Goal: Task Accomplishment & Management: Complete application form

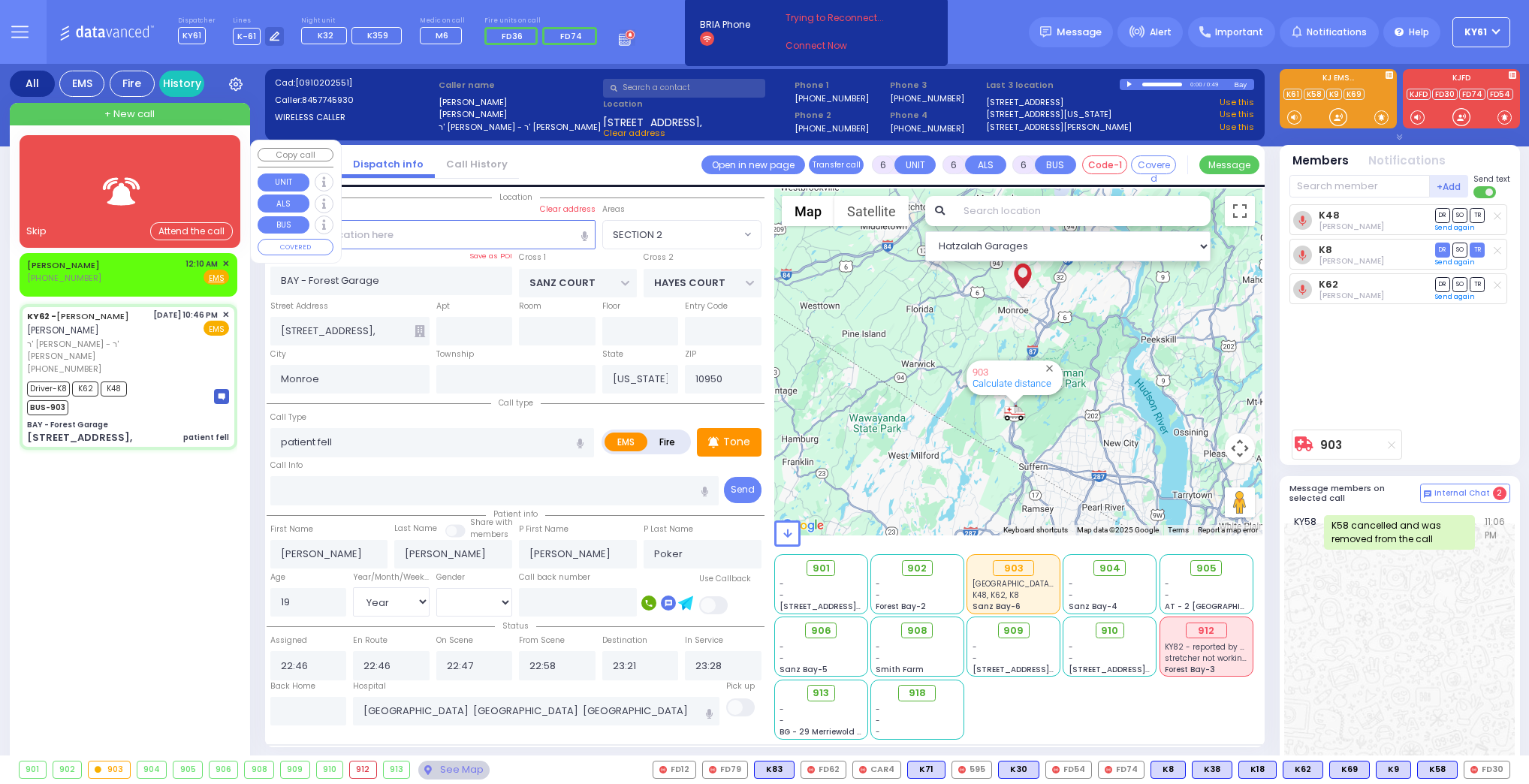
select select "SECTION 2"
select select "Year"
select select "[DEMOGRAPHIC_DATA]"
drag, startPoint x: 29, startPoint y: 193, endPoint x: 40, endPoint y: 194, distance: 11.0
click at [31, 193] on div at bounding box center [129, 191] width 221 height 112
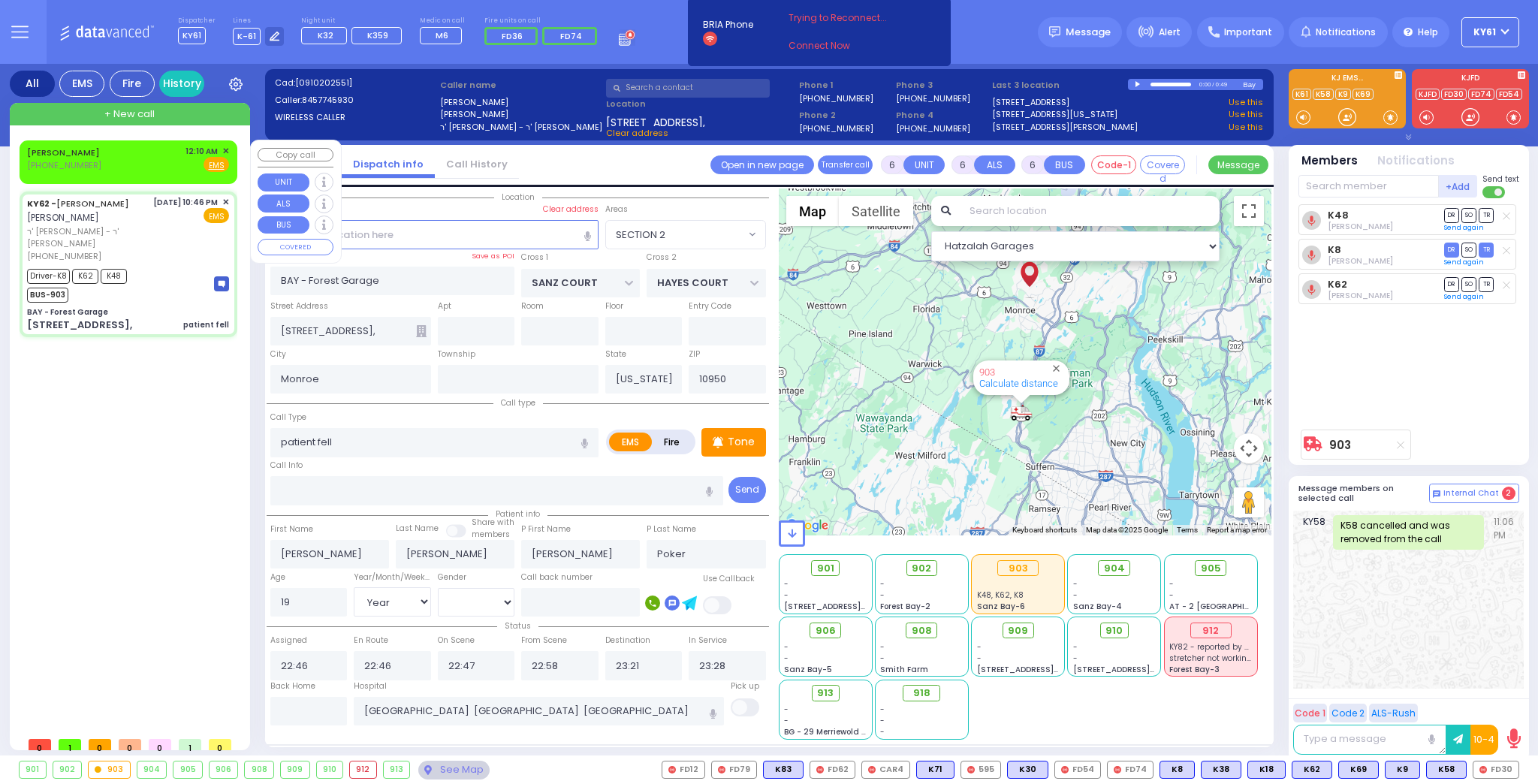
click at [226, 145] on span "✕" at bounding box center [226, 151] width 6 height 13
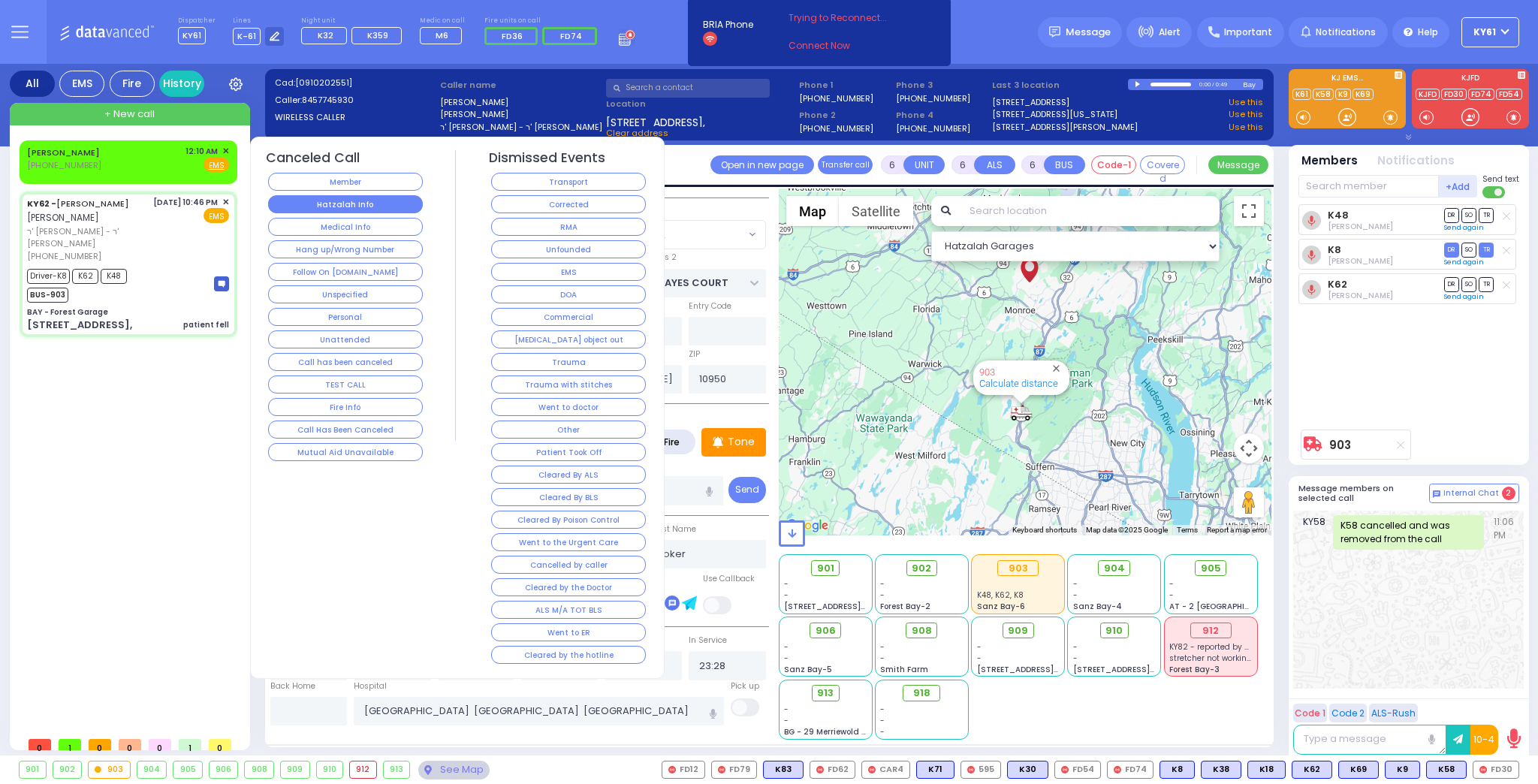
click at [323, 196] on button "Hatzalah Info" at bounding box center [346, 204] width 155 height 18
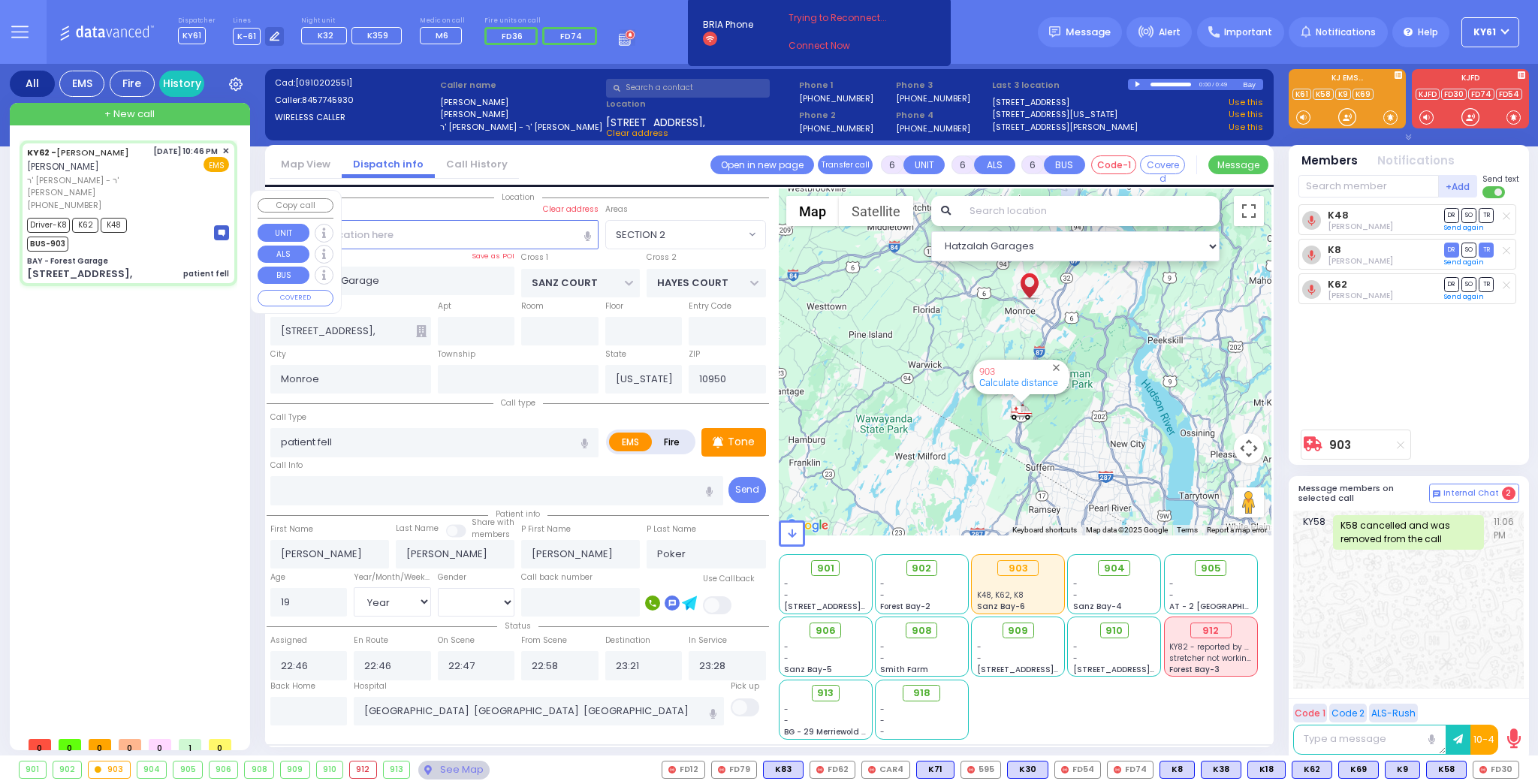
select select
radio input "true"
select select "Year"
select select "[DEMOGRAPHIC_DATA]"
select select "Hatzalah Garages"
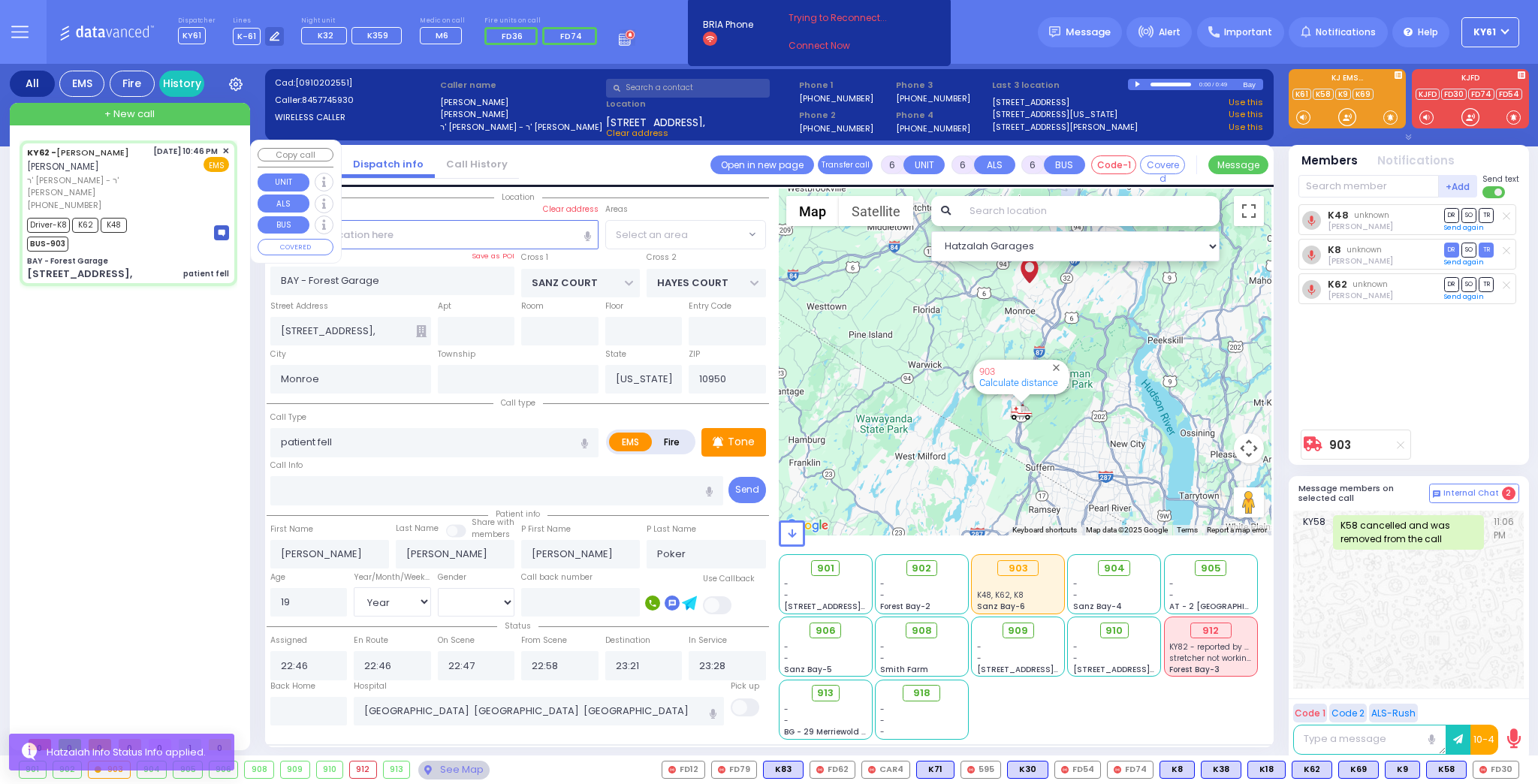
select select "SECTION 2"
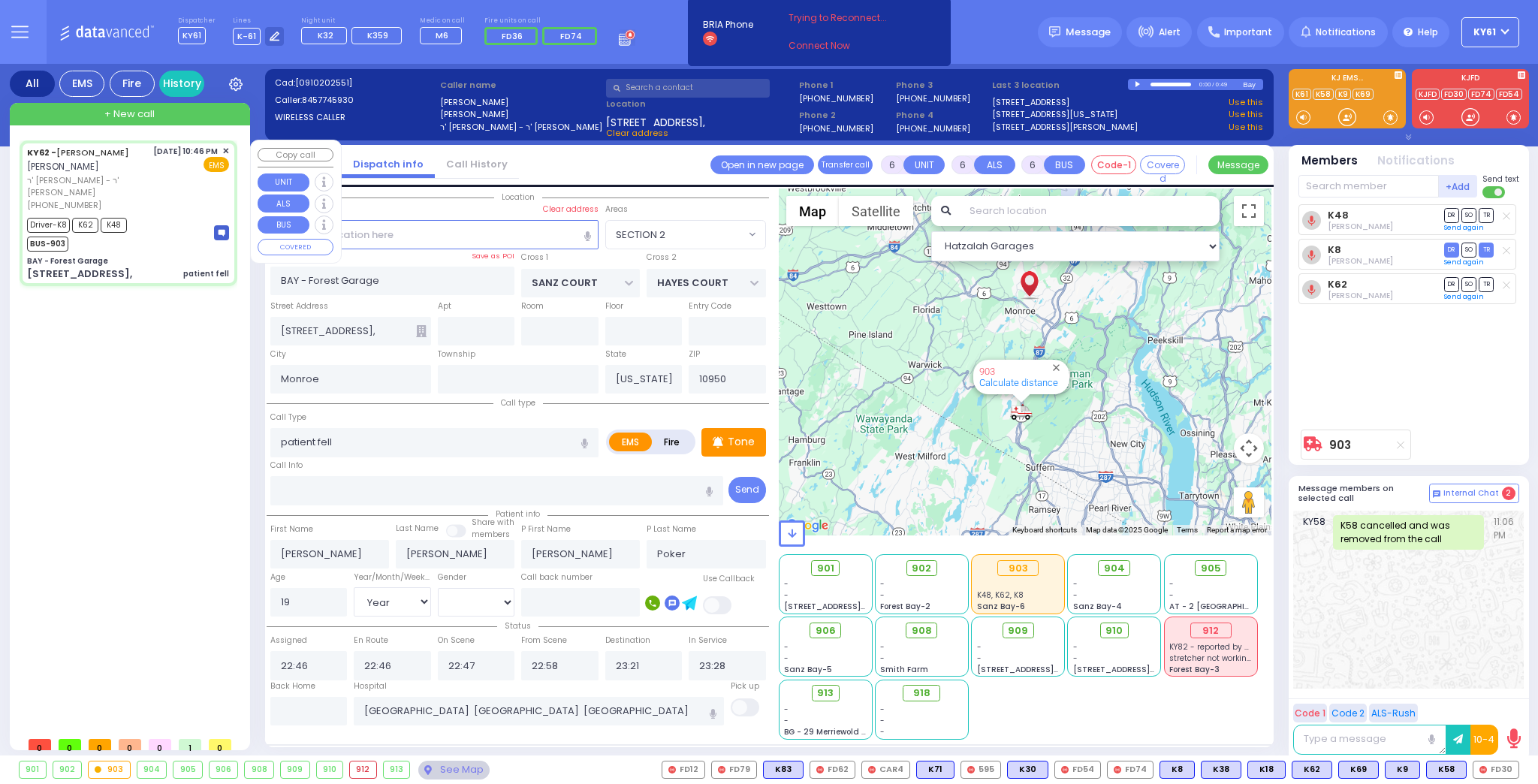
select select
radio input "true"
select select "Year"
select select "[DEMOGRAPHIC_DATA]"
select select "Hatzalah Garages"
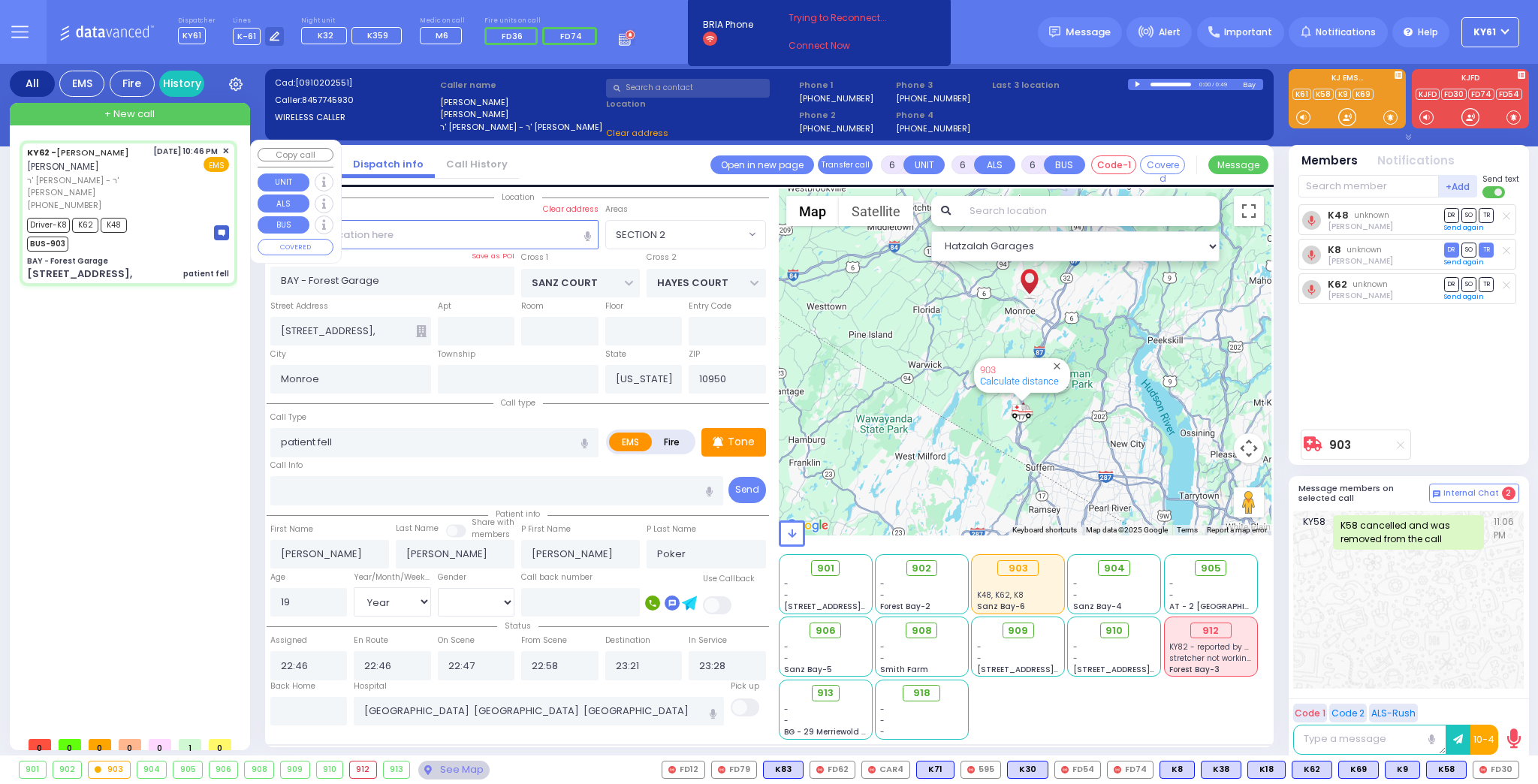
select select
radio input "true"
select select "Year"
select select "[DEMOGRAPHIC_DATA]"
select select "SECTION 2"
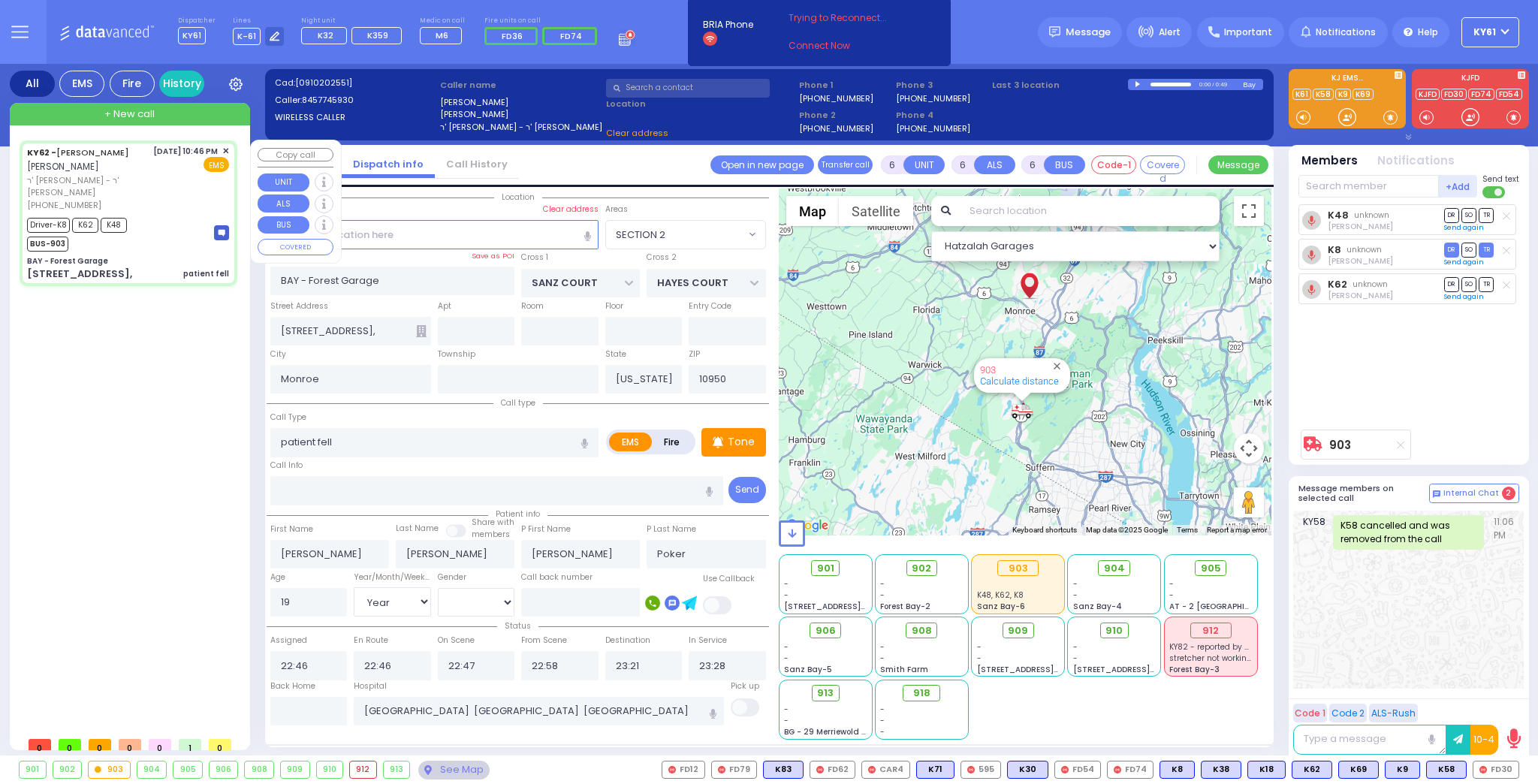
select select "Hatzalah Garages"
select select
radio input "true"
select select "Year"
select select "[DEMOGRAPHIC_DATA]"
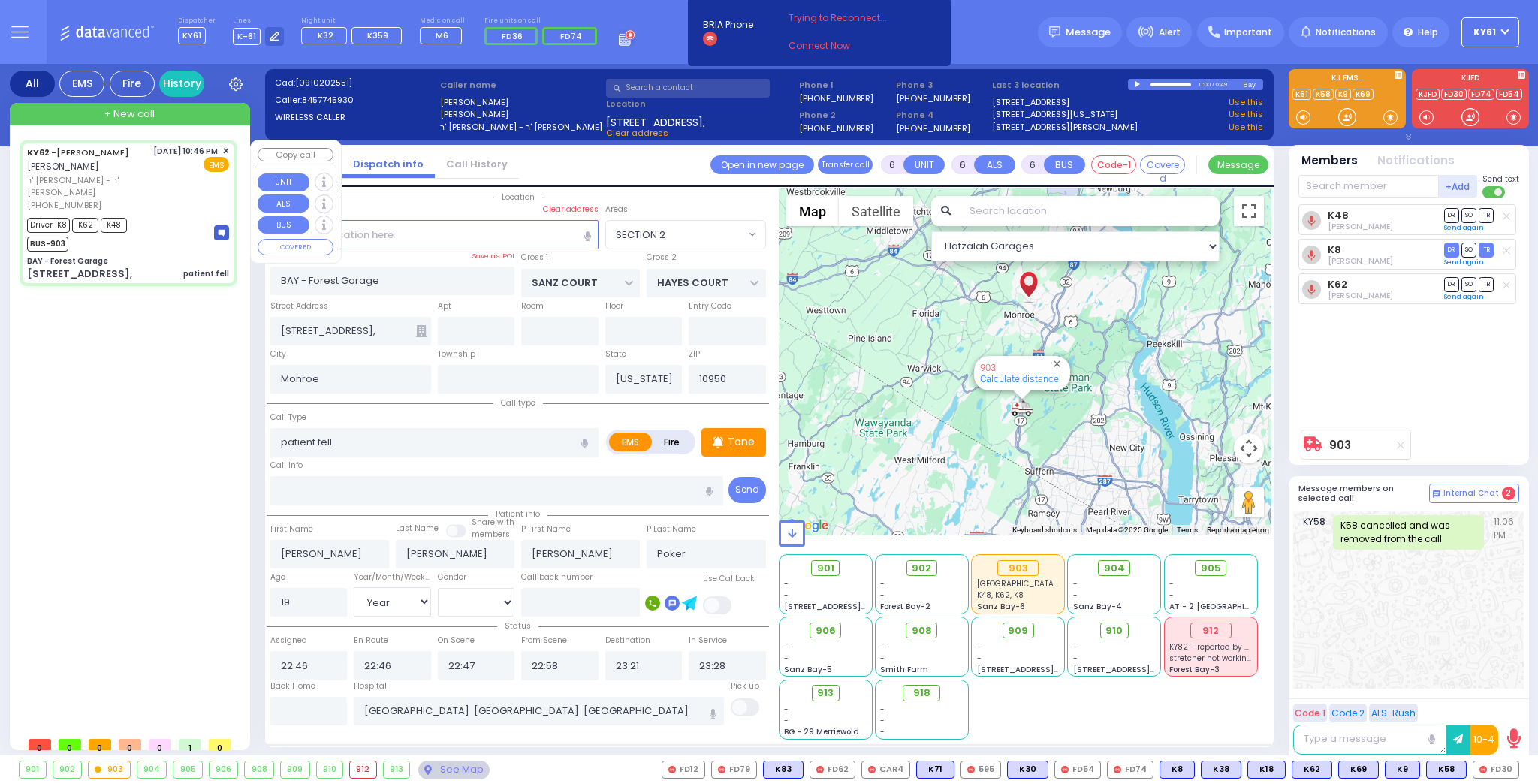
select select "Hatzalah Garages"
select select "SECTION 2"
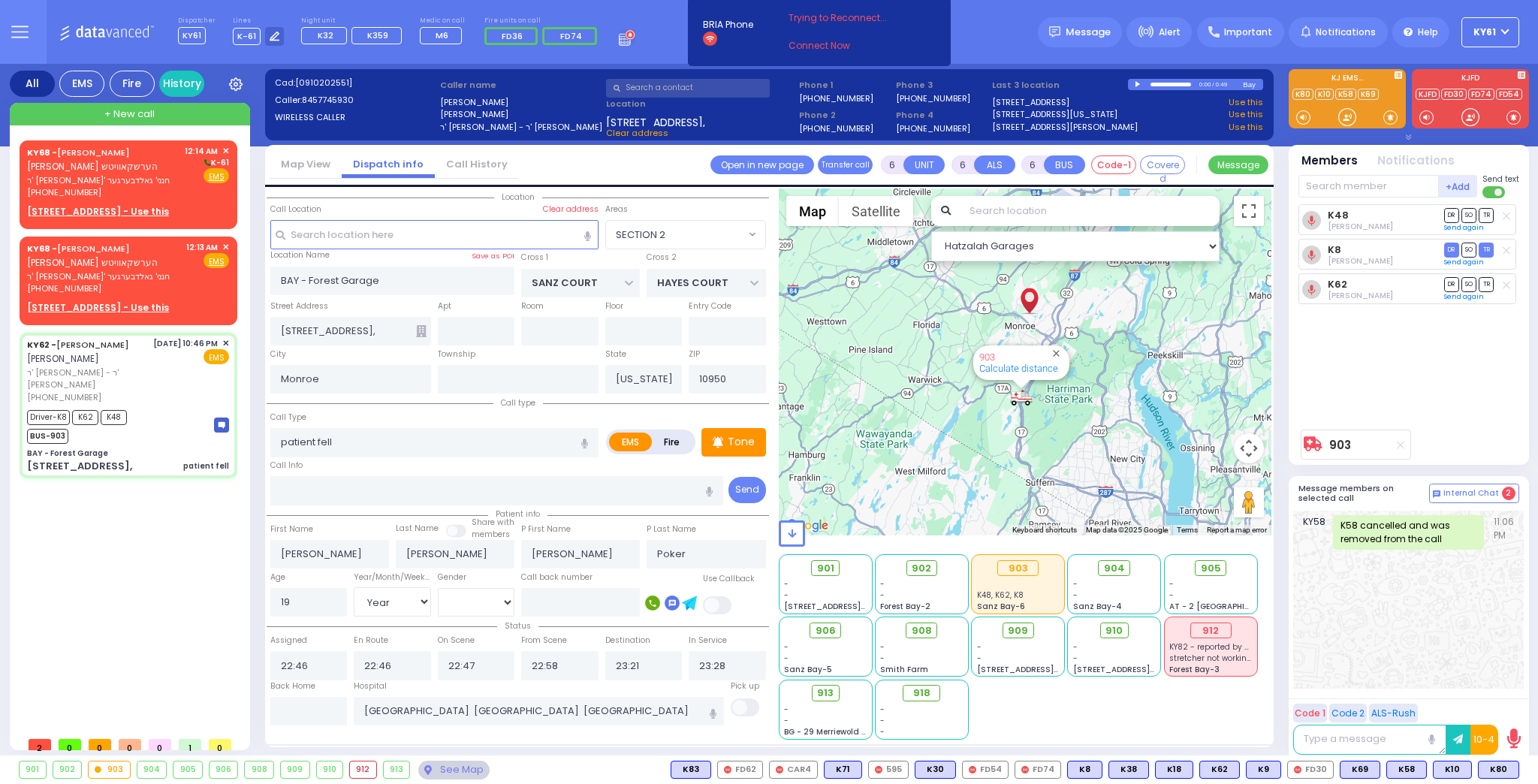
select select
radio input "true"
select select "Year"
select select "[DEMOGRAPHIC_DATA]"
select select "Hatzalah Garages"
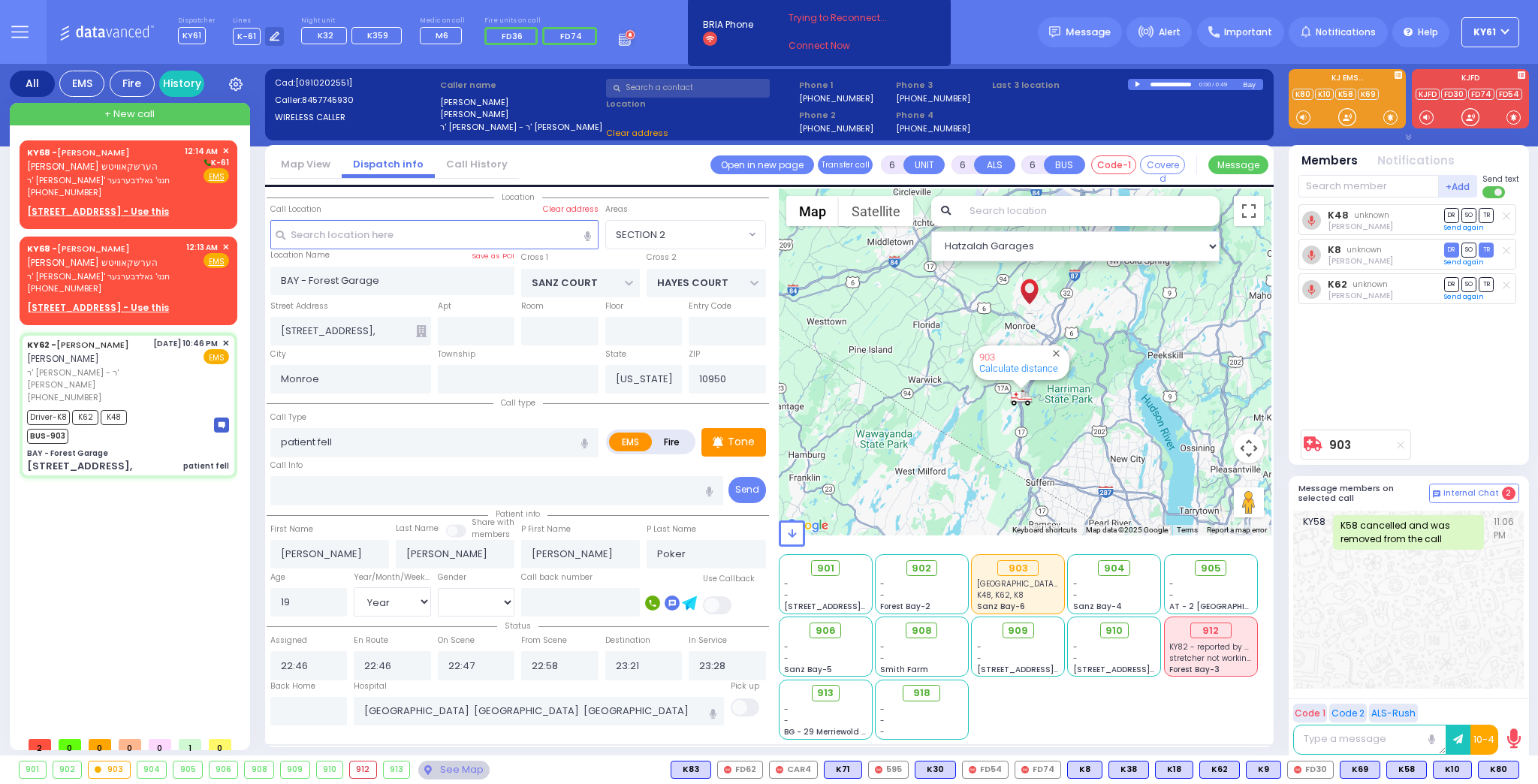
select select "SECTION 2"
select select
radio input "true"
select select "Year"
select select "[DEMOGRAPHIC_DATA]"
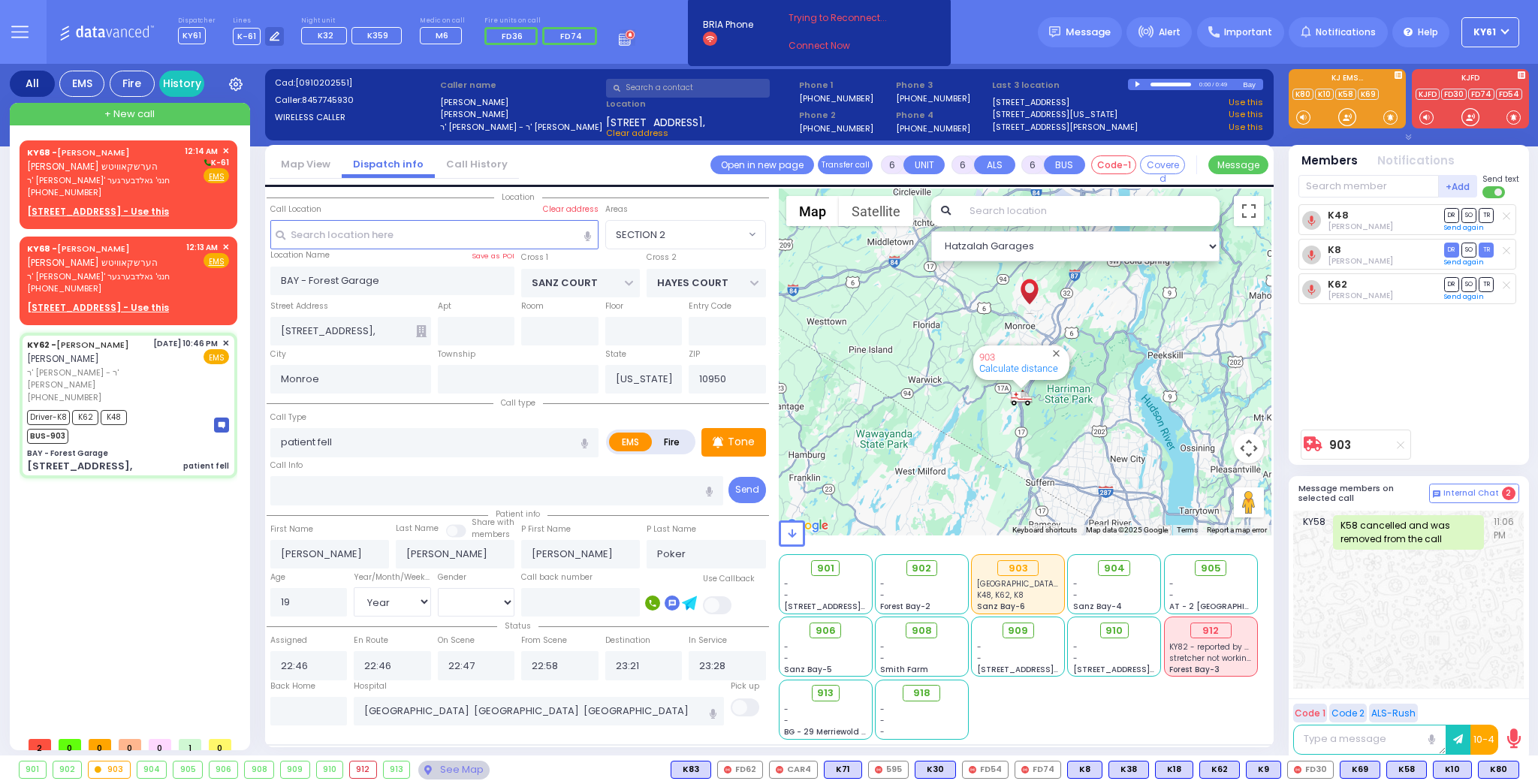
select select "Hatzalah Garages"
select select "SECTION 2"
select select
radio input "true"
select select "Year"
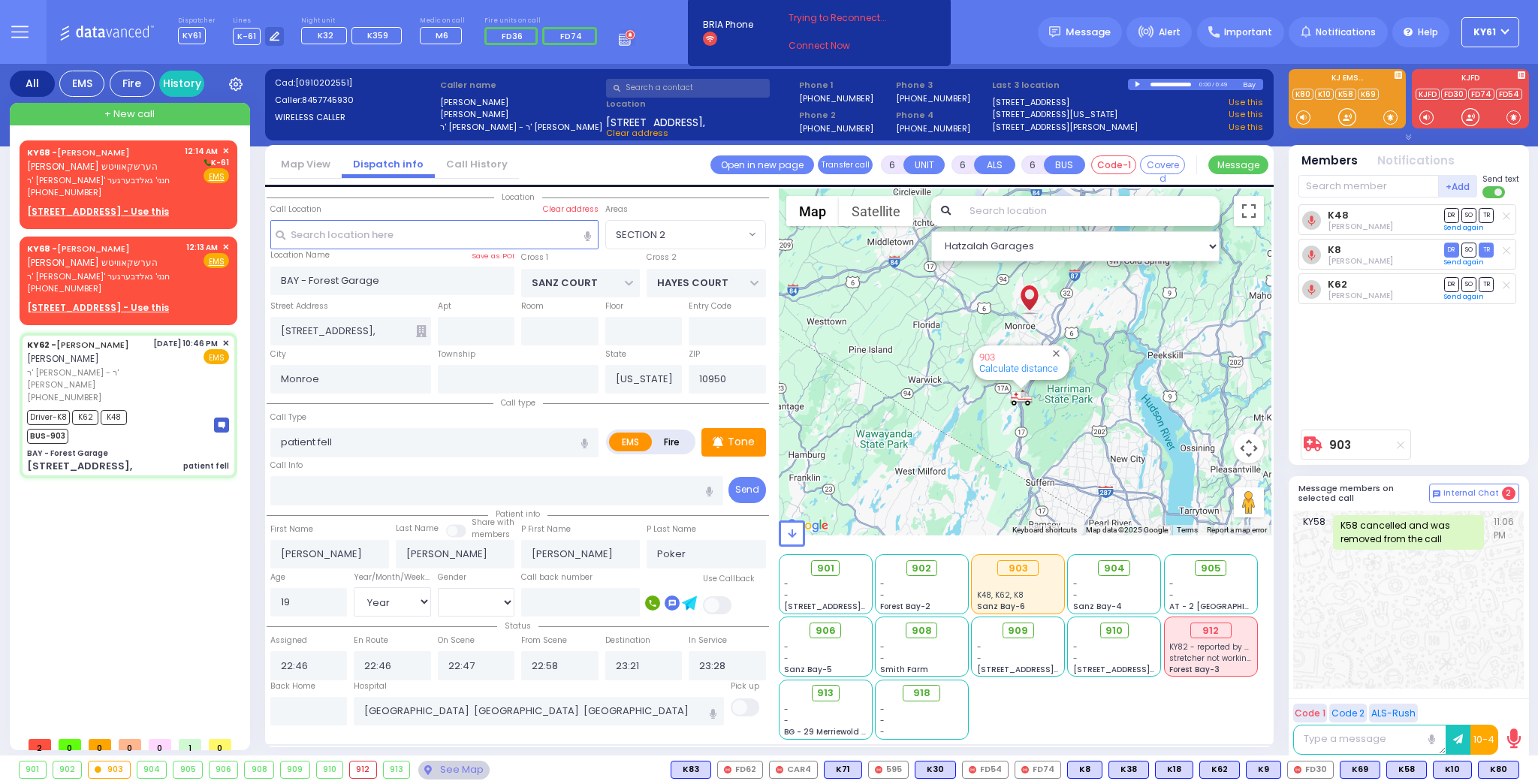
select select "[DEMOGRAPHIC_DATA]"
select select "Hatzalah Garages"
select select "SECTION 2"
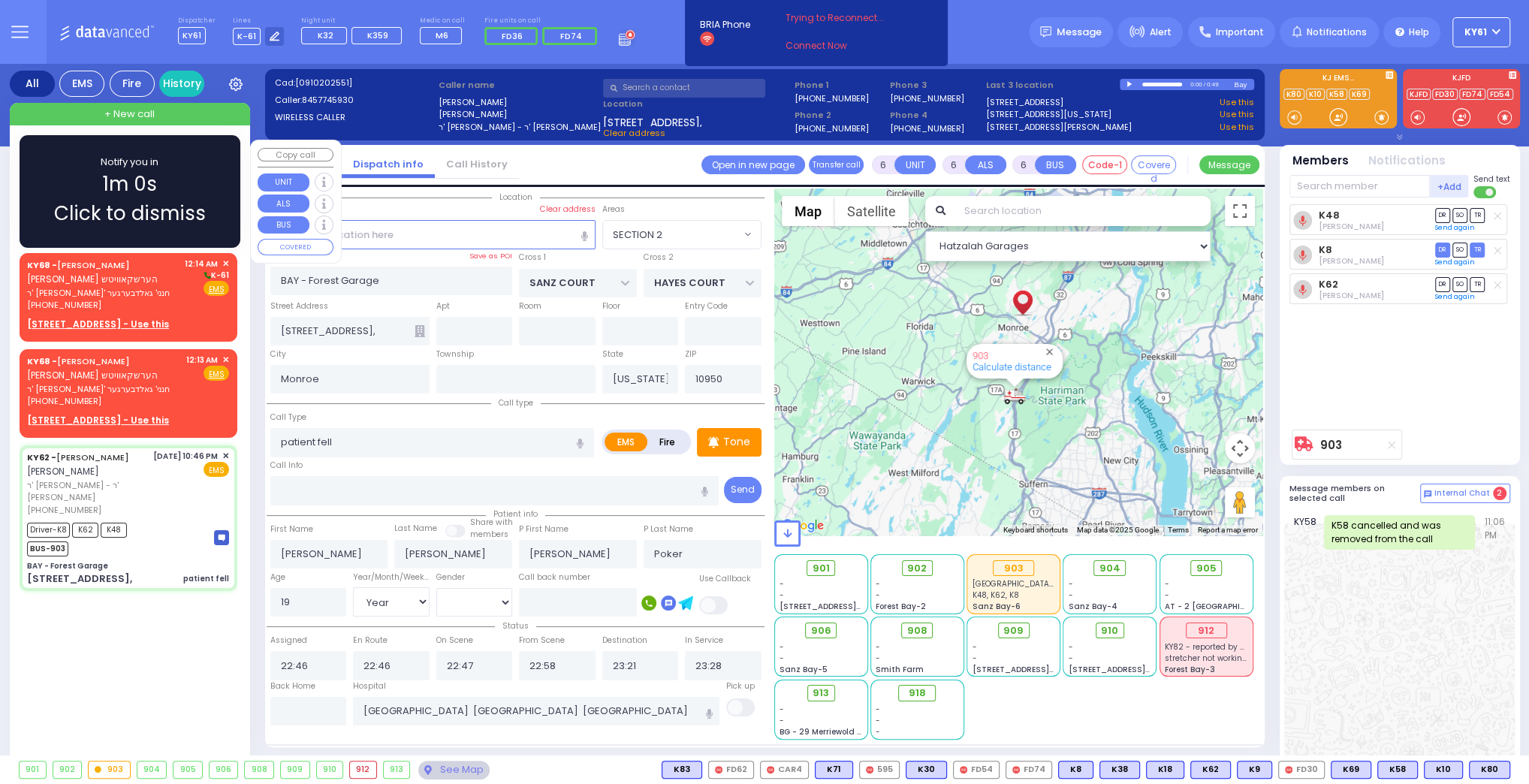
click at [190, 181] on div "Notify you in 1m 0s Click to dismiss" at bounding box center [129, 192] width 178 height 74
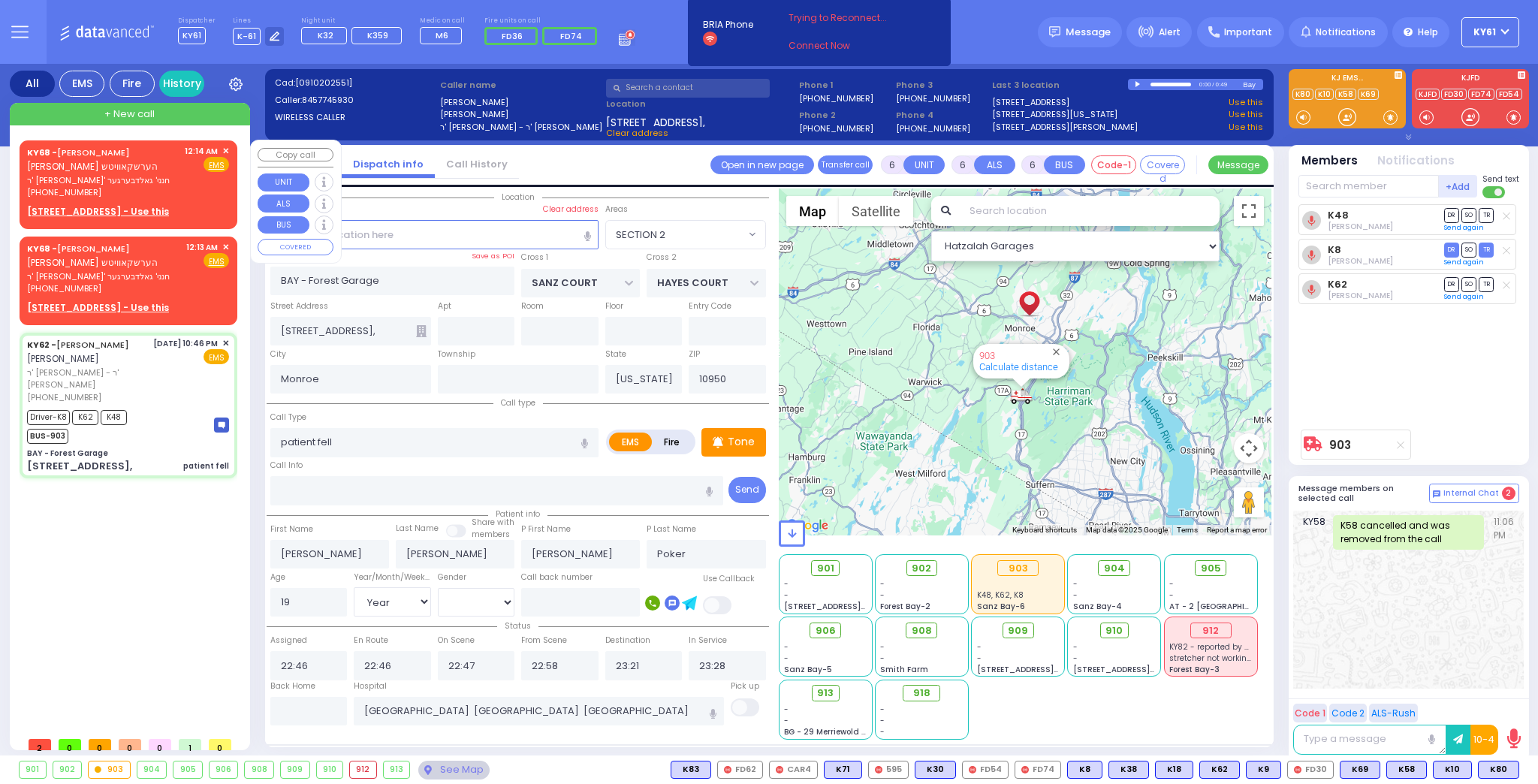
click at [226, 149] on span "✕" at bounding box center [226, 151] width 6 height 13
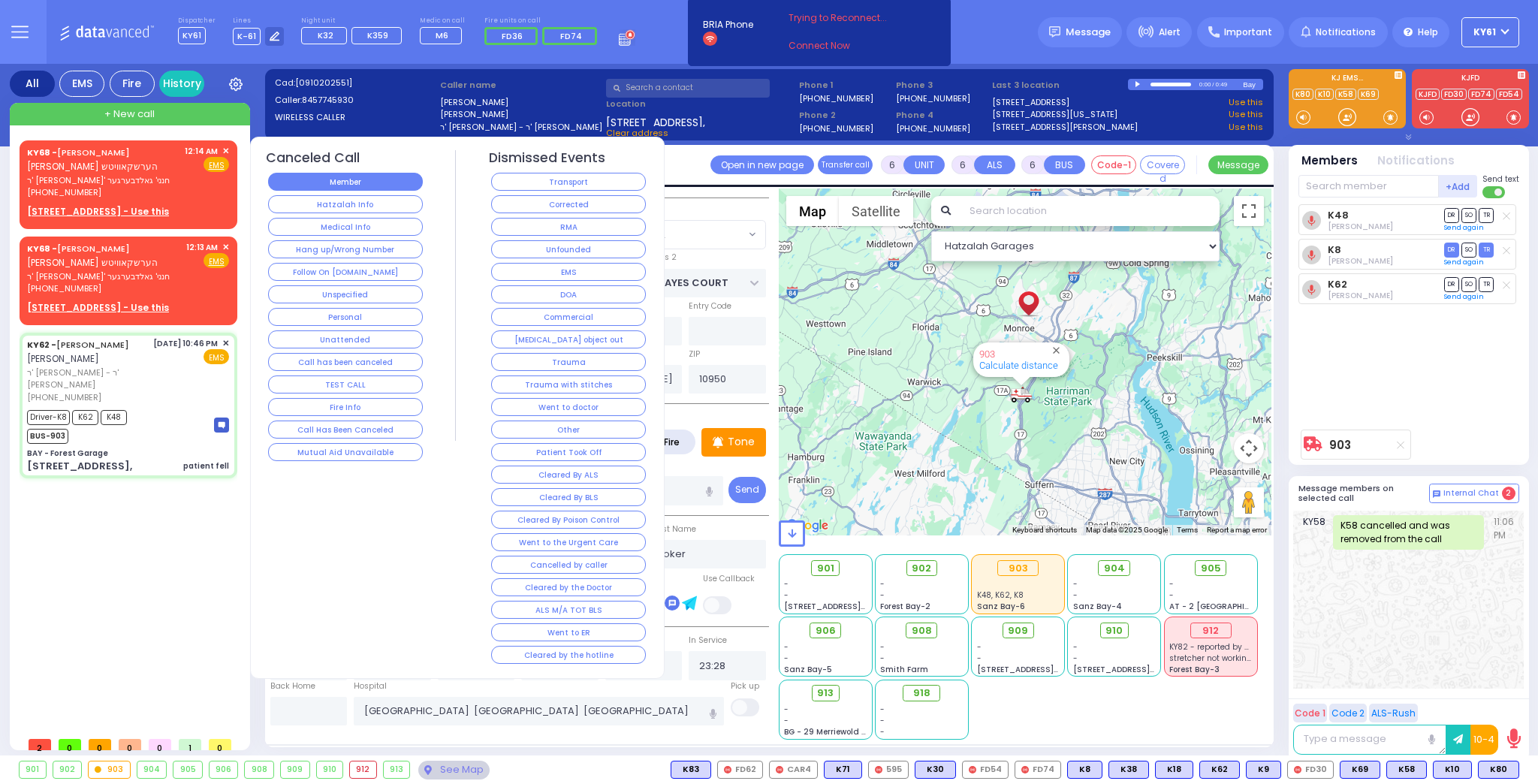
click at [315, 180] on button "Member" at bounding box center [346, 182] width 155 height 18
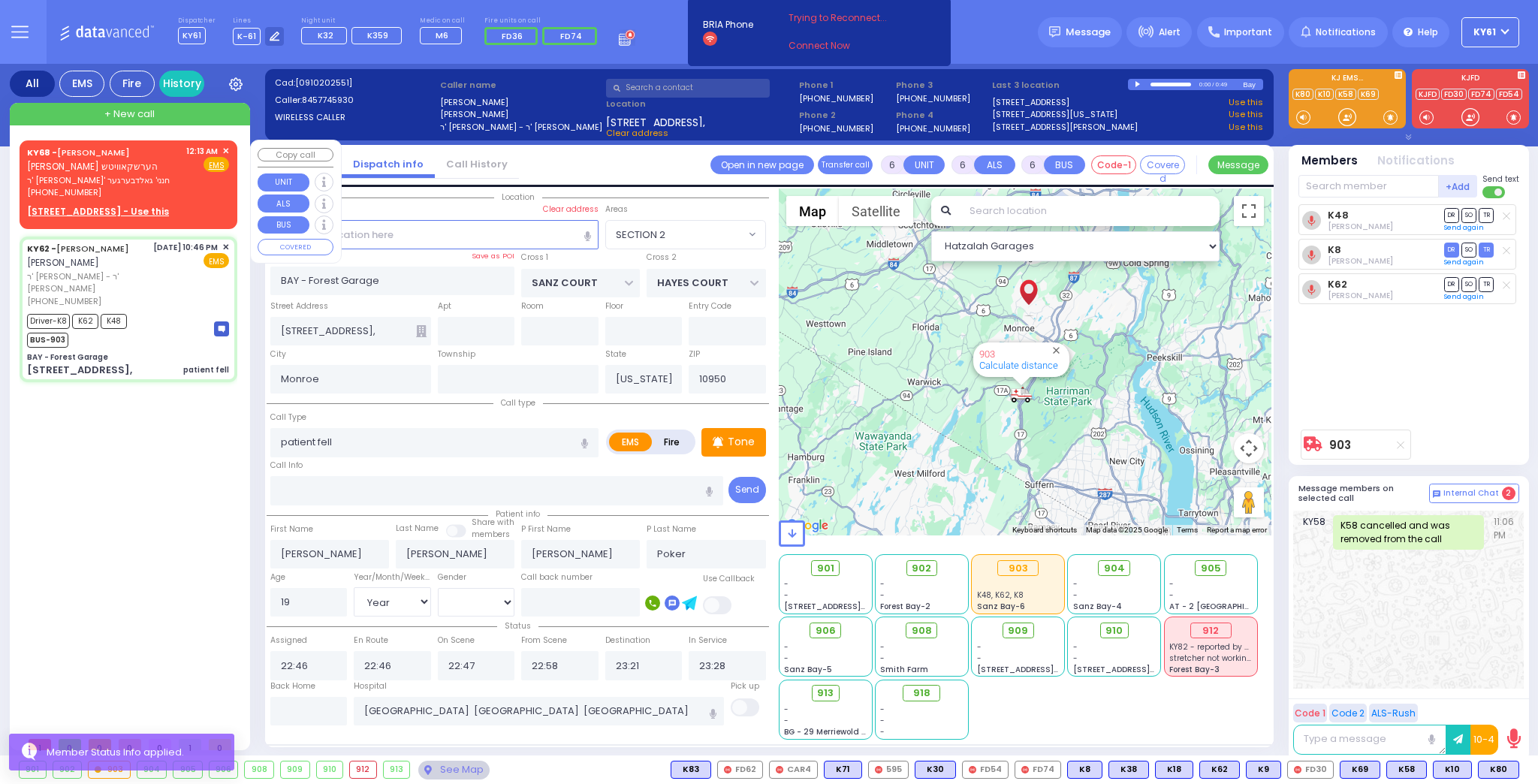
click at [194, 202] on div "KY68 - [PERSON_NAME] [PERSON_NAME] ר' [PERSON_NAME]' חנני' גאלדבערגער [PHONE_NU…" at bounding box center [129, 182] width 212 height 79
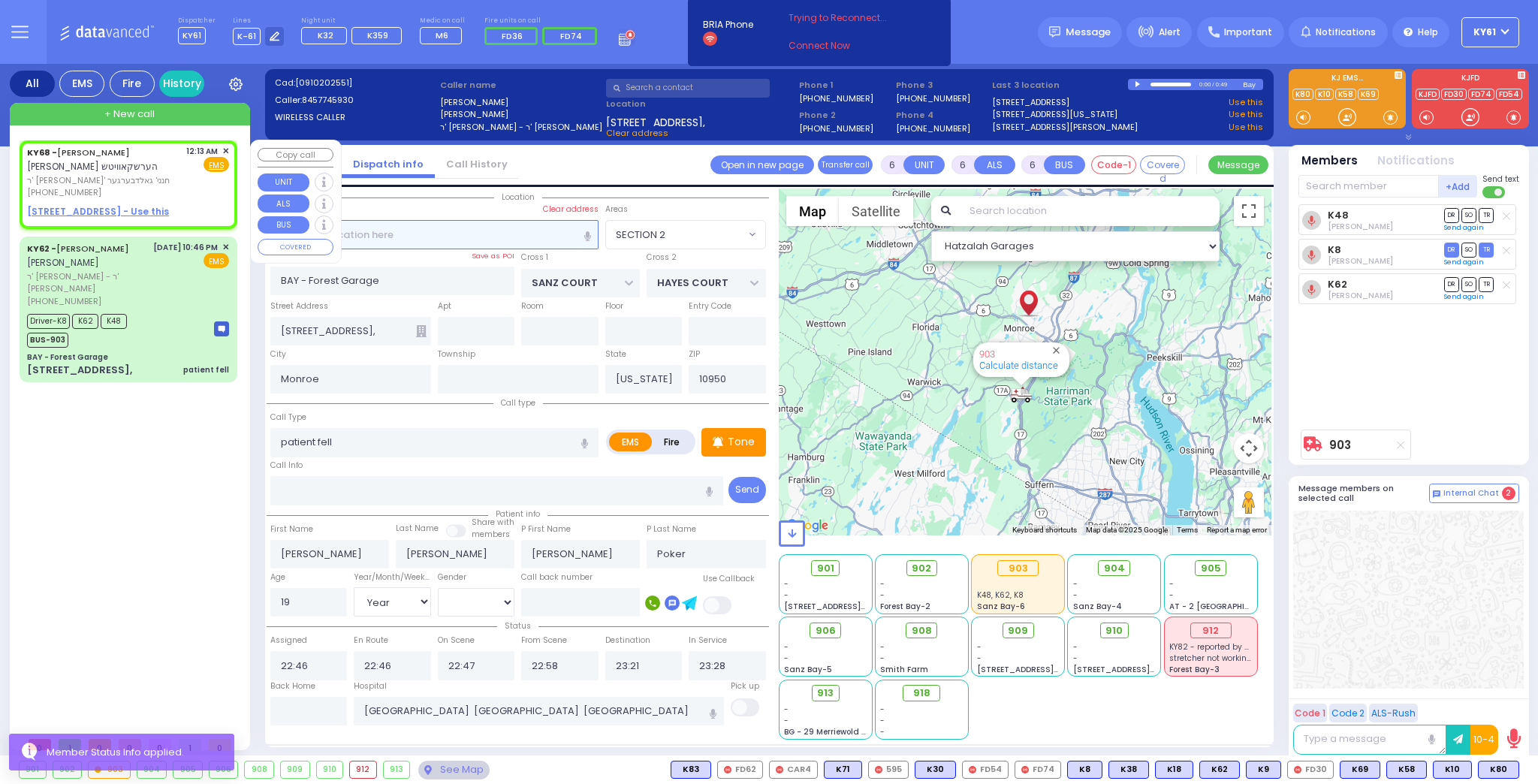
type input "2"
type input "1"
select select
radio input "true"
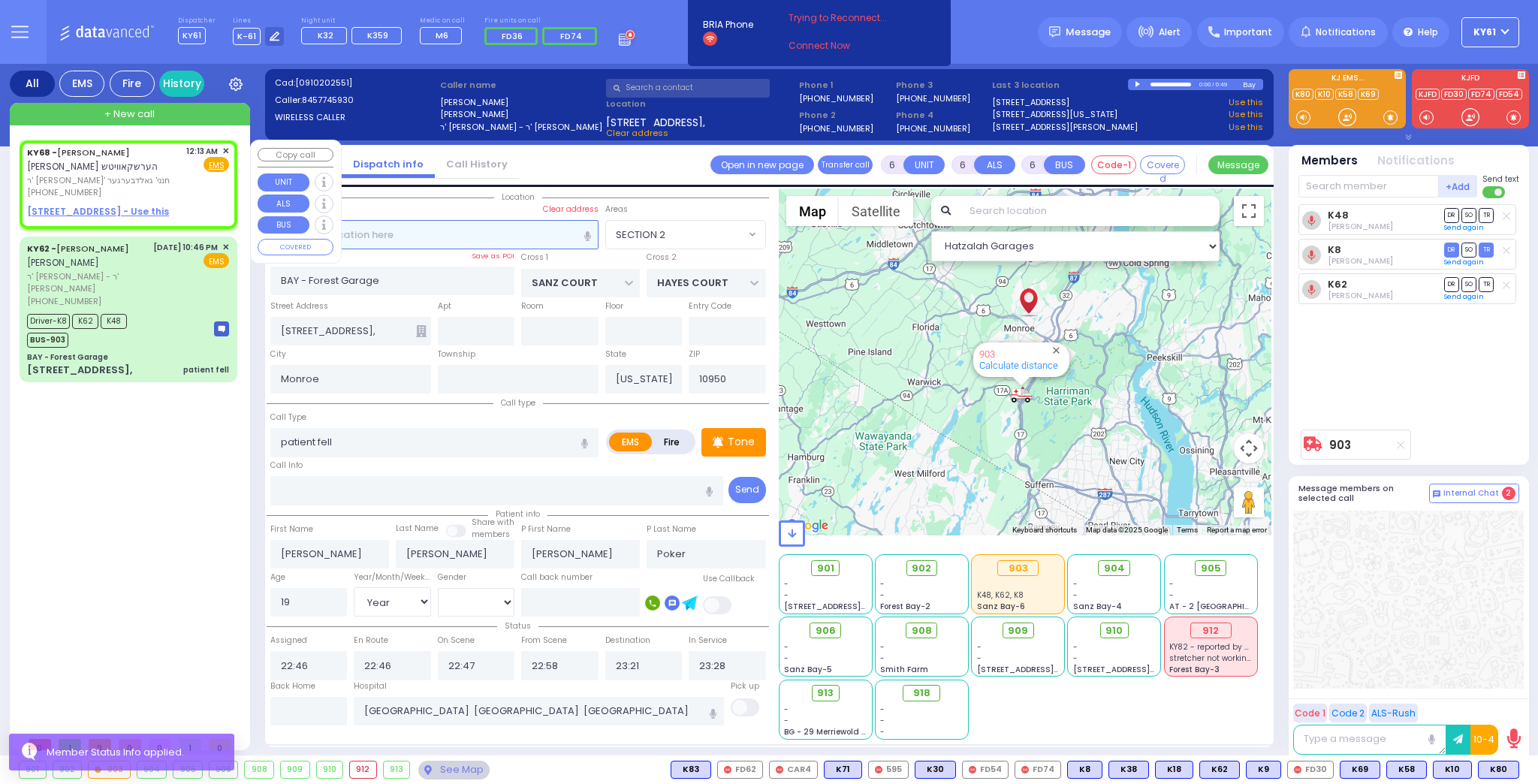
type input "[PERSON_NAME]"
select select
type input "00:13"
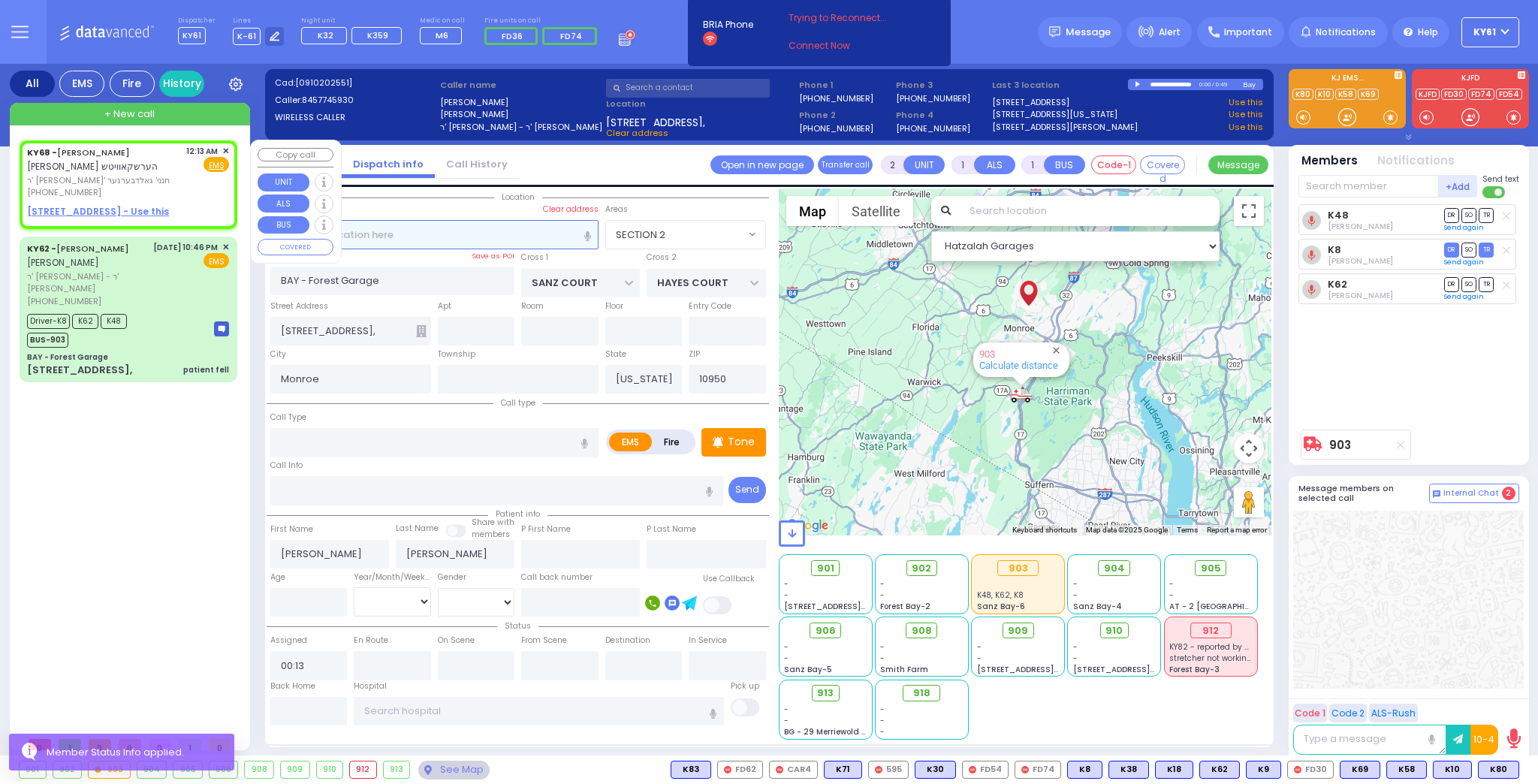
select select "Hatzalah Garages"
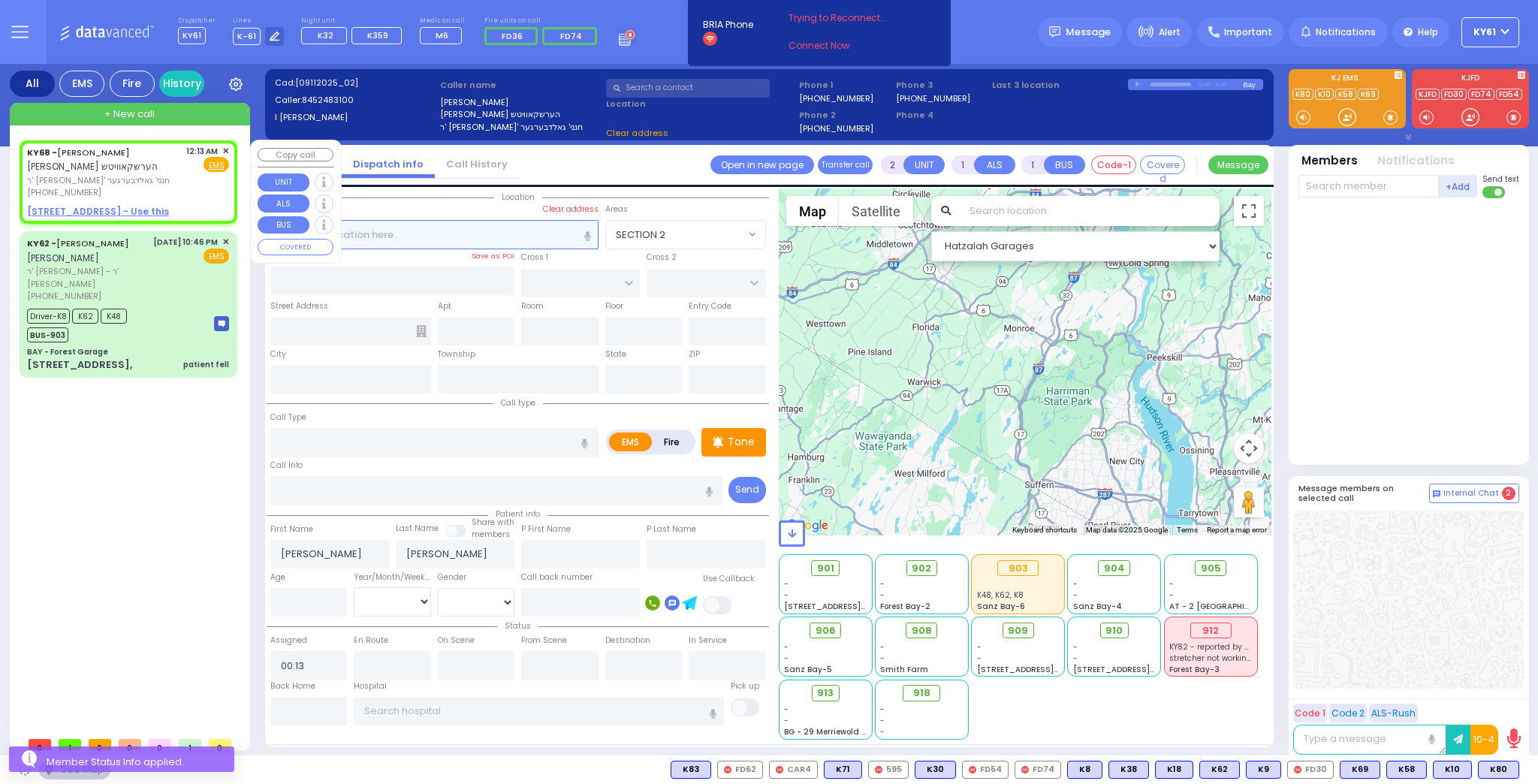
select select
radio input "true"
select select
select select "Hatzalah Garages"
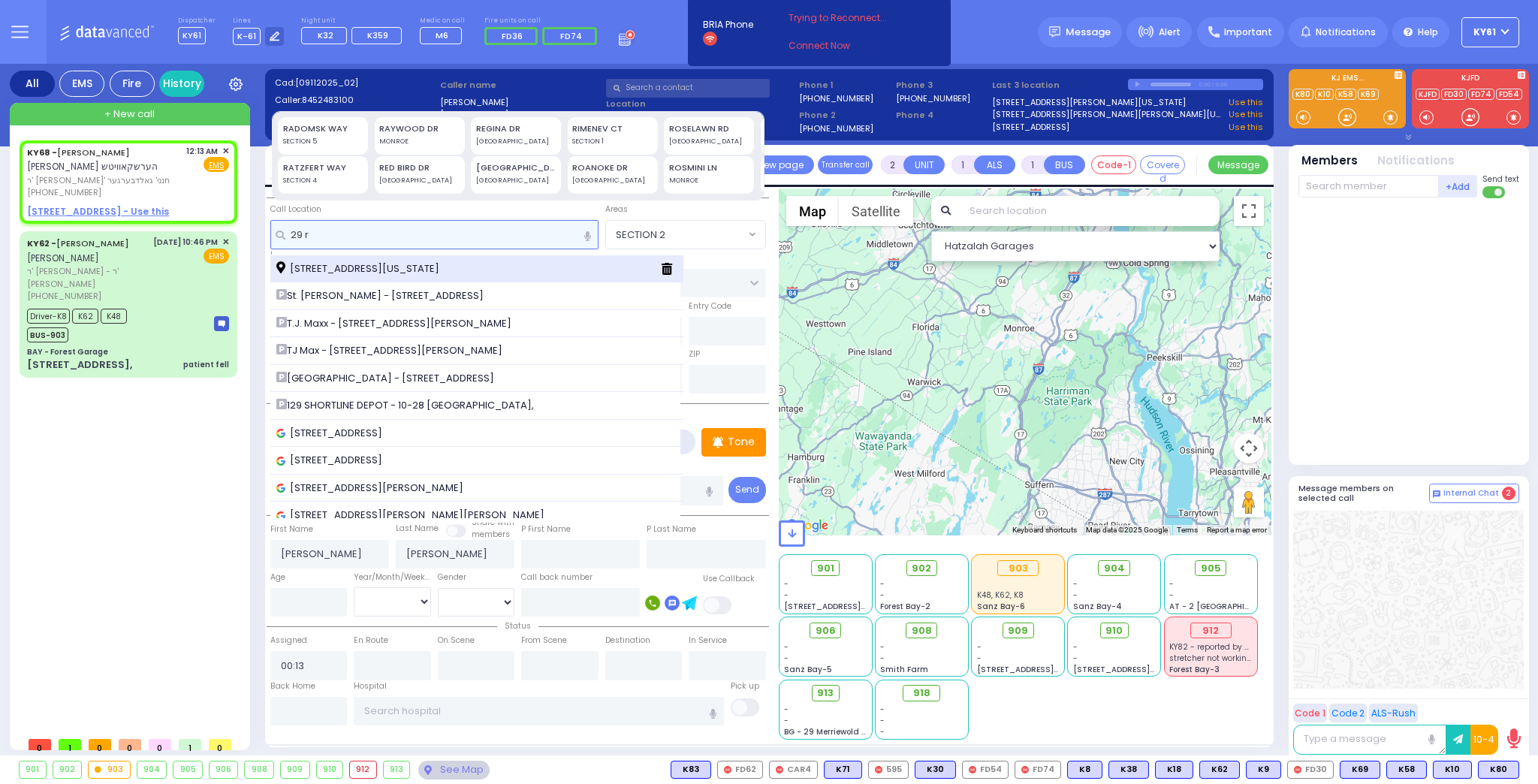
type input "29 r"
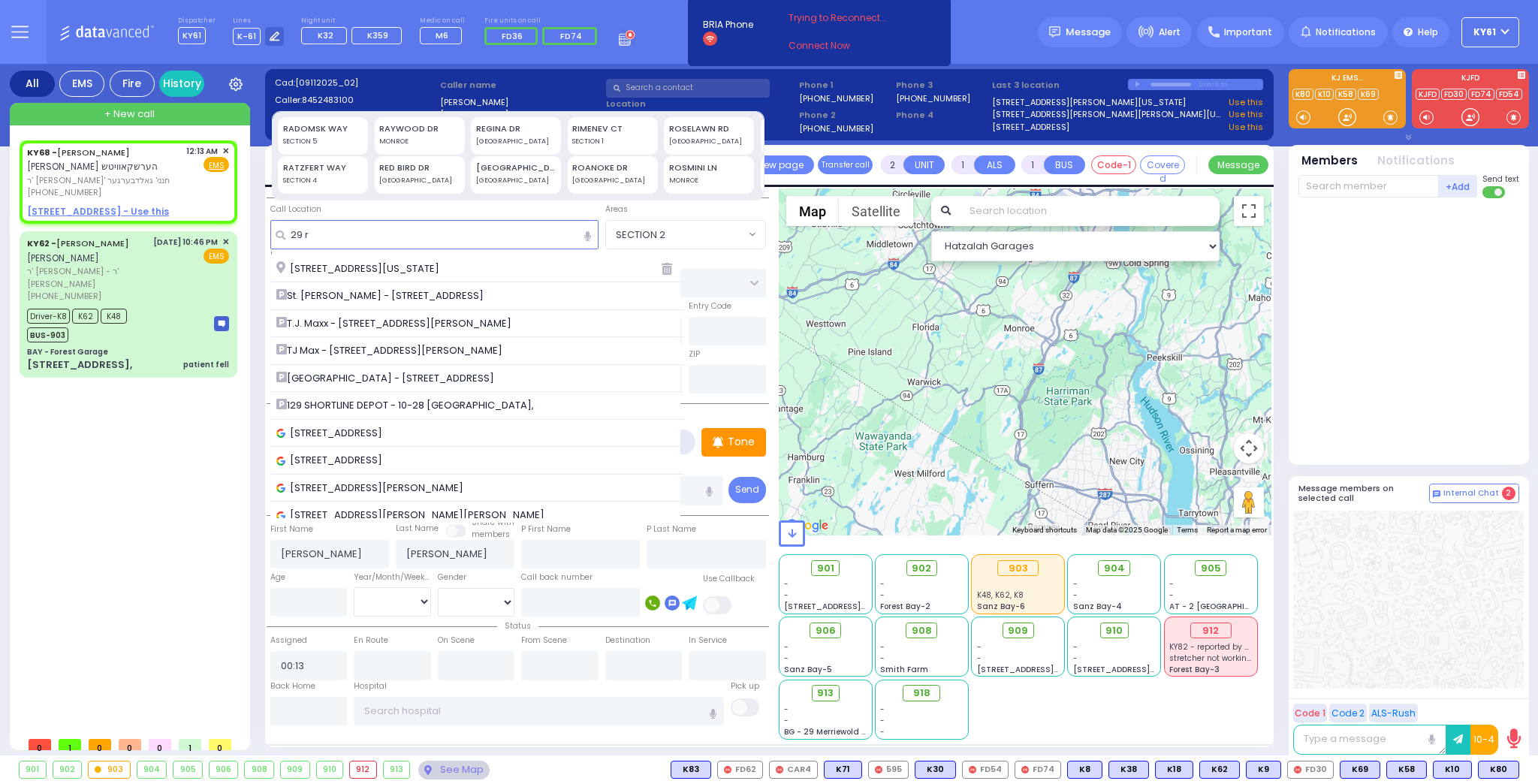
click at [411, 273] on span "[STREET_ADDRESS][US_STATE]" at bounding box center [360, 268] width 168 height 15
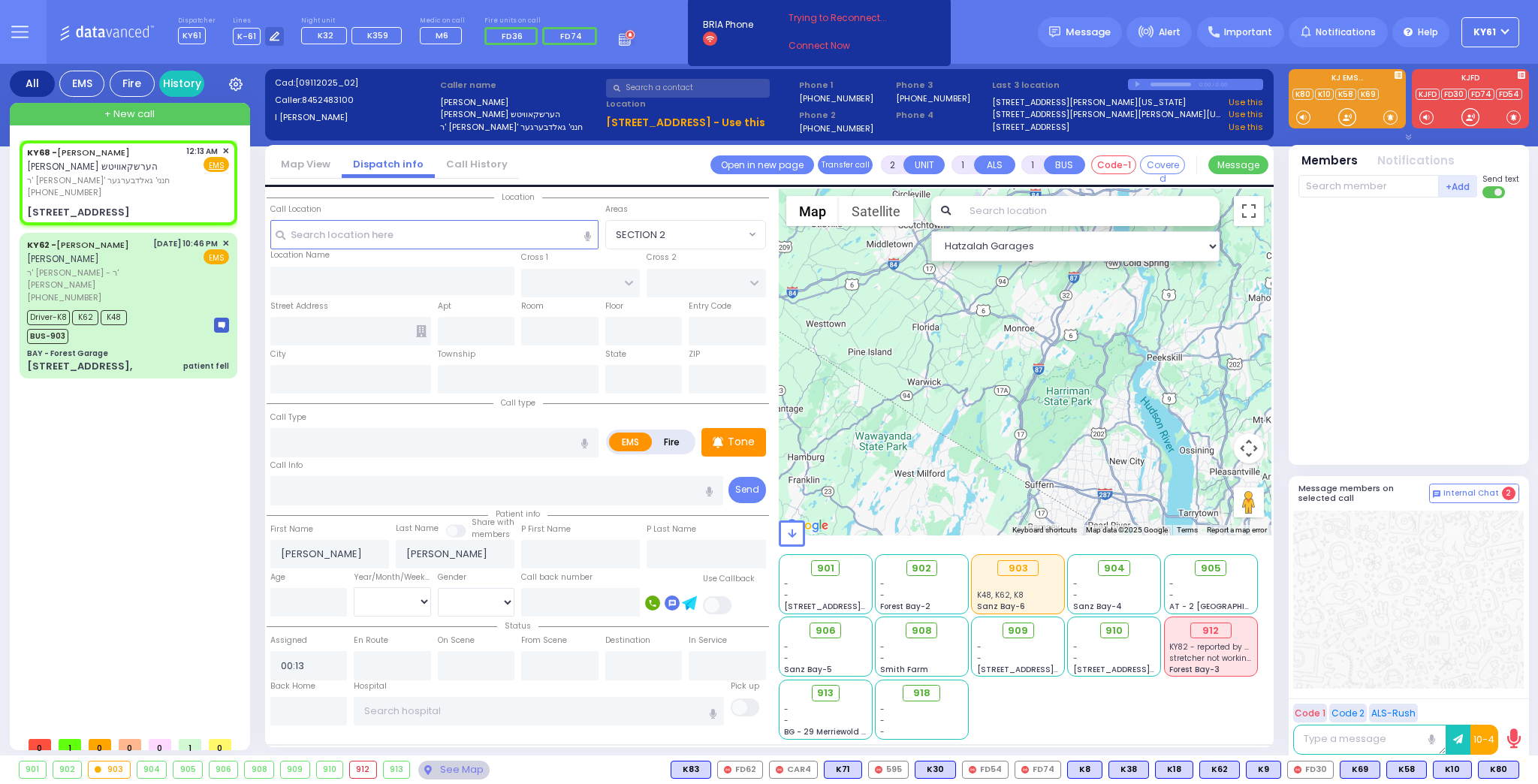
select select
radio input "true"
select select
select select "Hatzalah Garages"
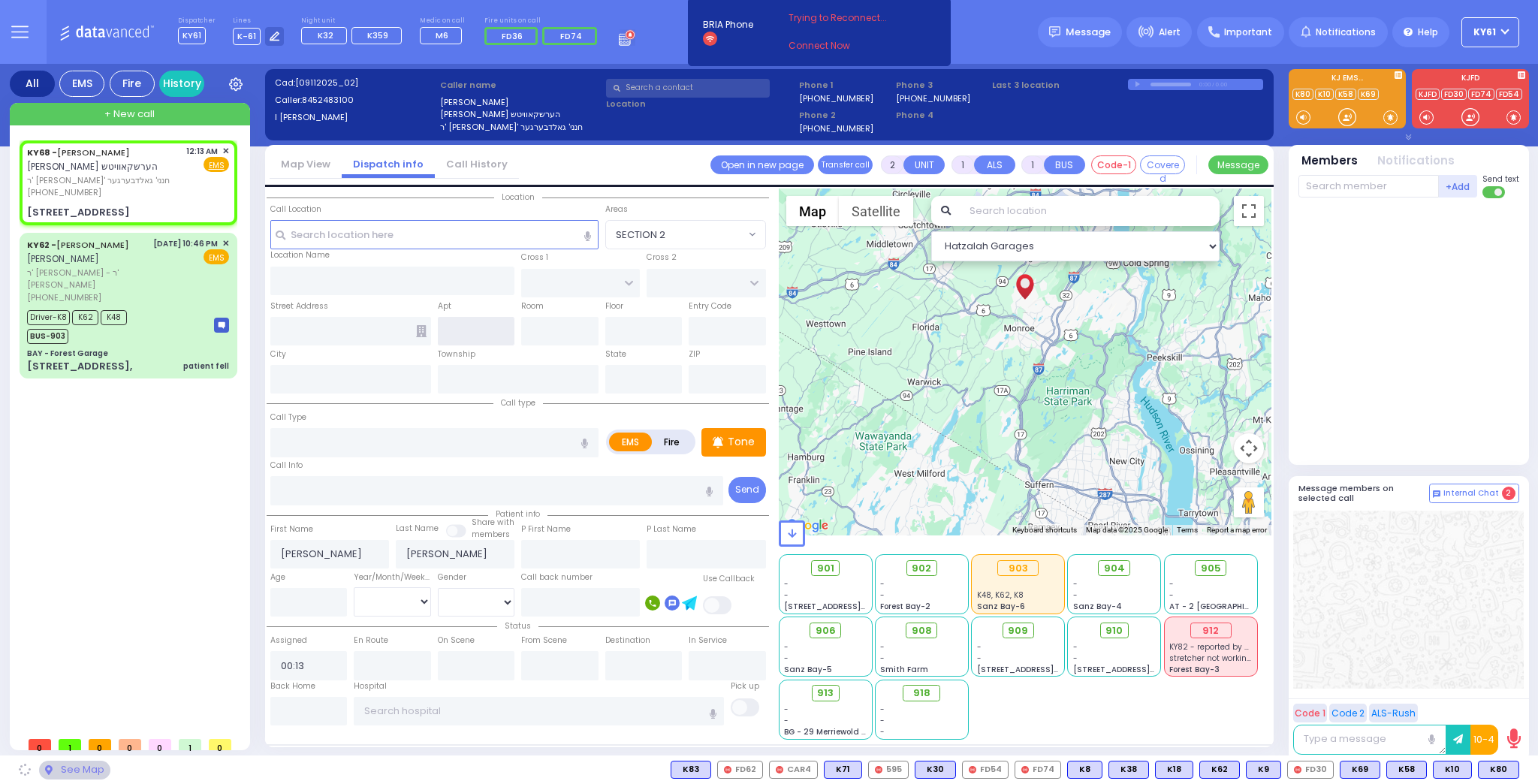
type input "MOUNTAINVIEW DR"
type input "[STREET_ADDRESS]"
type input "Monroe"
type input "[US_STATE]"
type input "10950"
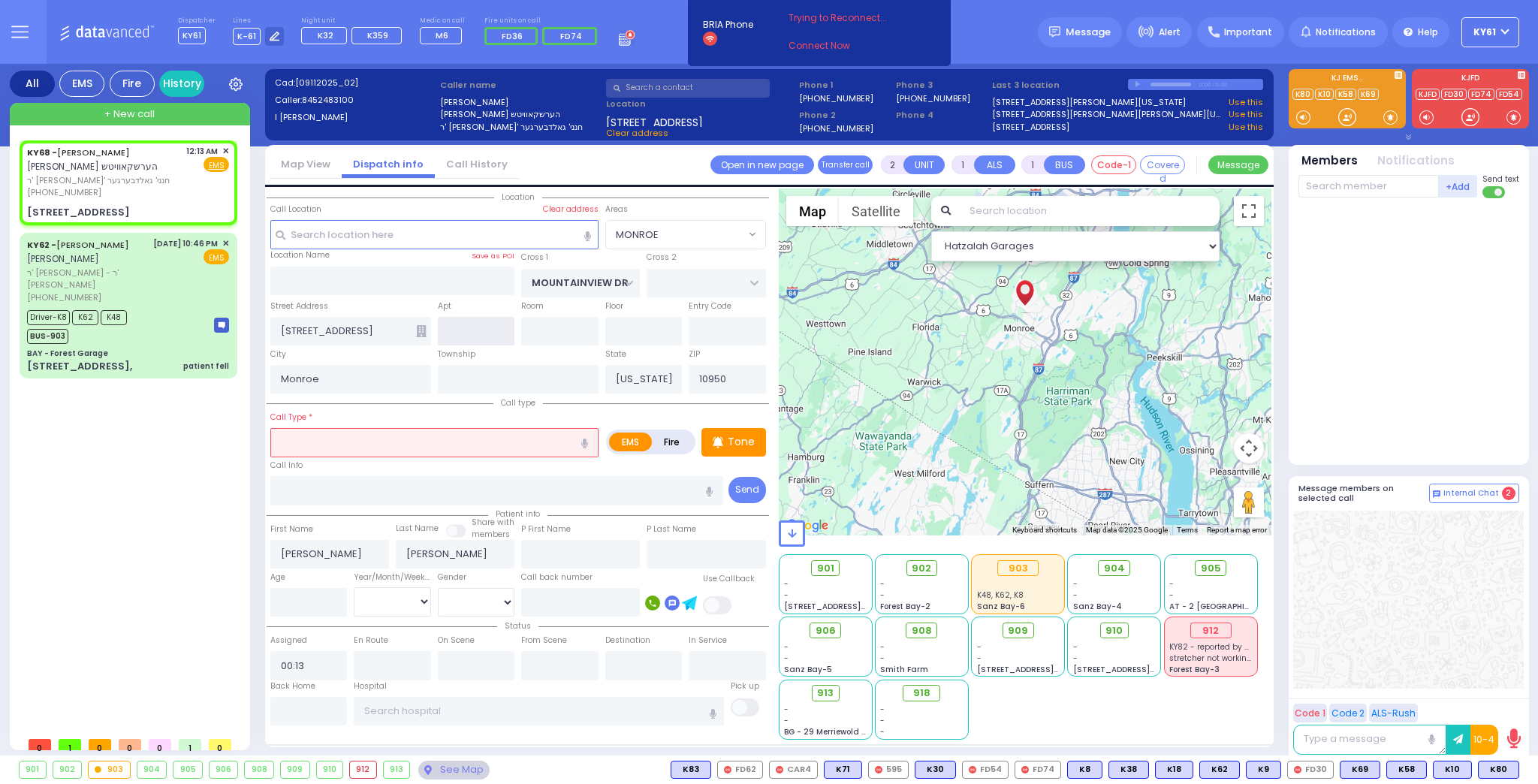
select select "MONROE"
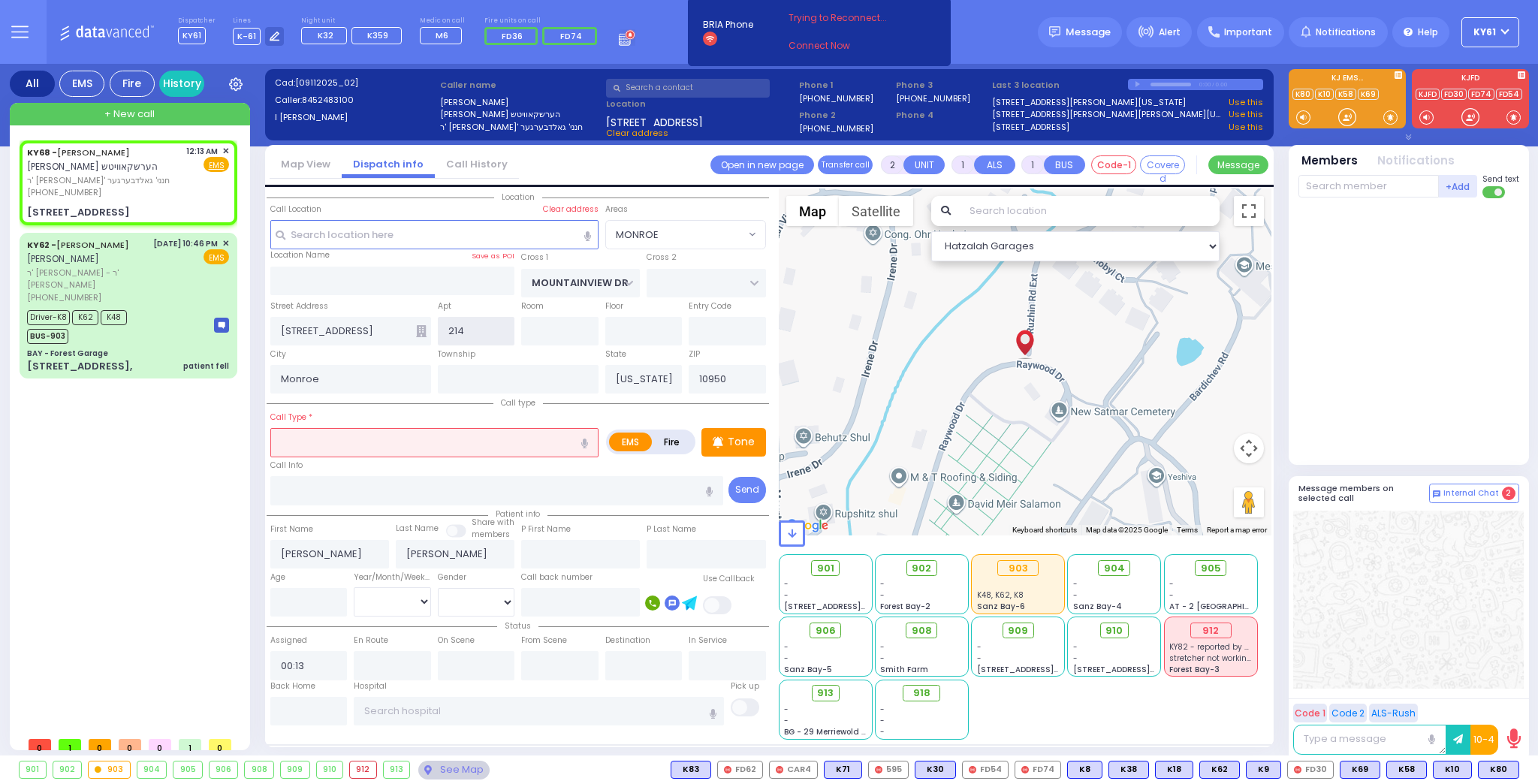
type input "214"
click at [412, 442] on input "text" at bounding box center [434, 443] width 328 height 29
select select
radio input "true"
select select
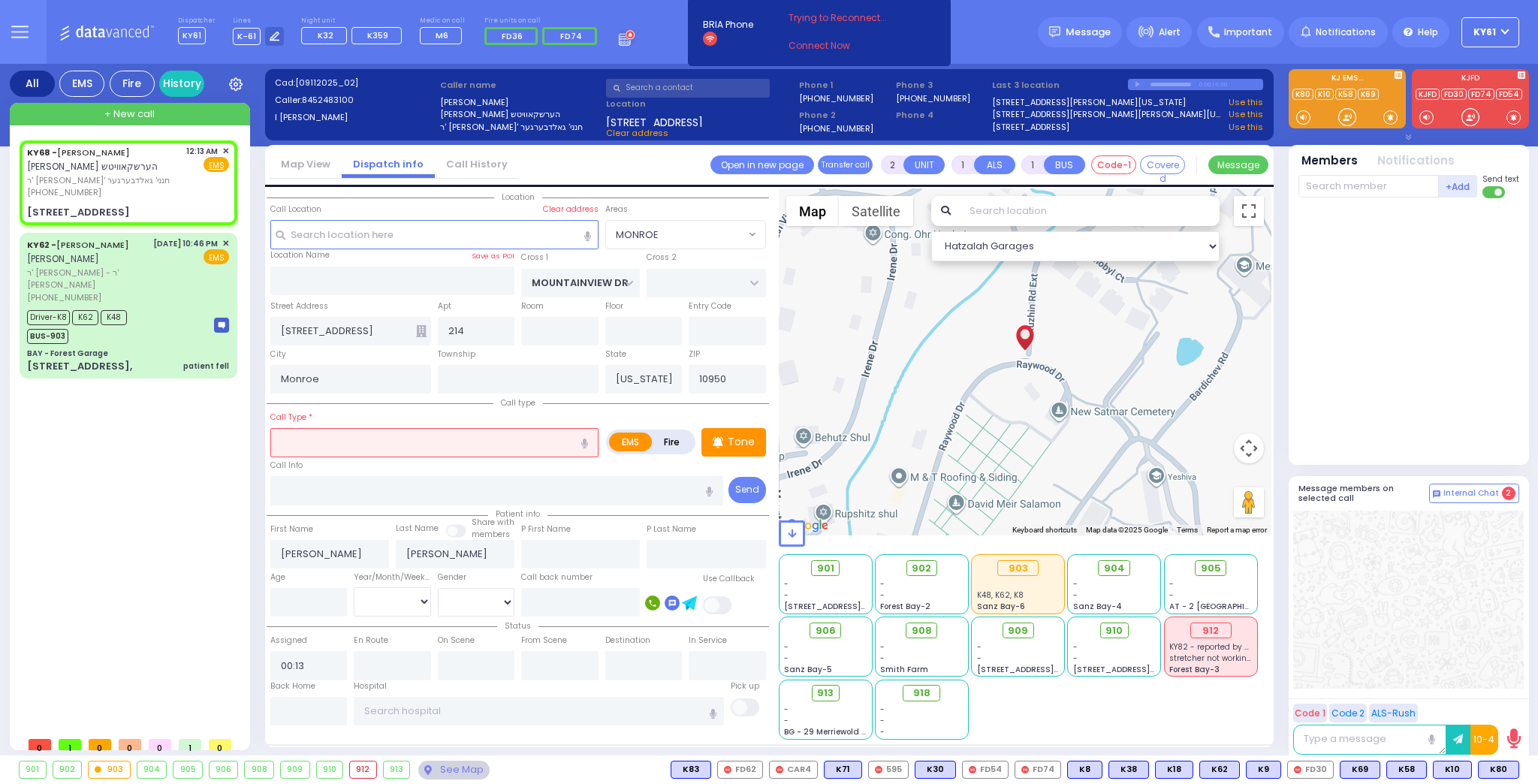
select select "Hatzalah Garages"
select select "MONROE"
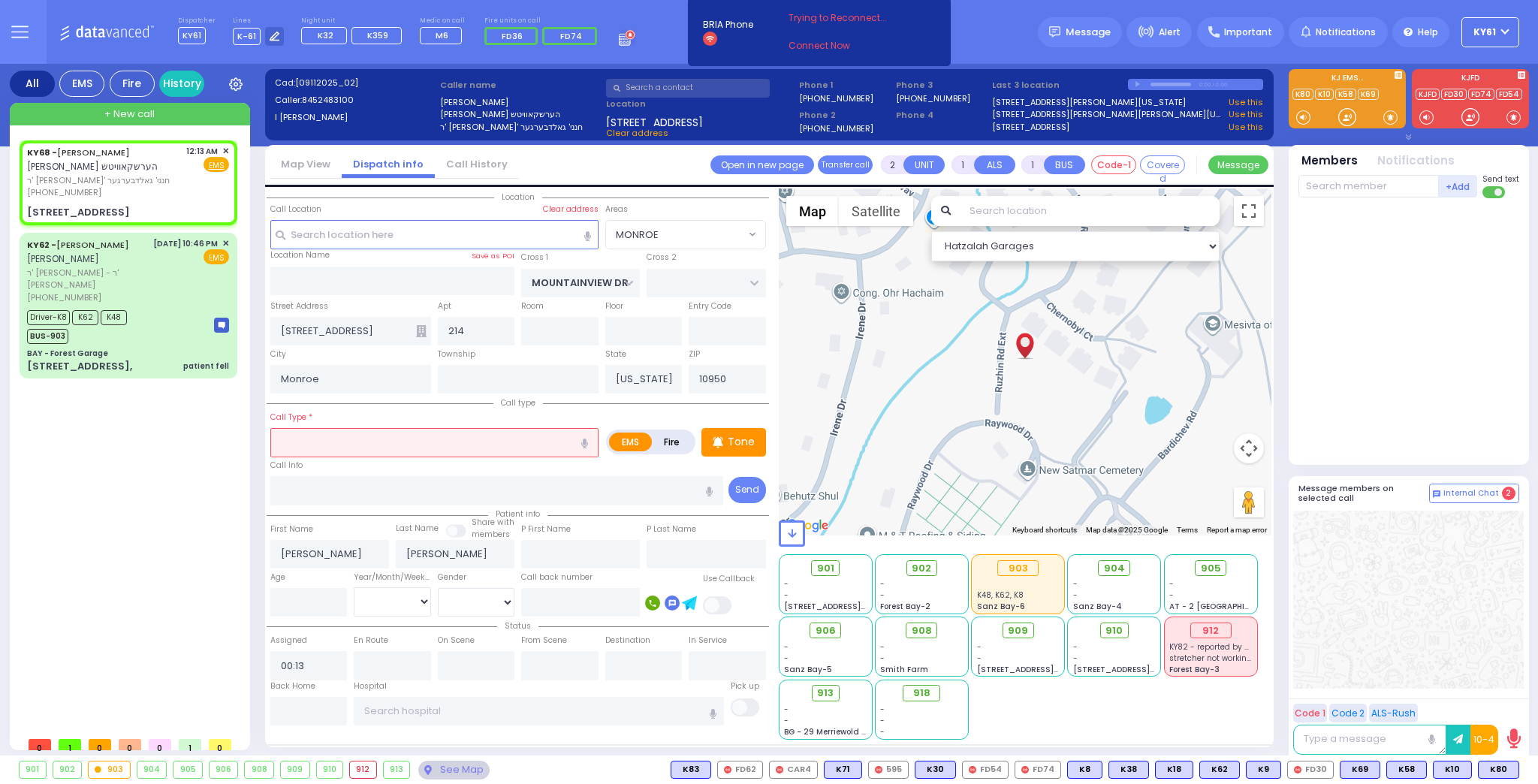
type input "B"
select select
radio input "true"
select select
select select "Hatzalah Garages"
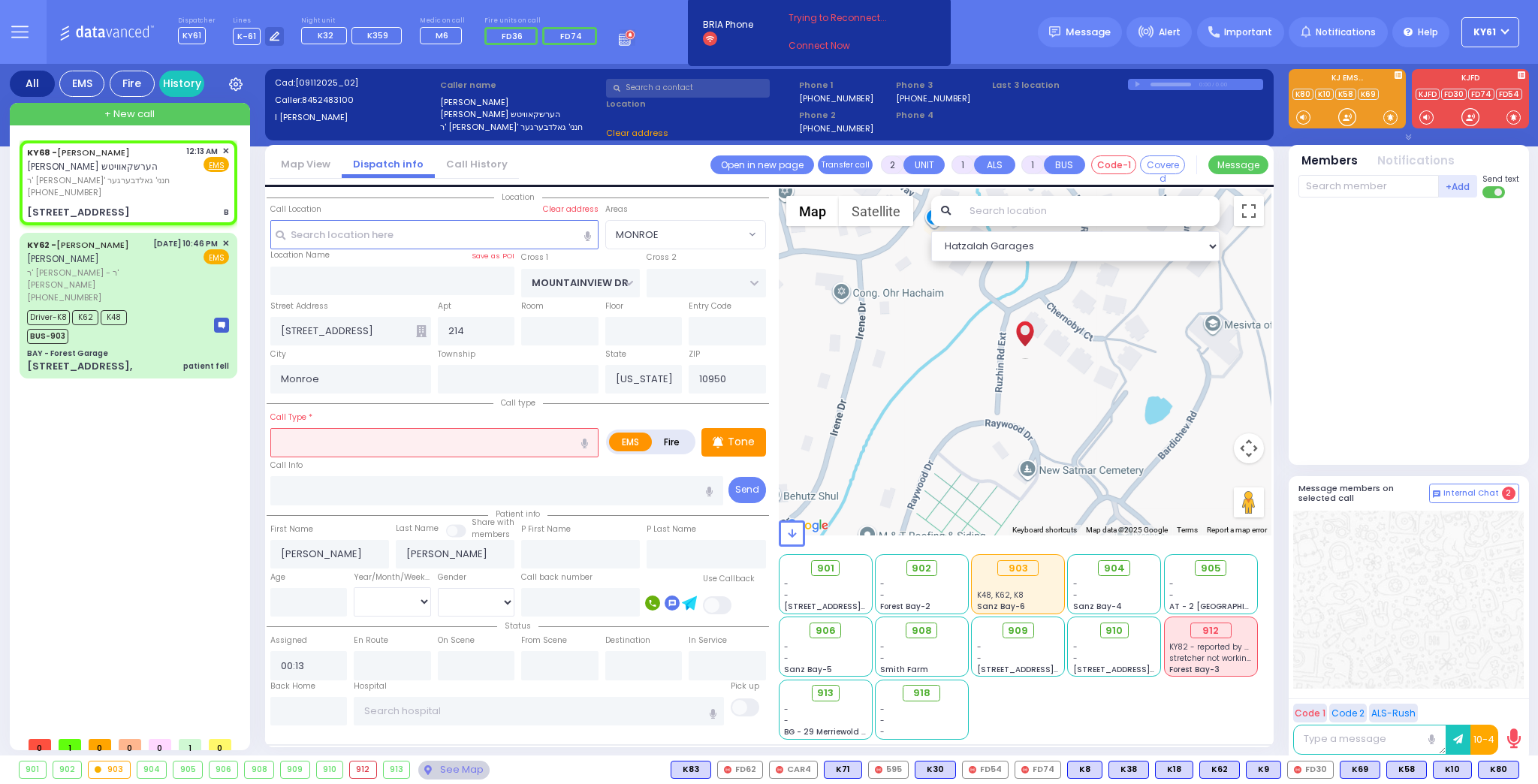
select select "MONROE"
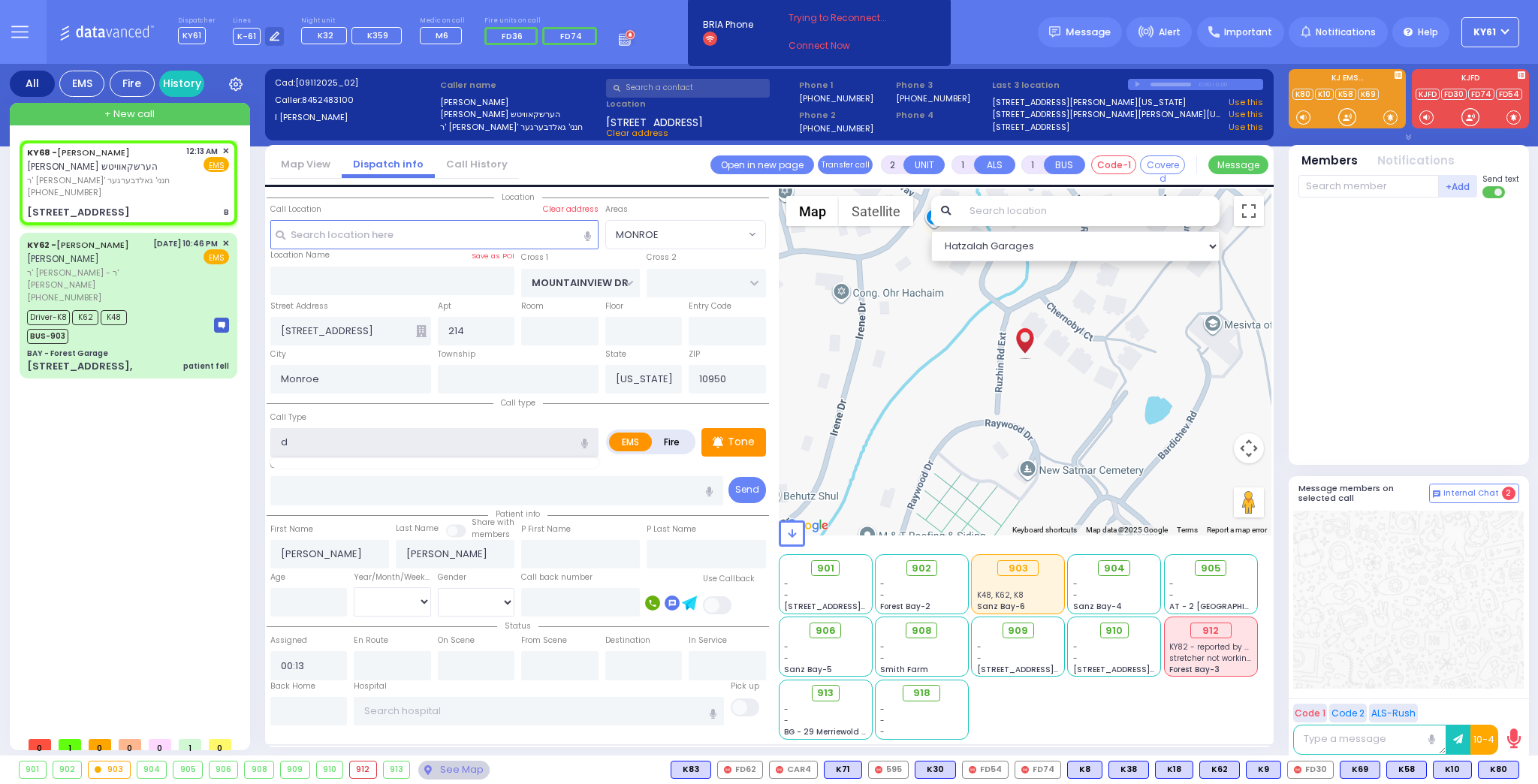
type input "di"
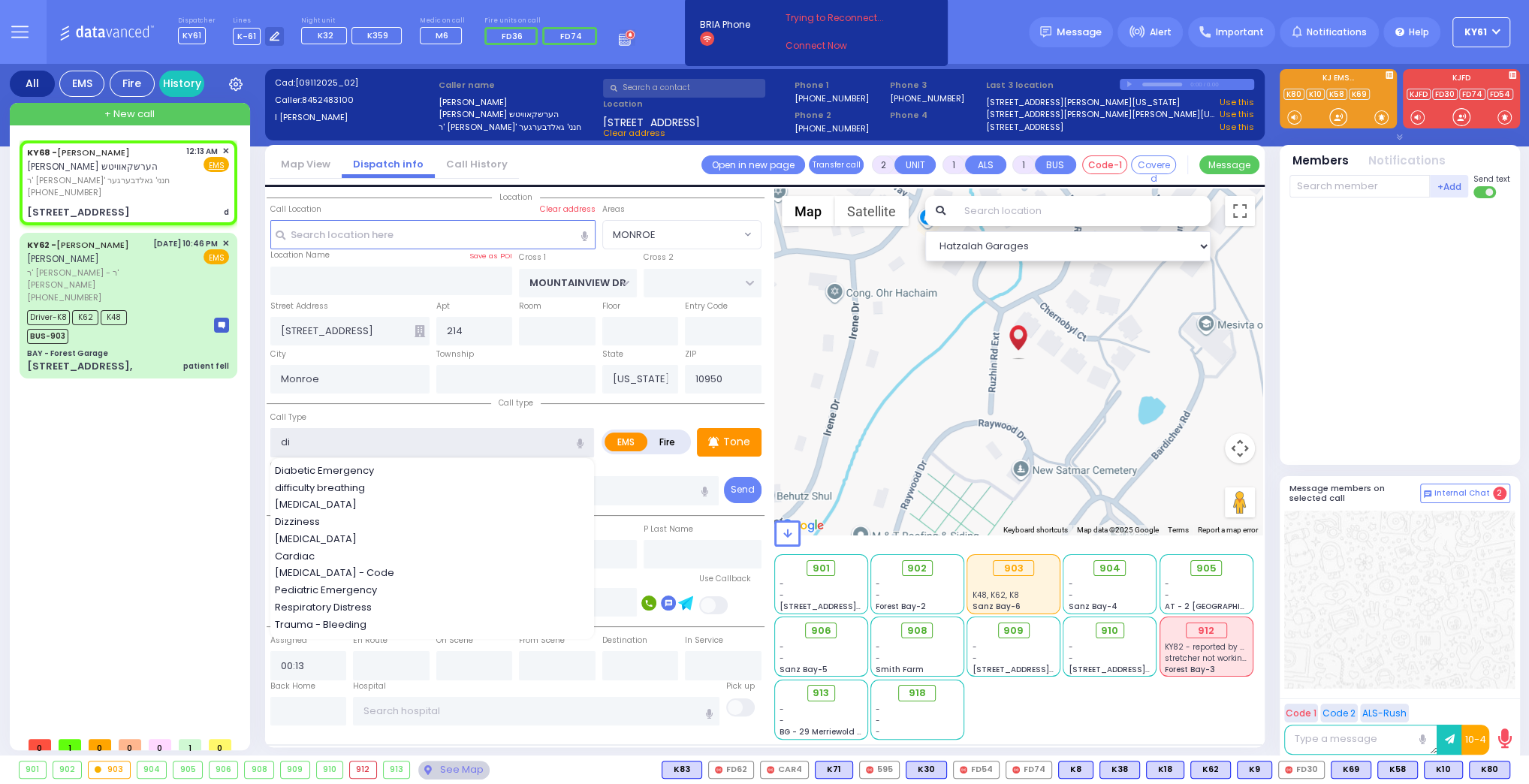
select select
radio input "true"
select select
type input "dif"
select select "Hatzalah Garages"
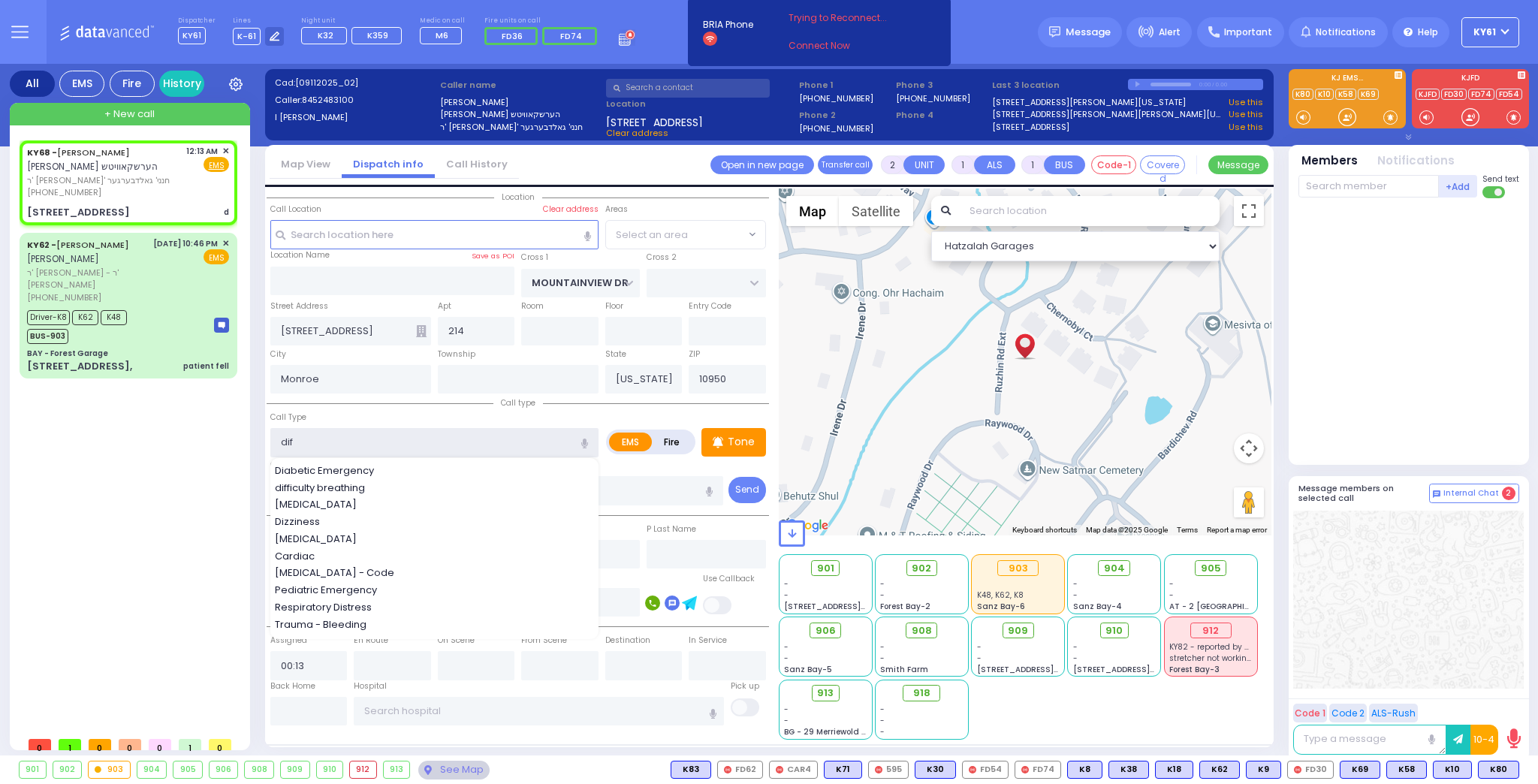
select select "MONROE"
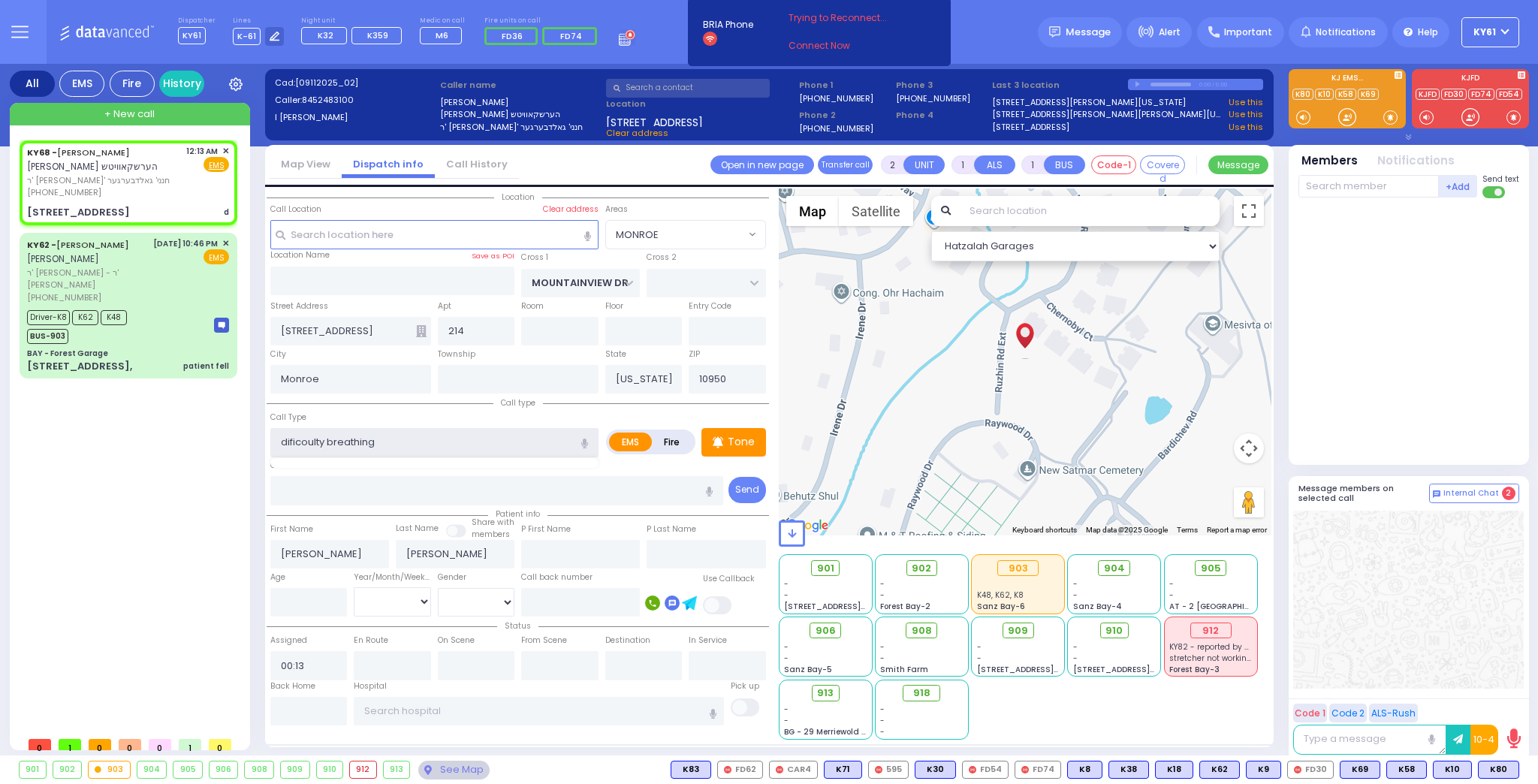
type input "dificoulty breathing"
select select
radio input "true"
select select
select select "Hatzalah Garages"
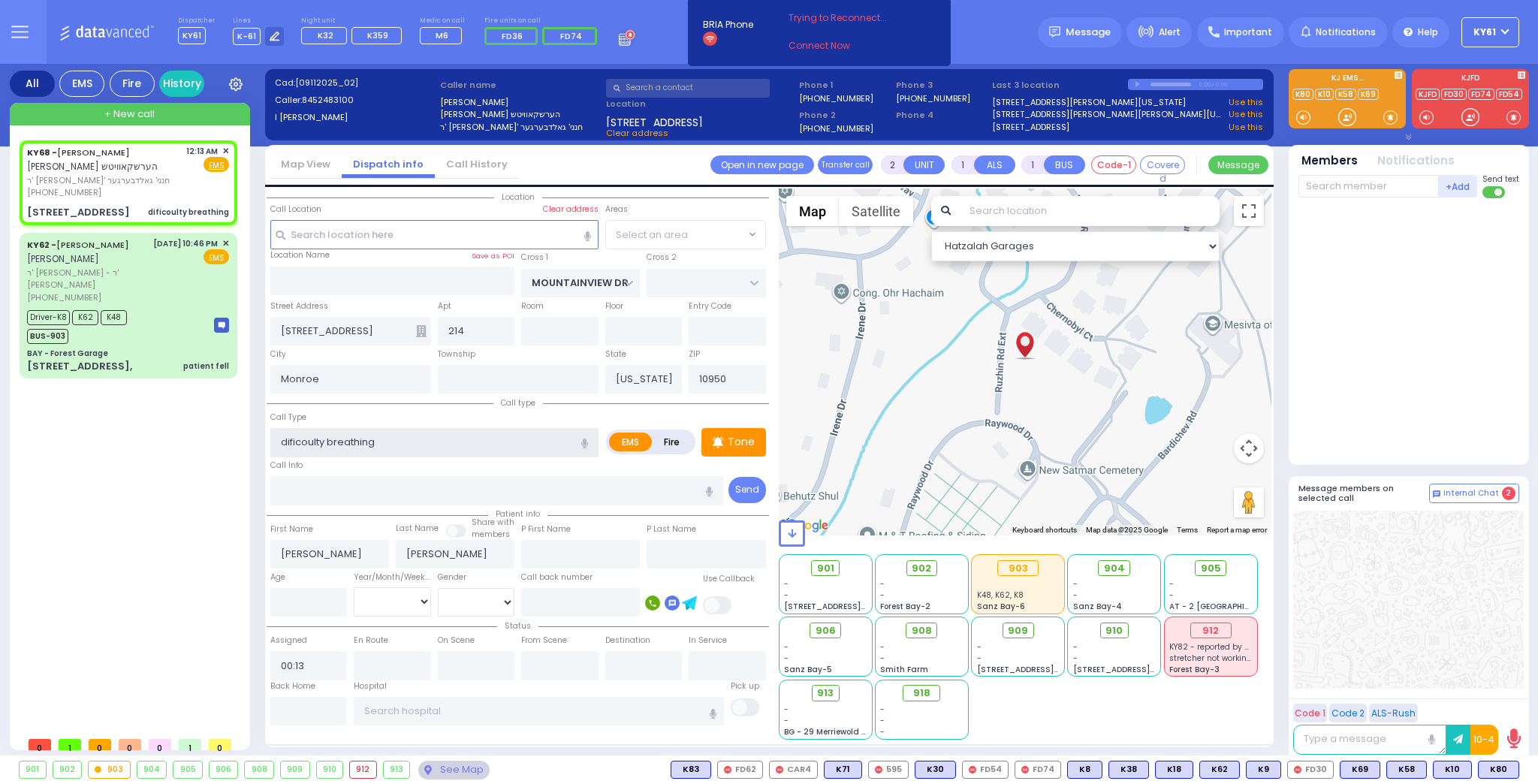
select select "MONROE"
type input "difficulty breathing"
click at [718, 438] on icon at bounding box center [718, 442] width 10 height 11
select select
radio input "true"
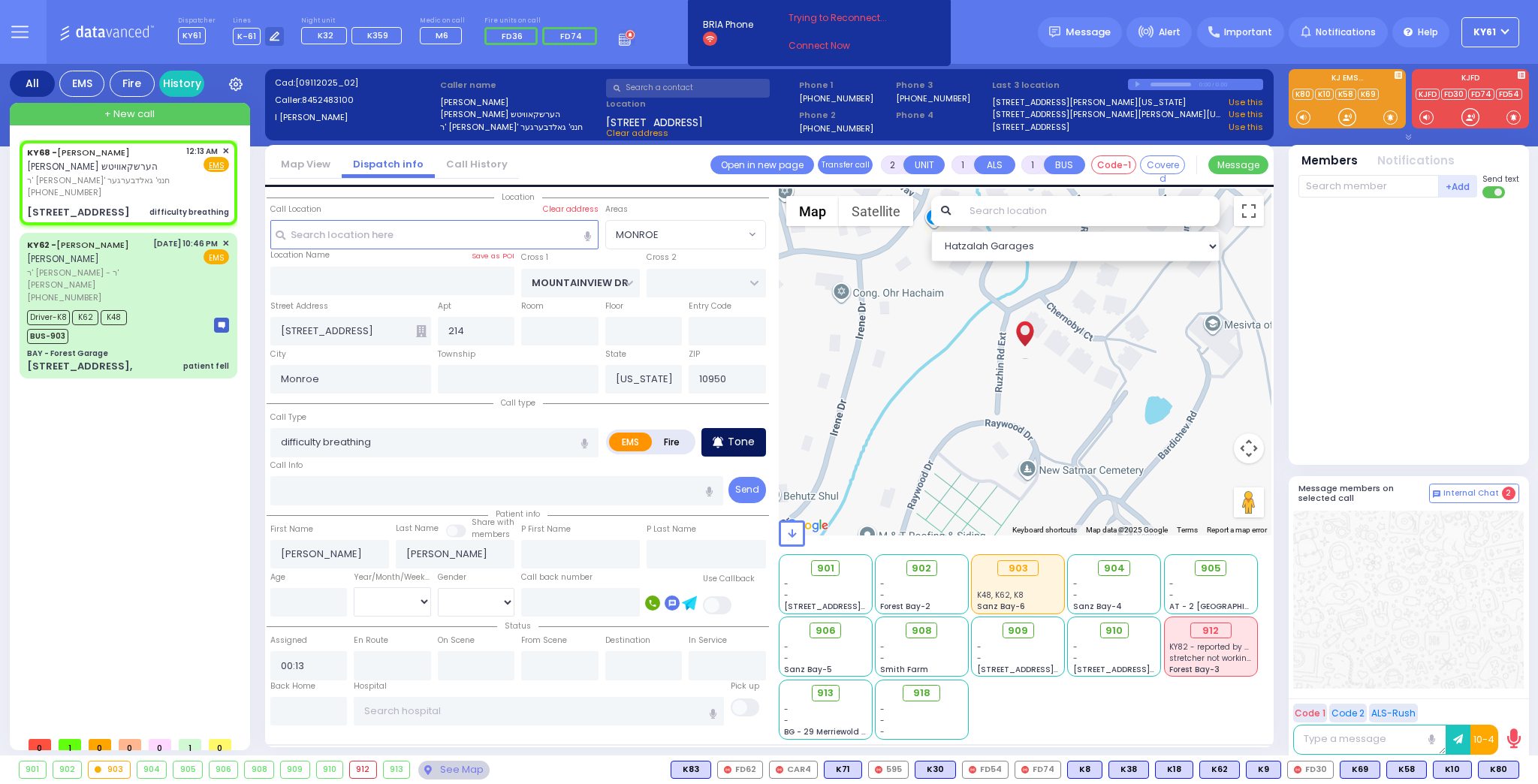
select select
select select "Hatzalah Garages"
select select "MONROE"
drag, startPoint x: 1343, startPoint y: 194, endPoint x: 1335, endPoint y: 192, distance: 8.2
click at [1347, 195] on input "text" at bounding box center [1368, 186] width 141 height 22
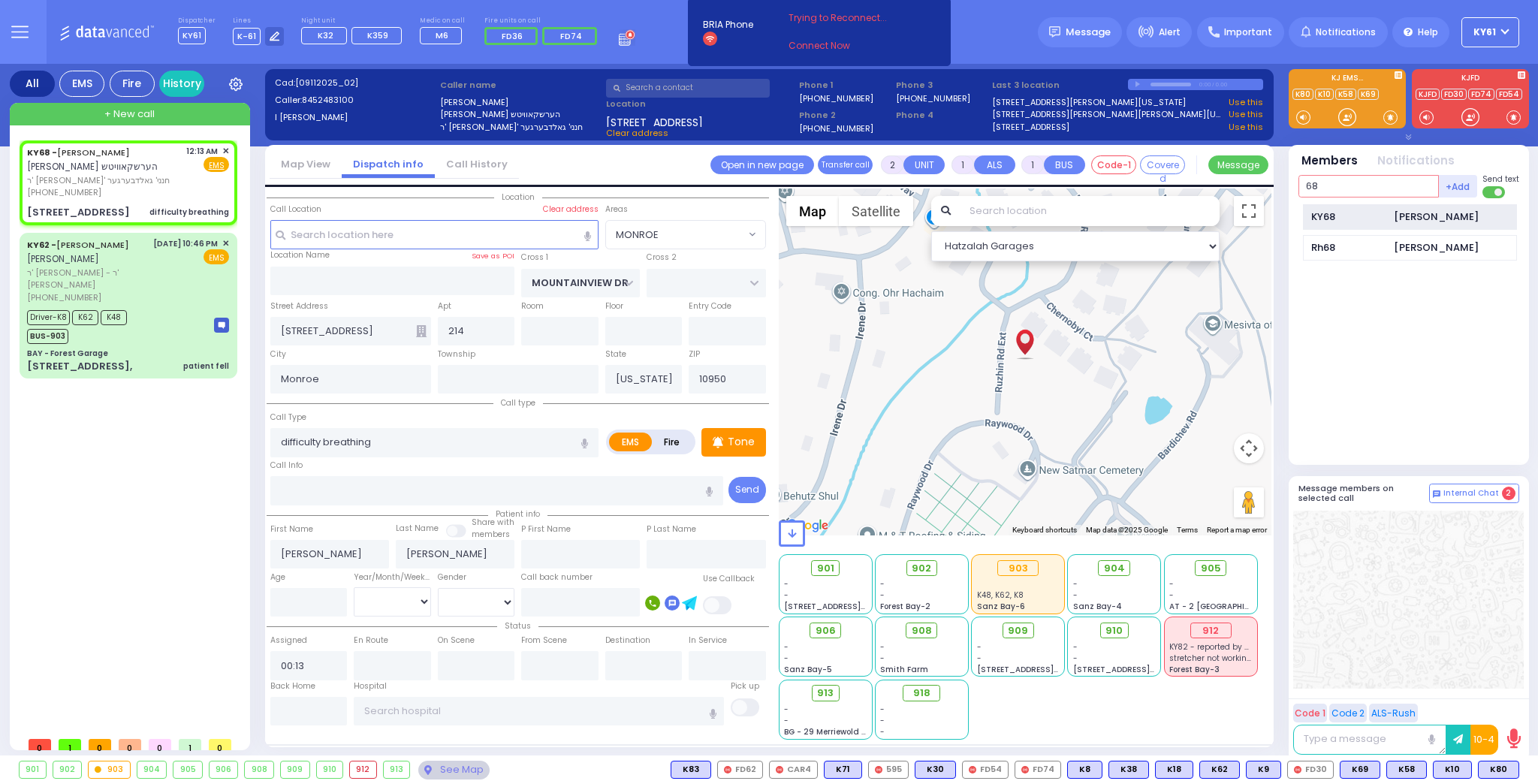
type input "68"
click at [1340, 214] on div "KY68" at bounding box center [1348, 217] width 75 height 15
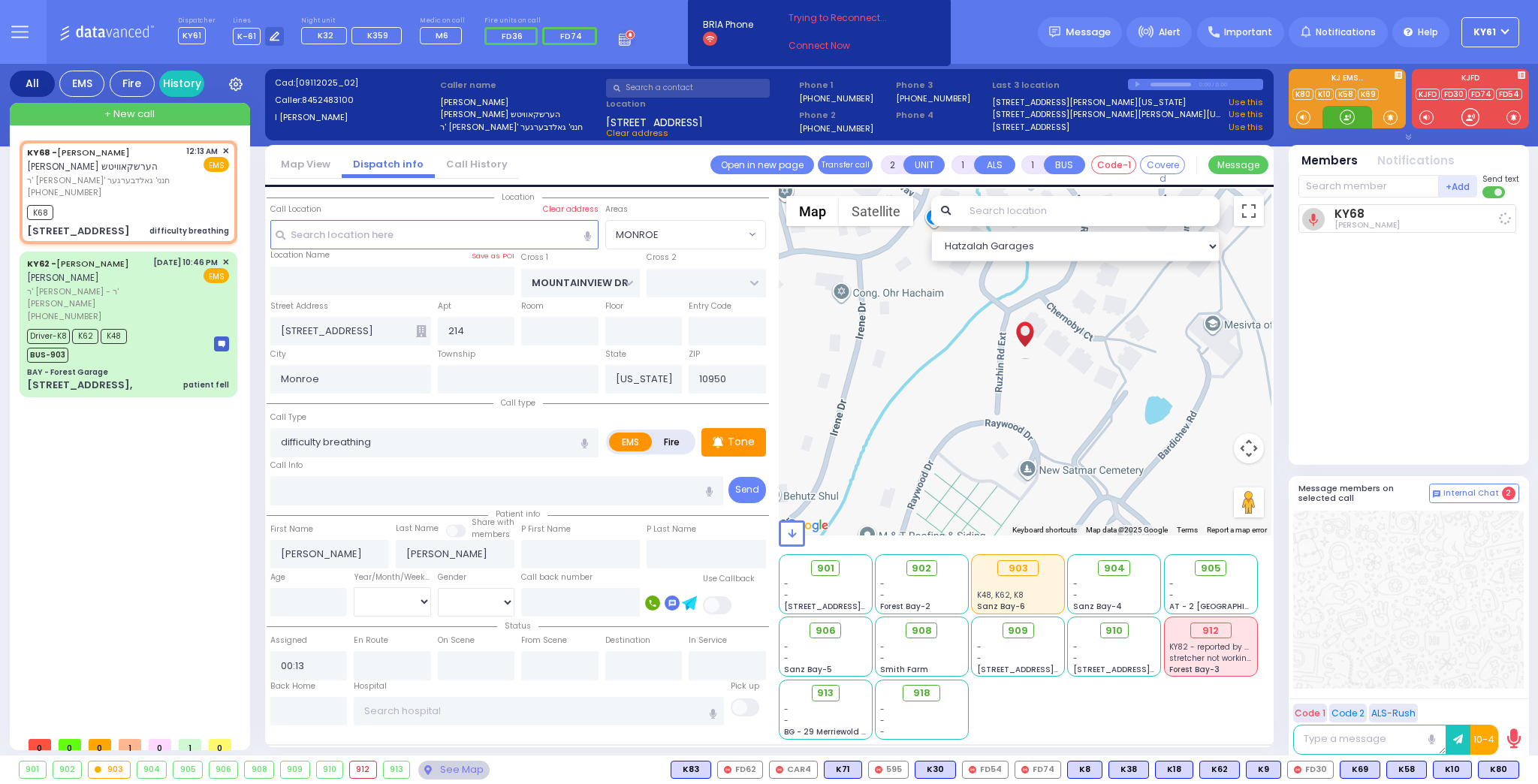
select select
radio input "true"
select select
type input "00:16"
select select "Hatzalah Garages"
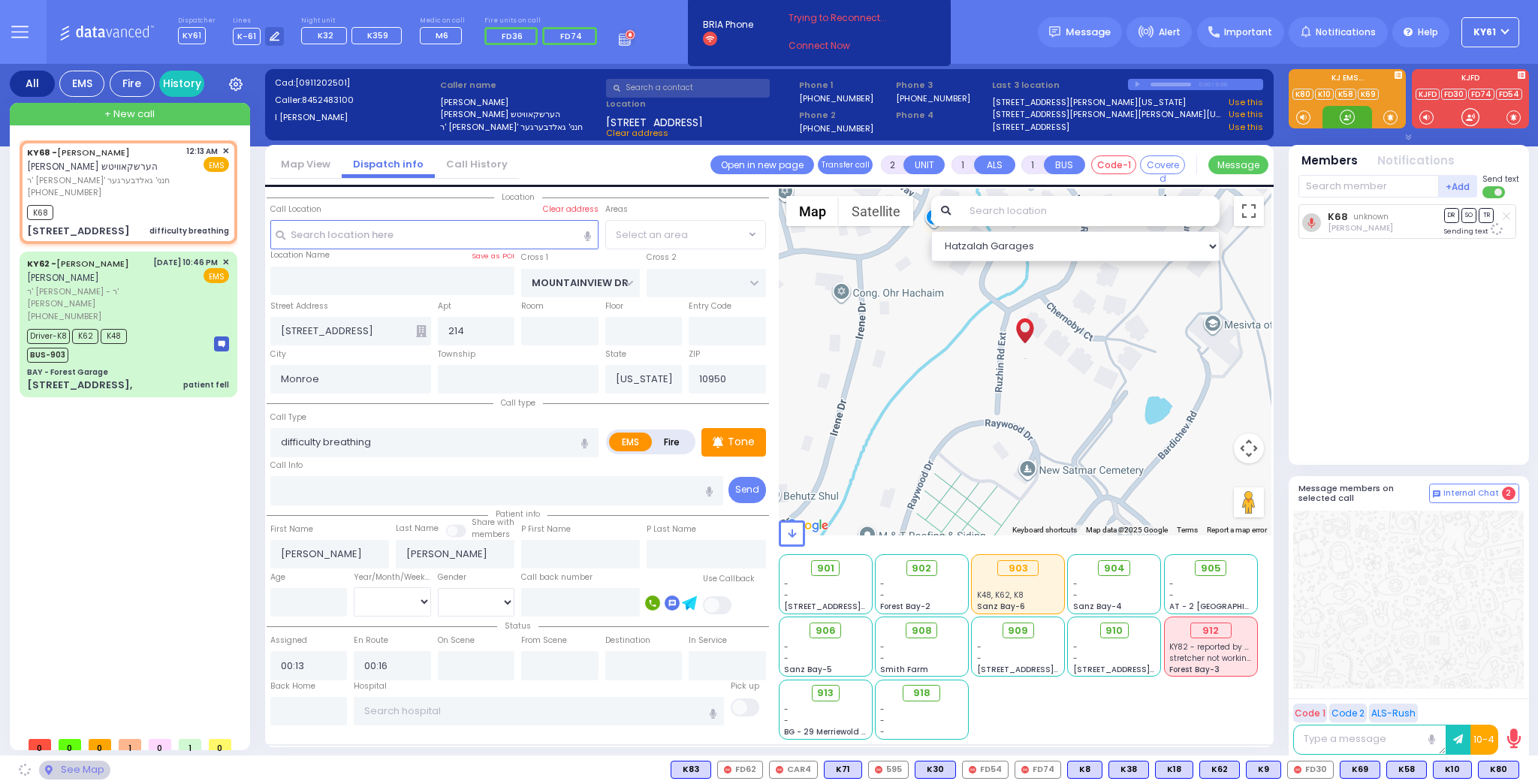
select select "MONROE"
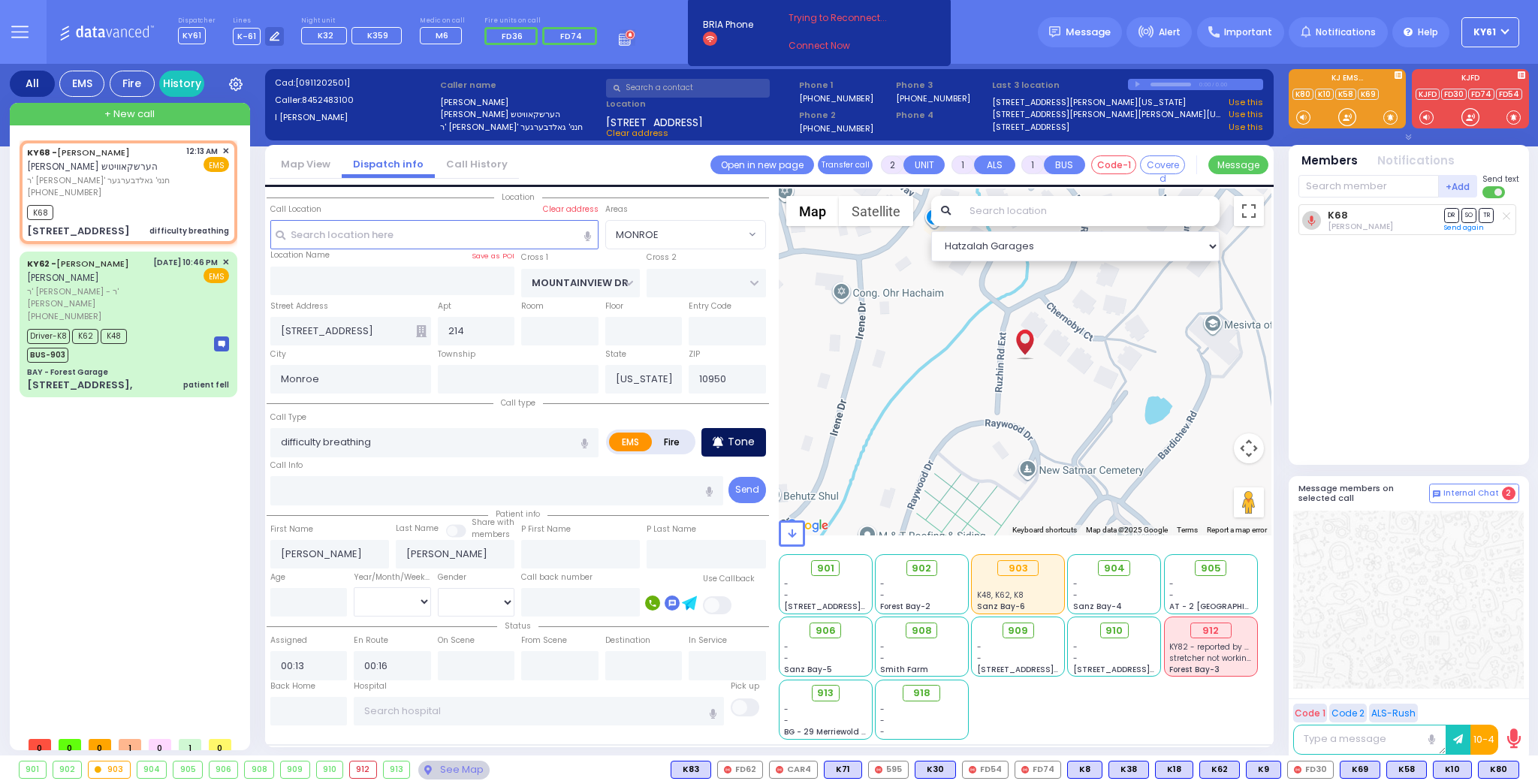
click at [745, 436] on p "Tone" at bounding box center [742, 442] width 27 height 16
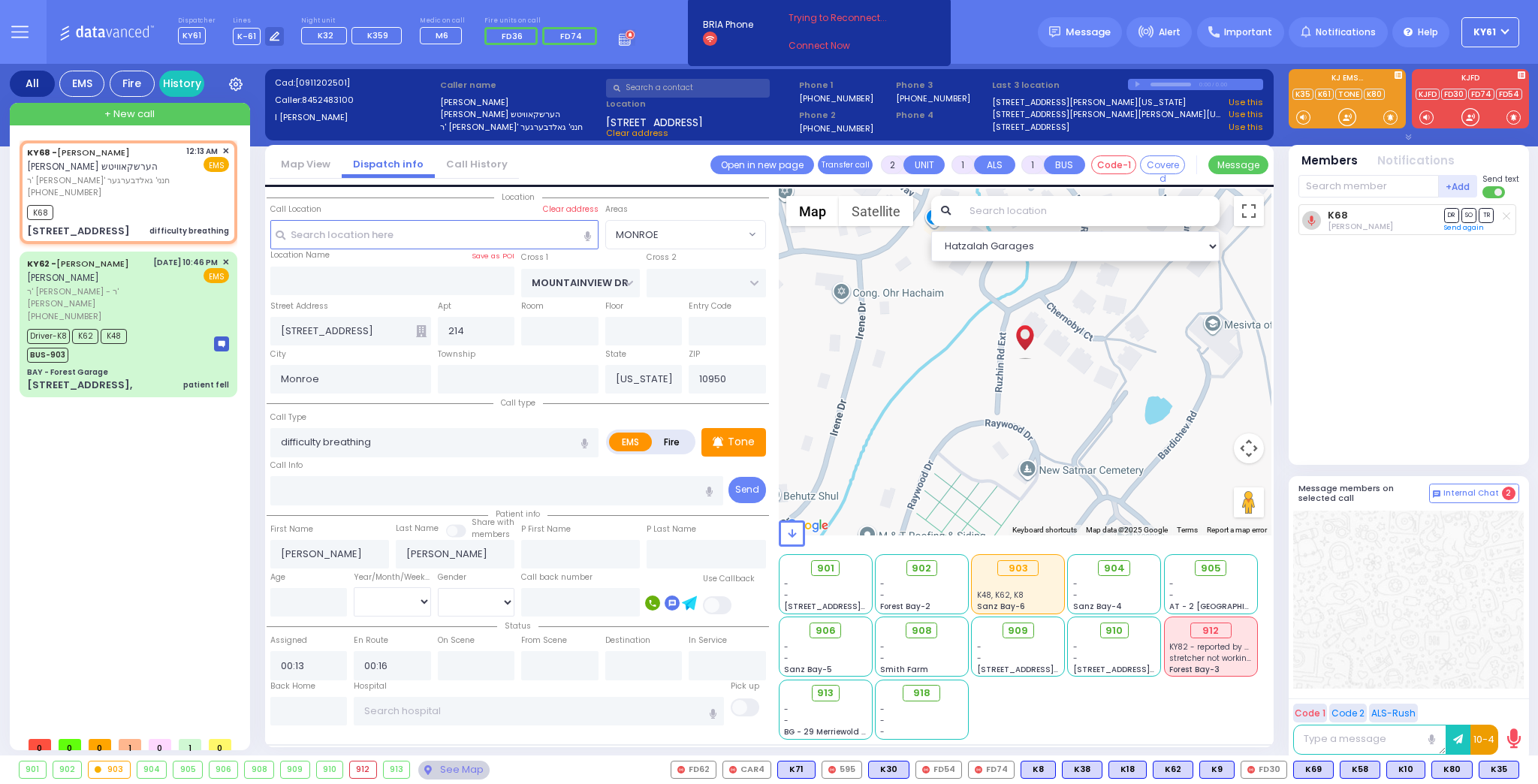
drag, startPoint x: 1500, startPoint y: 770, endPoint x: 1487, endPoint y: 753, distance: 21.4
click at [0, 0] on span "K35" at bounding box center [0, 0] width 0 height 0
select select
radio input "true"
select select
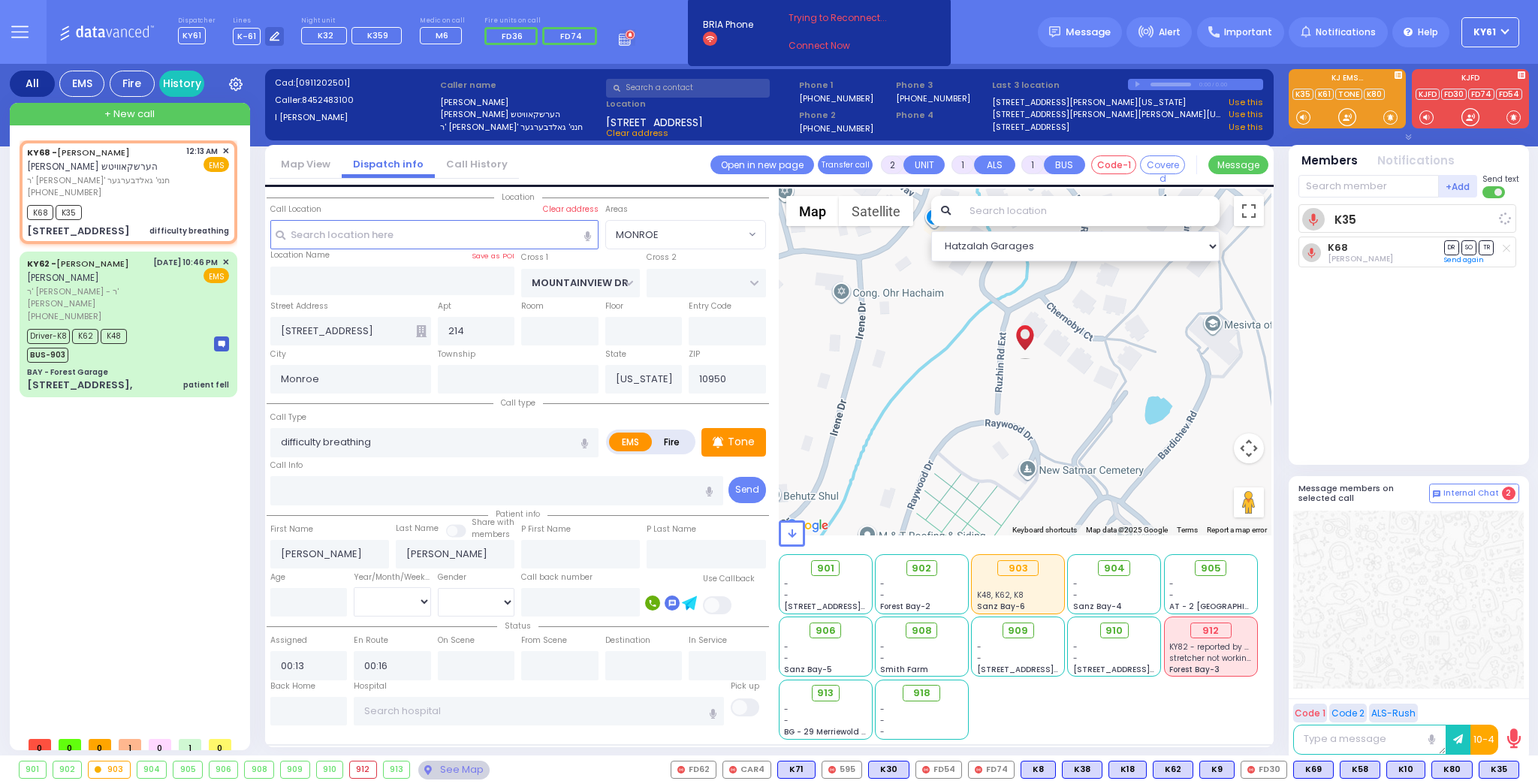
select select "Hatzalah Garages"
select select "MONROE"
click at [1209, 566] on span "905" at bounding box center [1216, 568] width 20 height 15
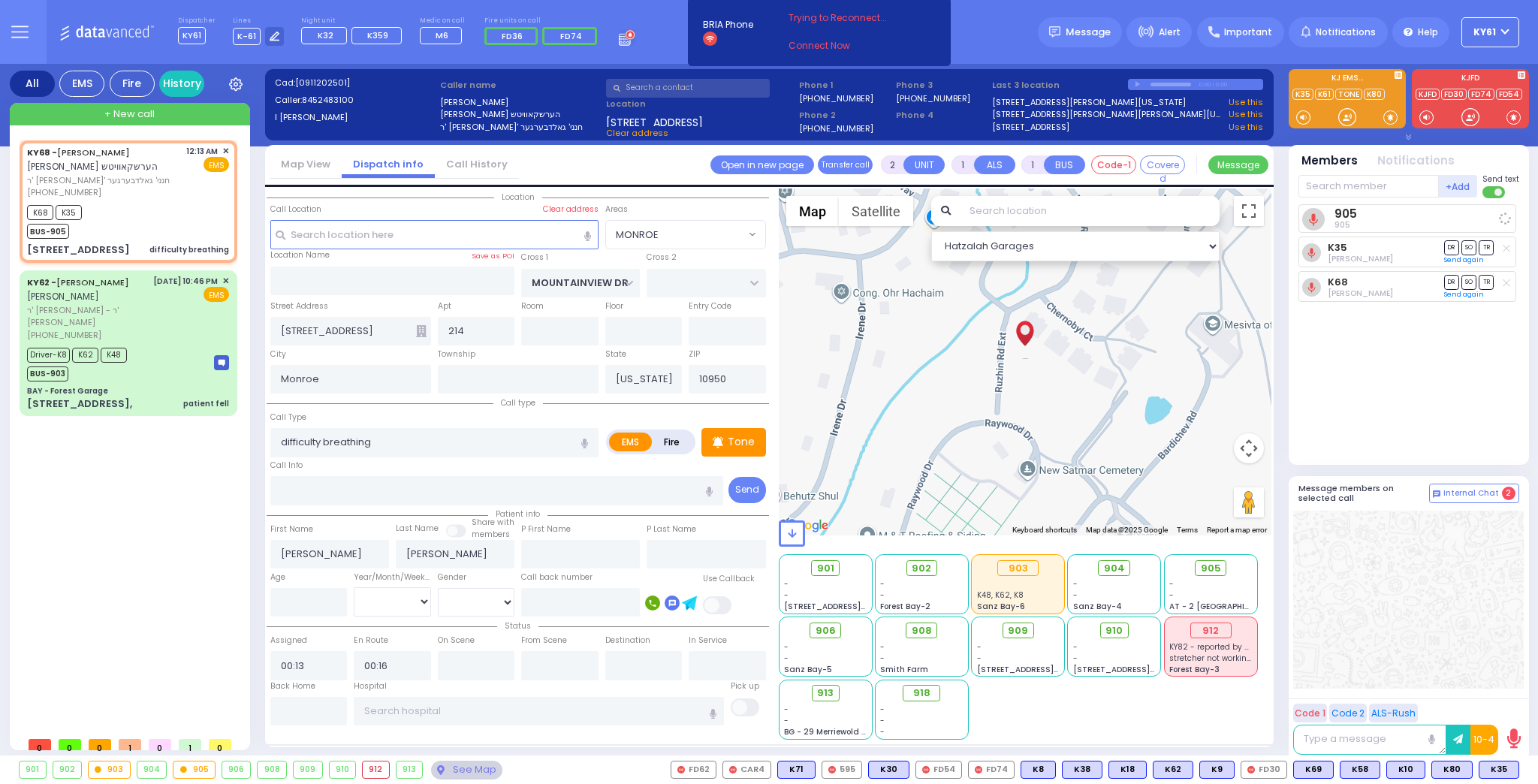
select select
radio input "true"
select select
select select "Hatzalah Garages"
select select "MONROE"
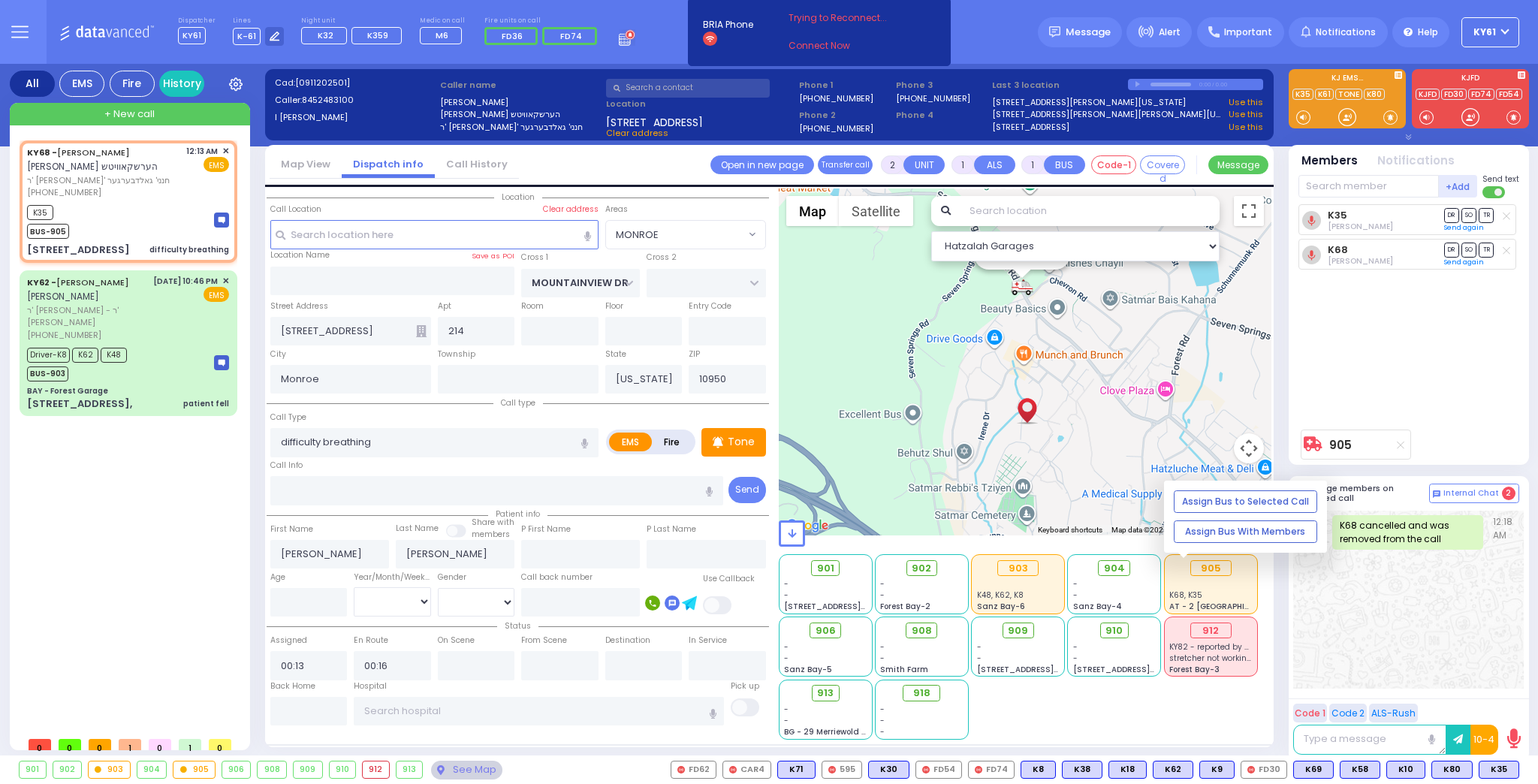
select select
radio input "true"
select select
select select "Hatzalah Garages"
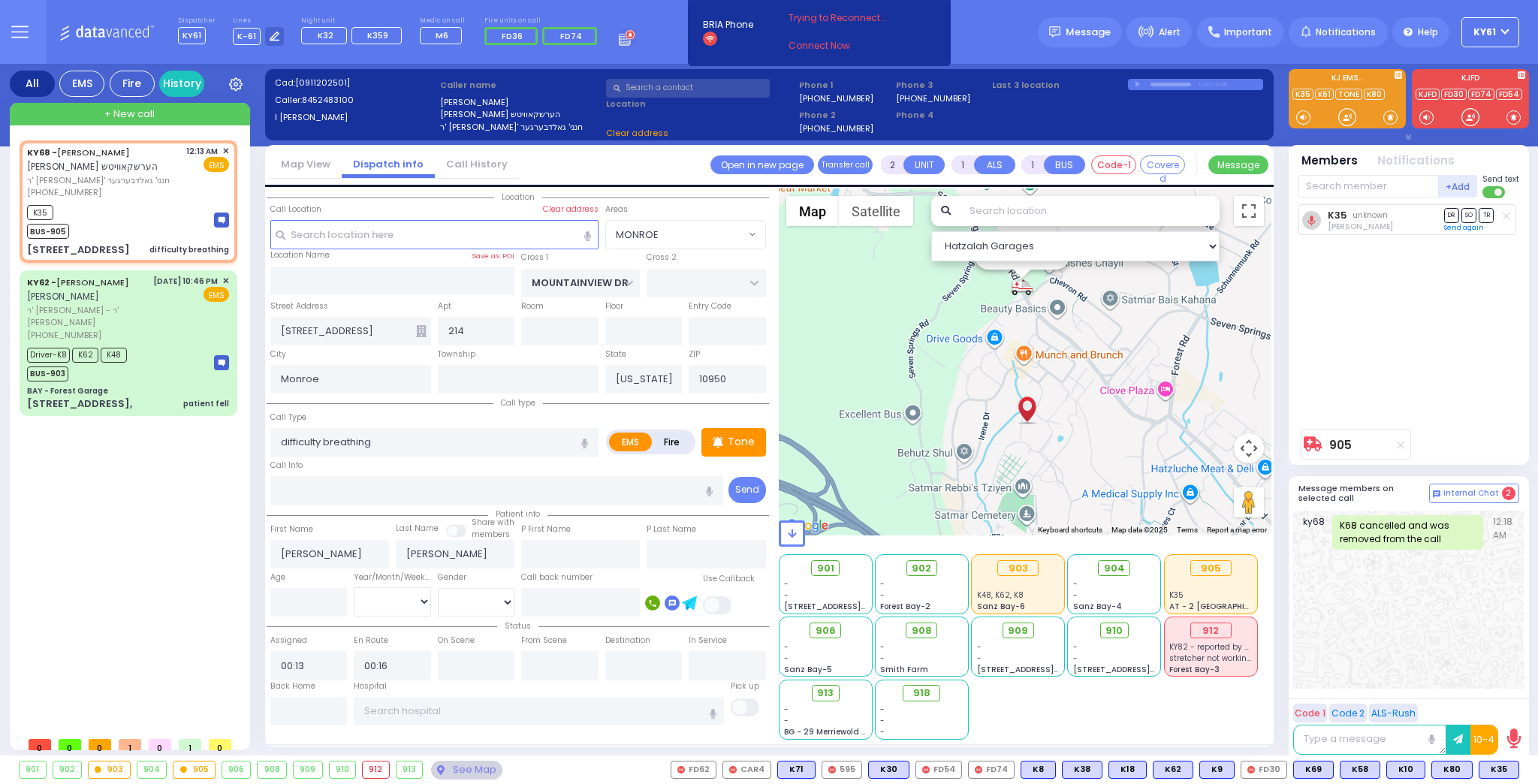
select select "MONROE"
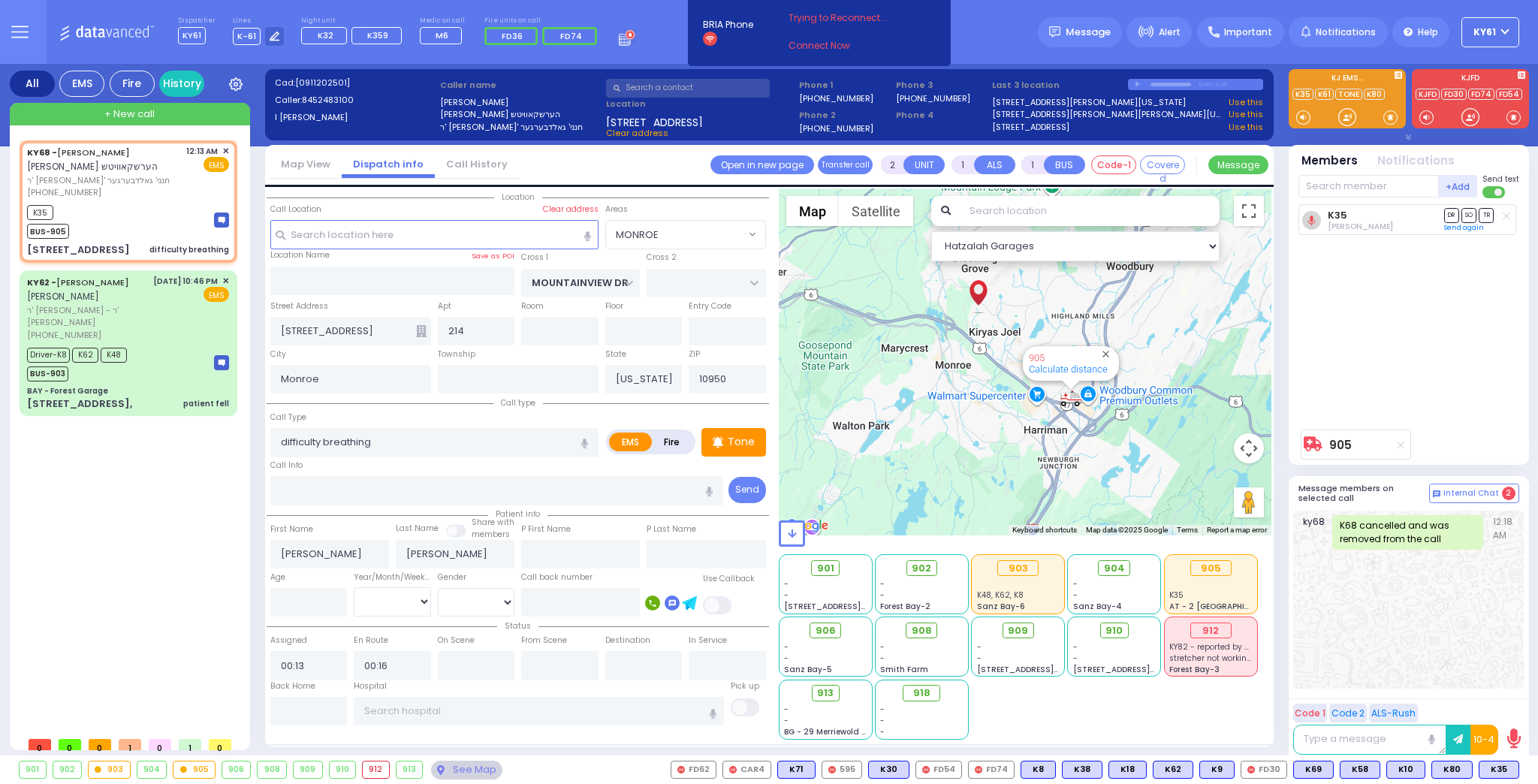
select select "MONROE"
select select
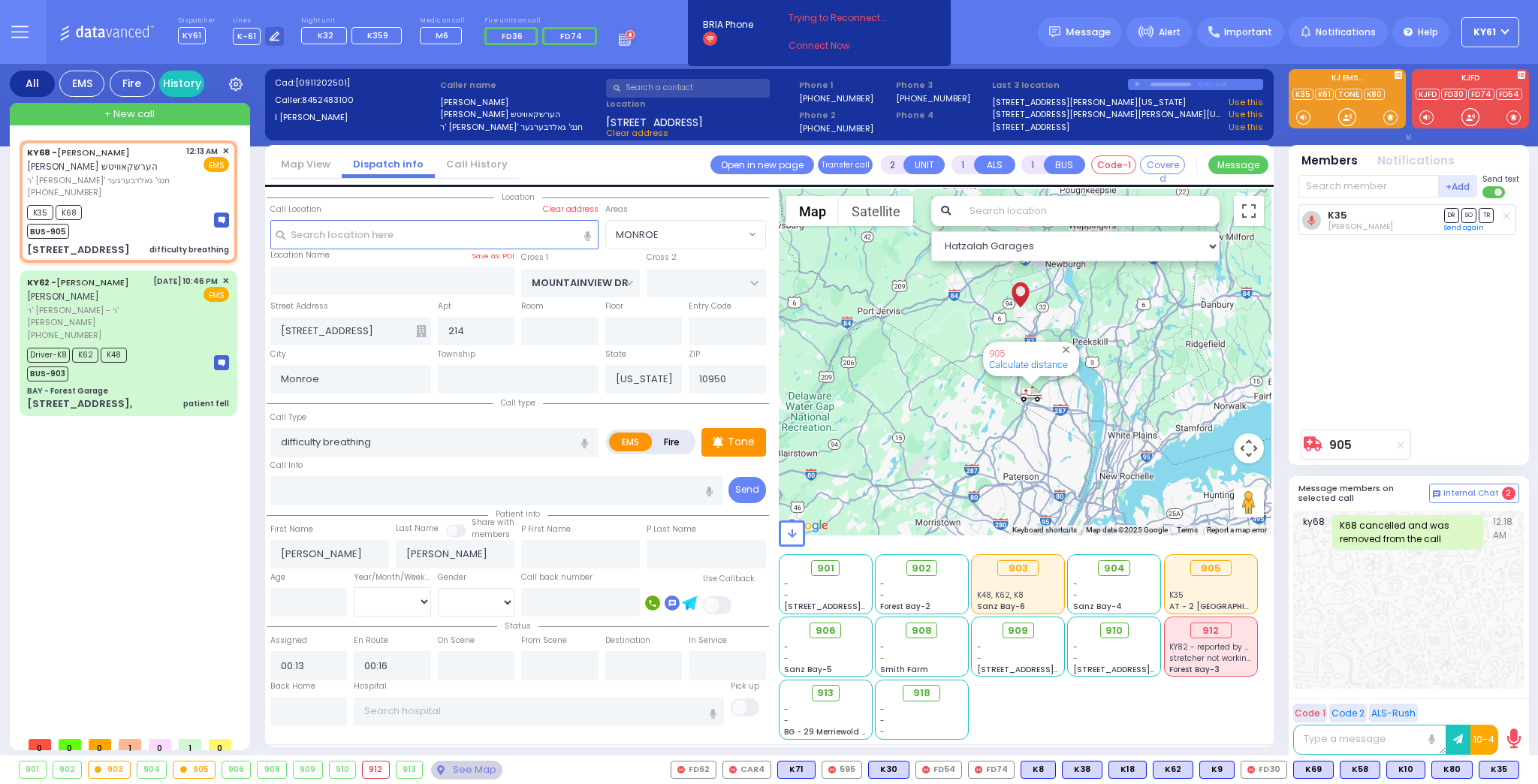
select select
radio input "true"
select select
select select "Hatzalah Garages"
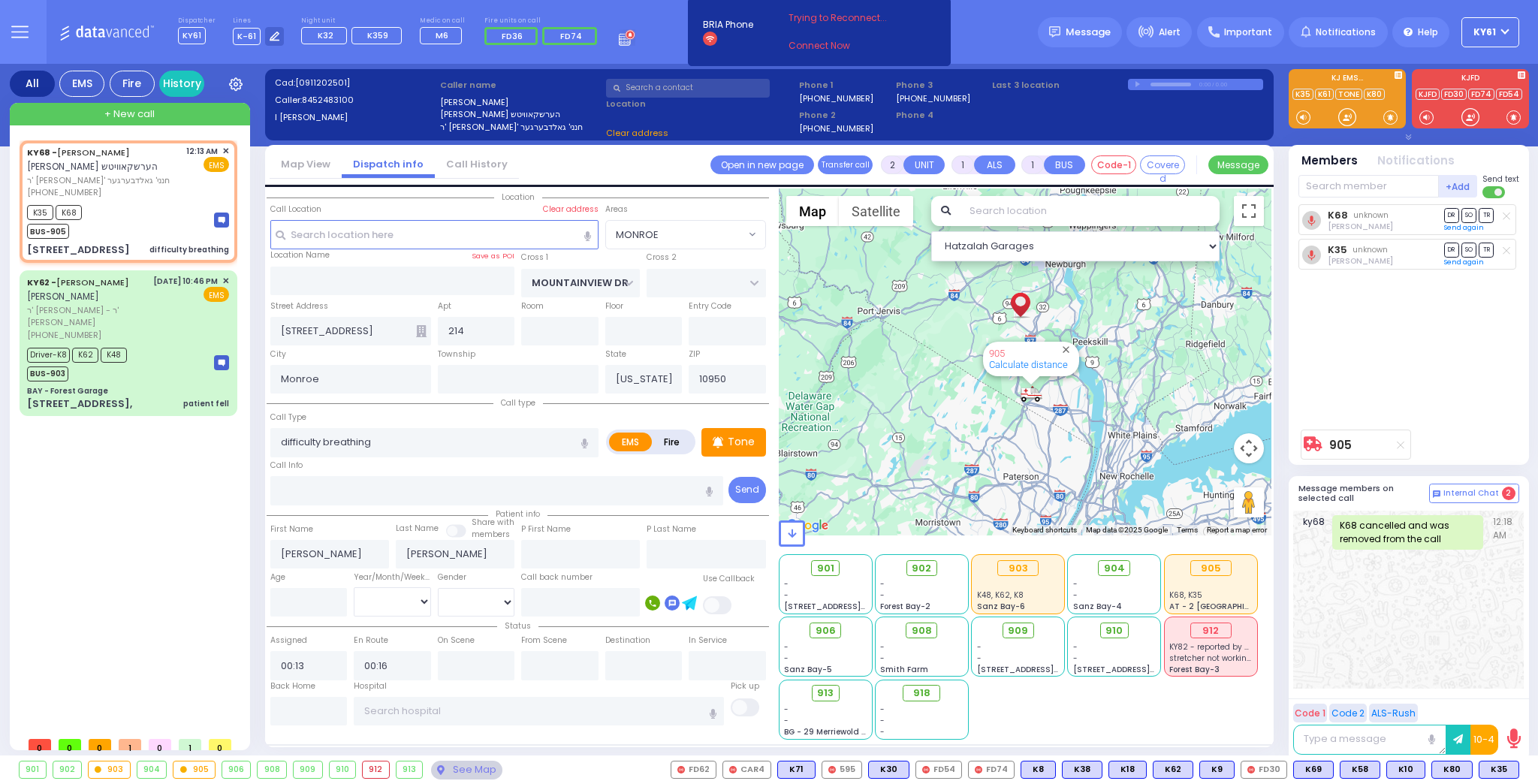
select select "MONROE"
type input "6"
select select
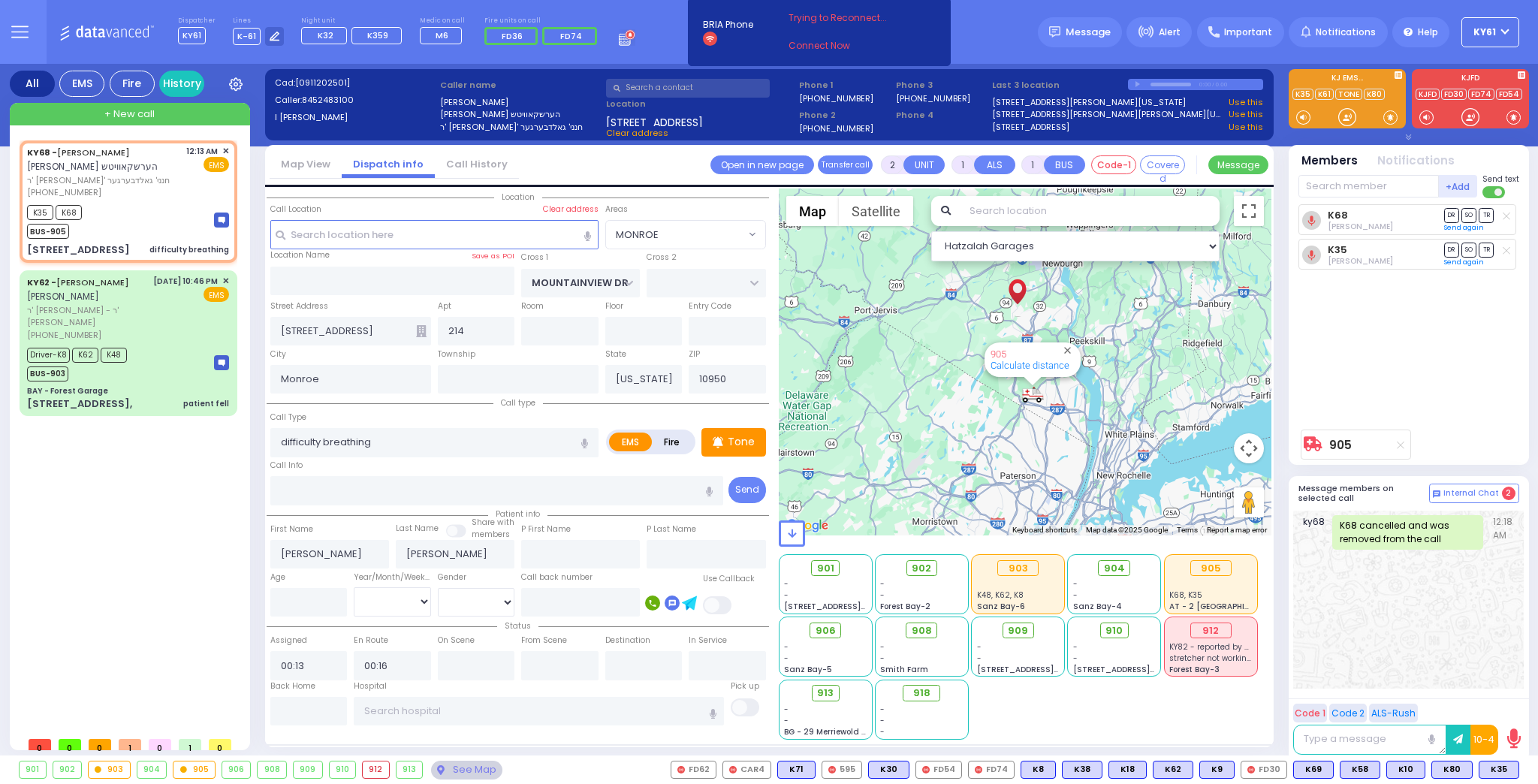
radio input "true"
type input "Unknown"
select select "Year"
select select "Hatzalah Garages"
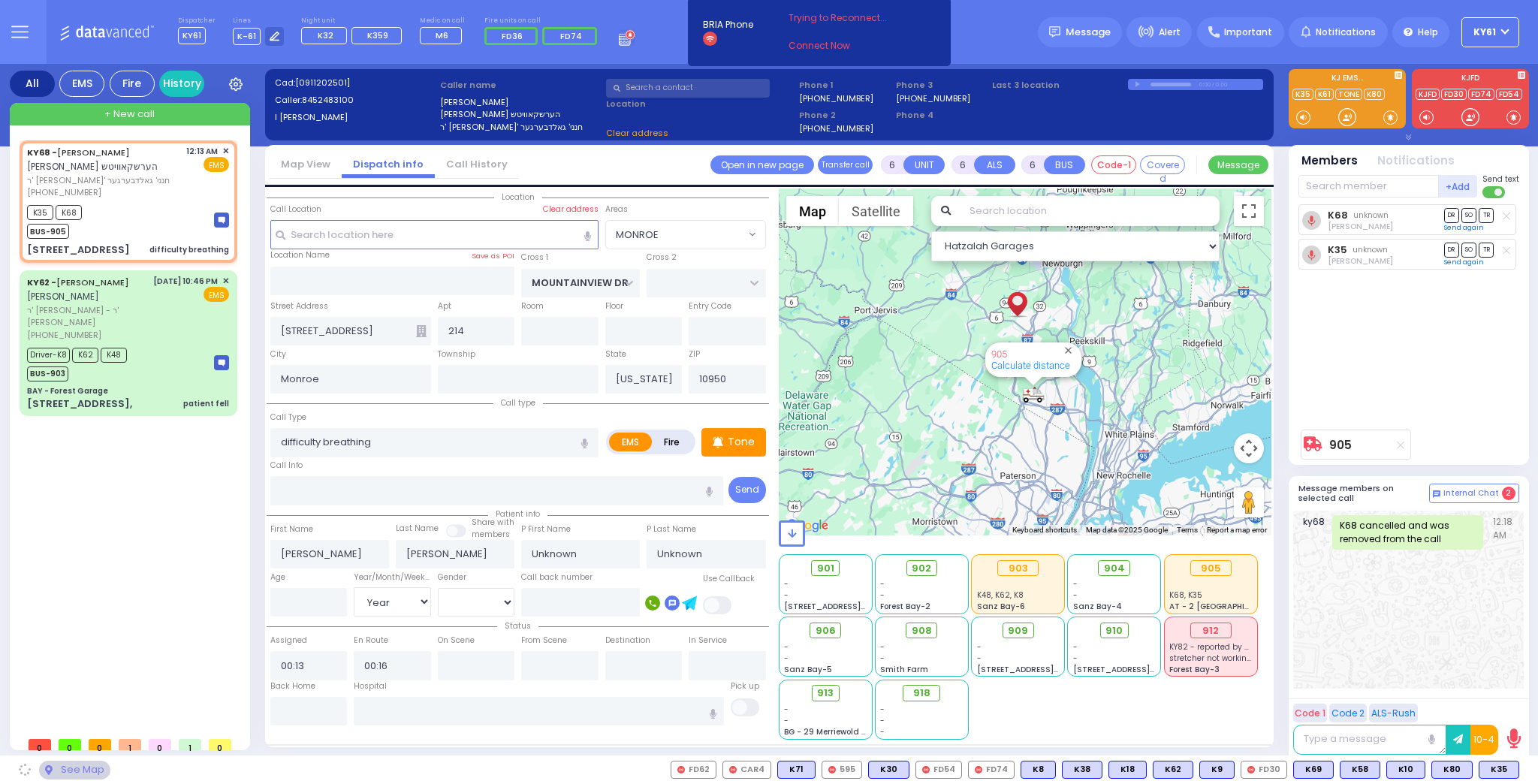
select select "MONROE"
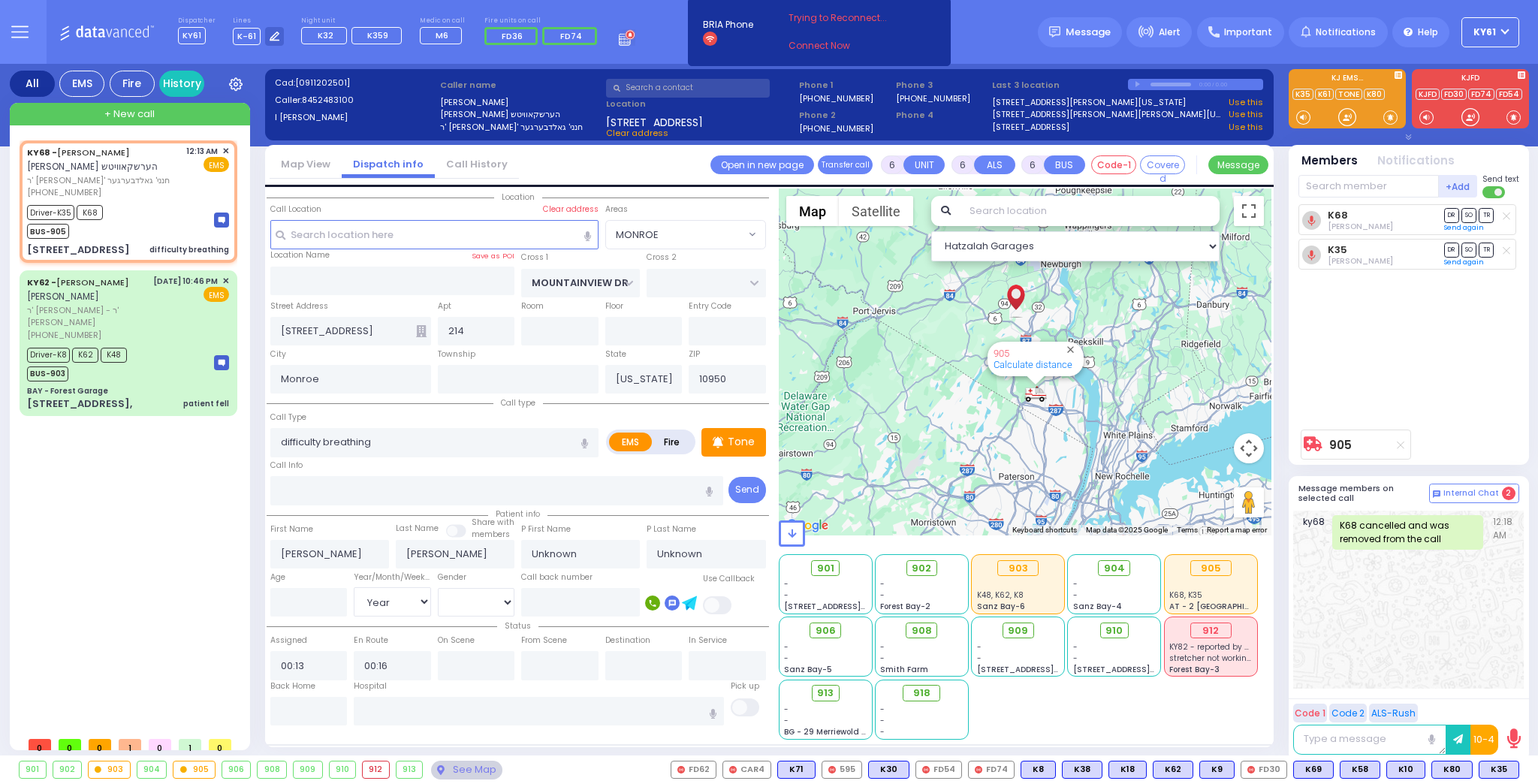
select select
radio input "true"
type input "Rachel"
type input "Perl"
select select "Year"
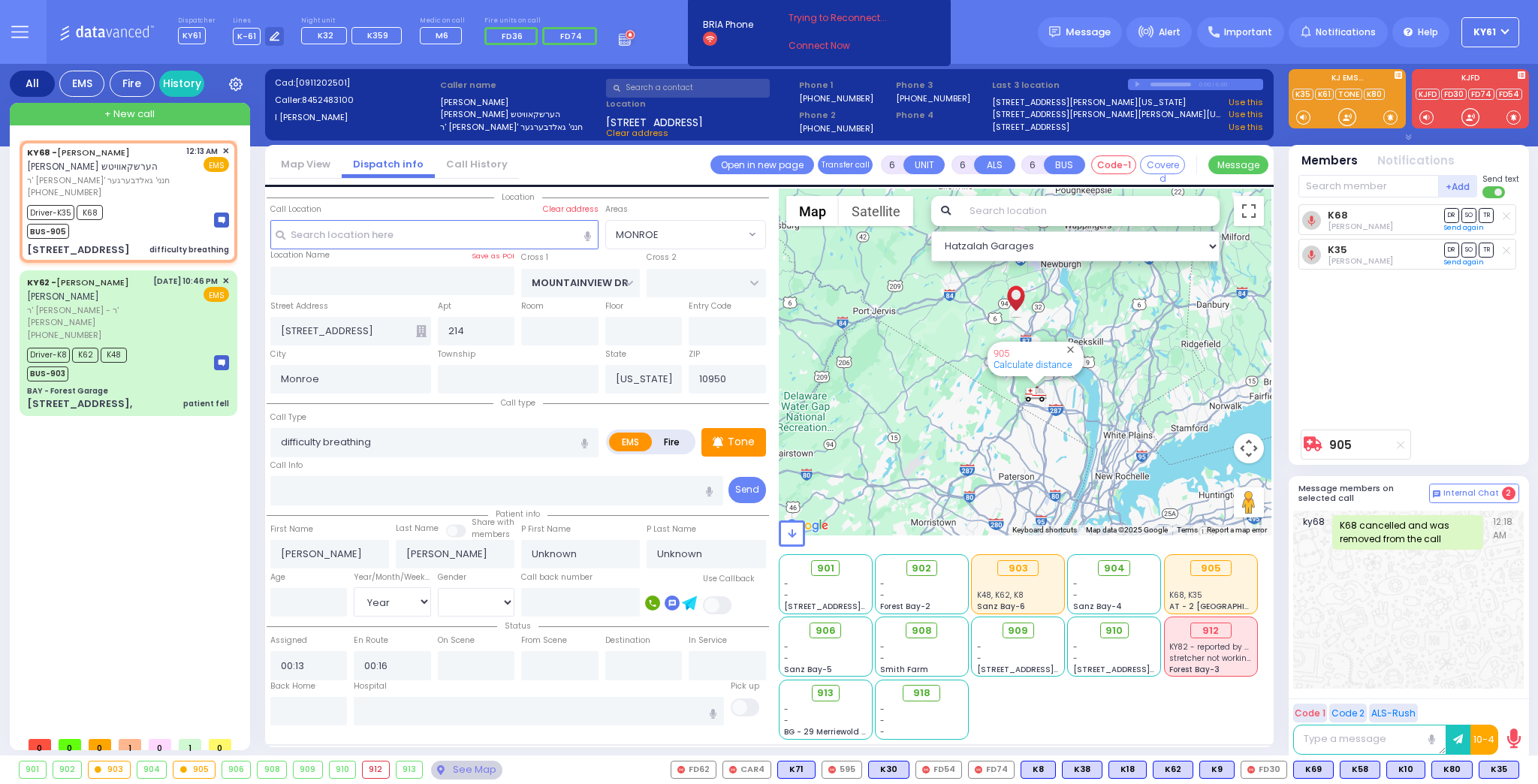
type input "00:20"
type input "00:35"
type input "01:00"
type input "01:30"
select select "Hatzalah Garages"
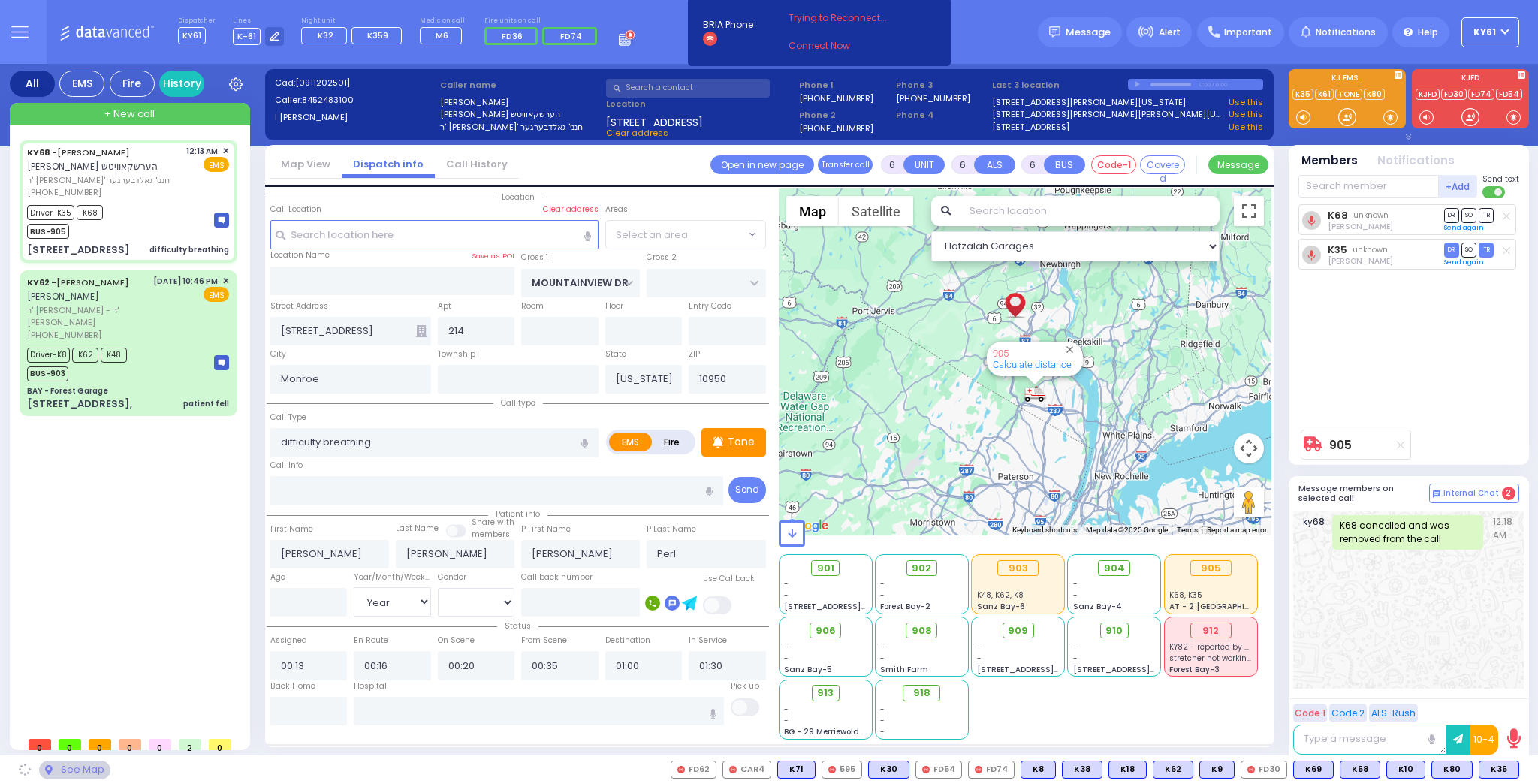
radio input "true"
select select "Year"
select select
select select "Hatzalah Garages"
select select "MONROE"
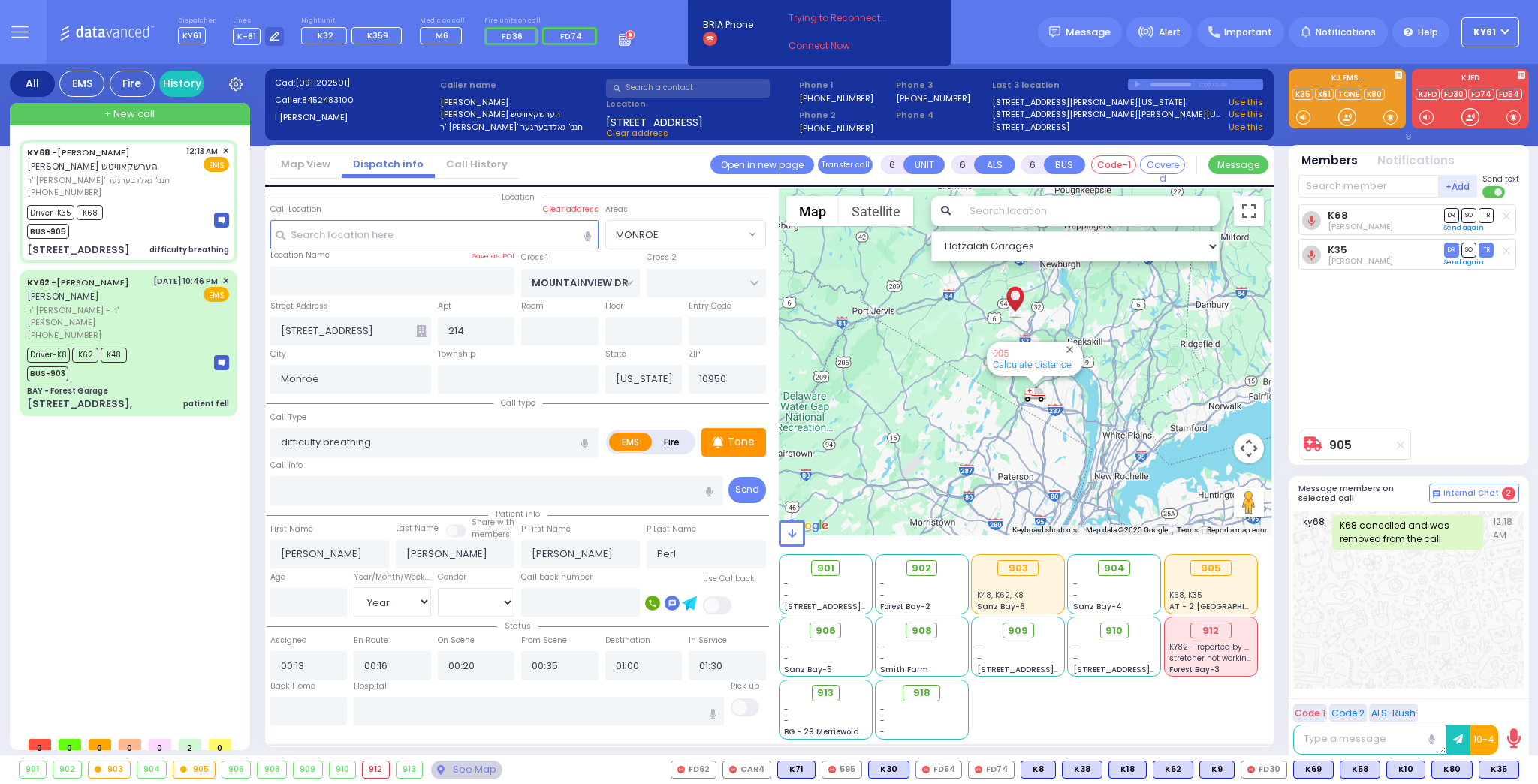
select select
radio input "true"
select select "Year"
select select "Hatzalah Garages"
select select "MONROE"
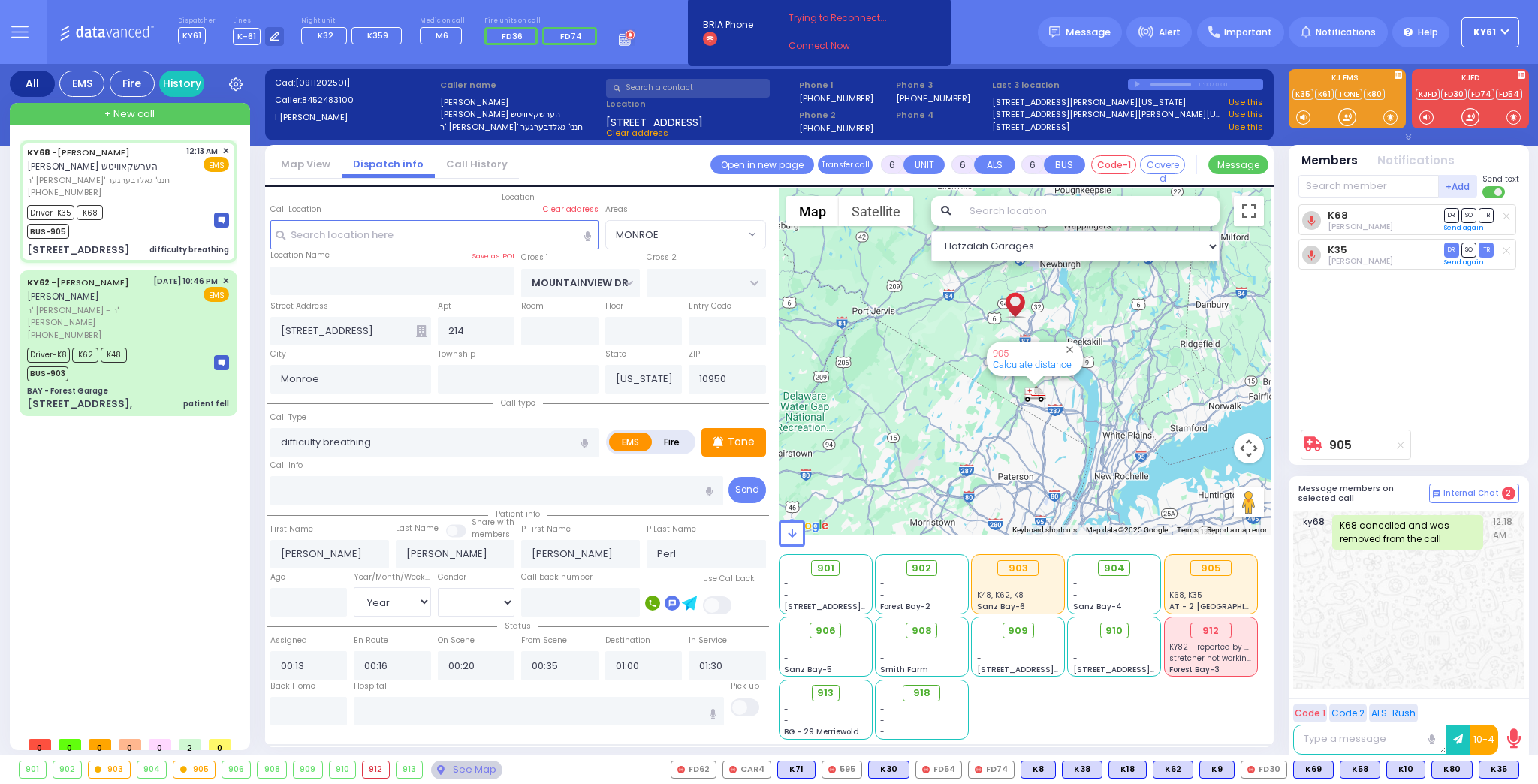
select select
radio input "true"
select select "Year"
select select "Hatzalah Garages"
select select "MONROE"
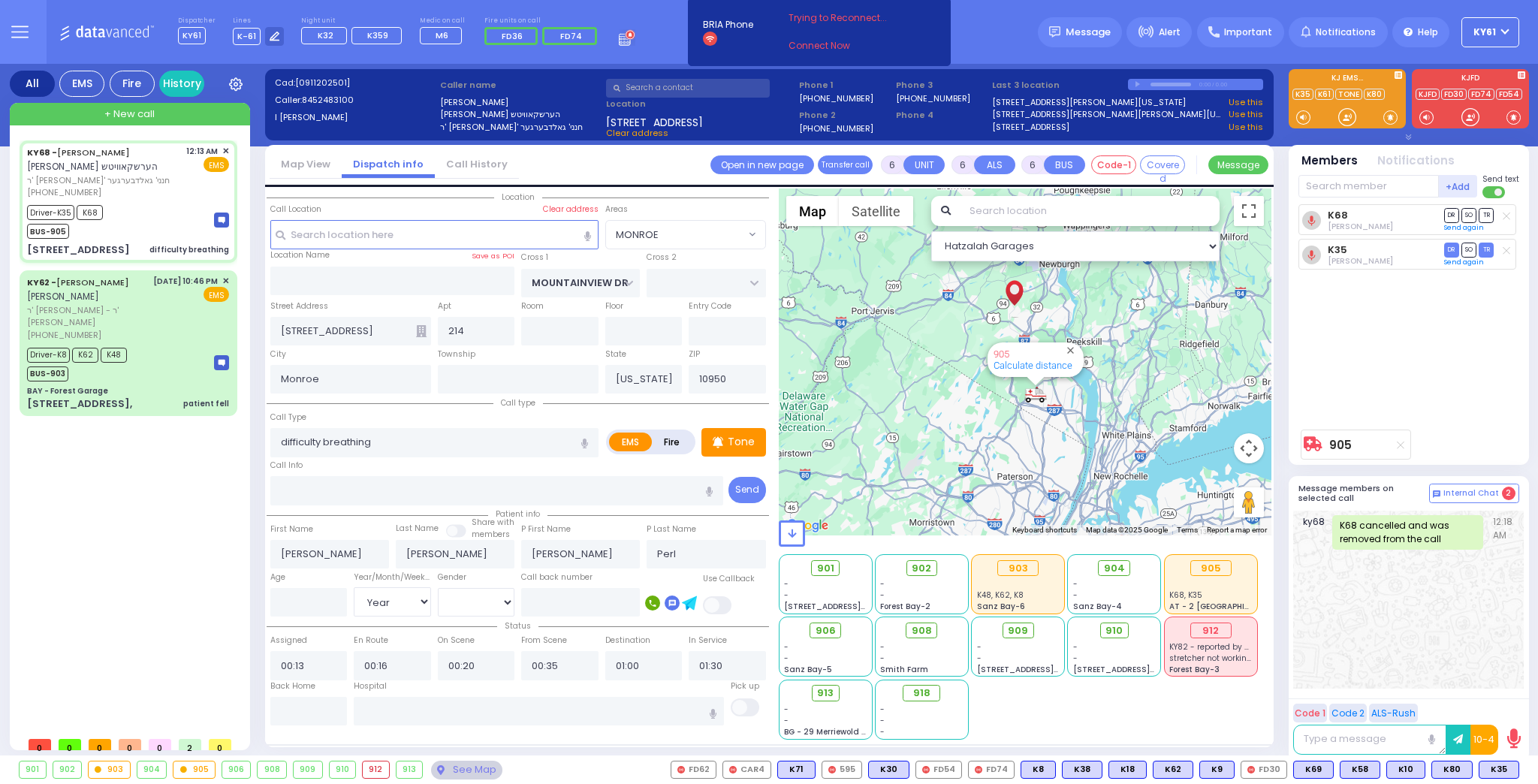
select select
radio input "true"
select select "Year"
select select "[DEMOGRAPHIC_DATA]"
select select "Hatzalah Garages"
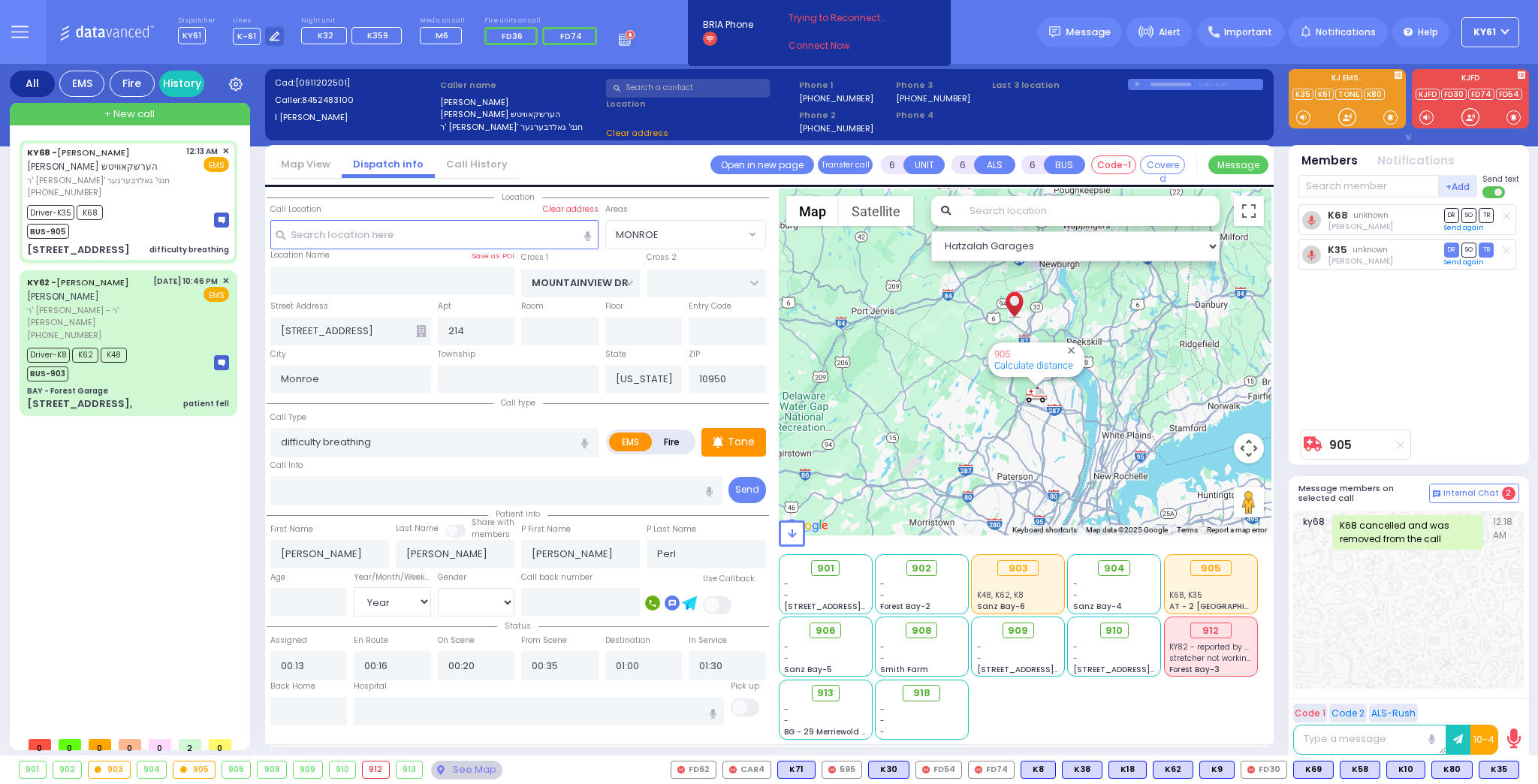
select select "MONROE"
select select
radio input "true"
select select "Year"
select select "[DEMOGRAPHIC_DATA]"
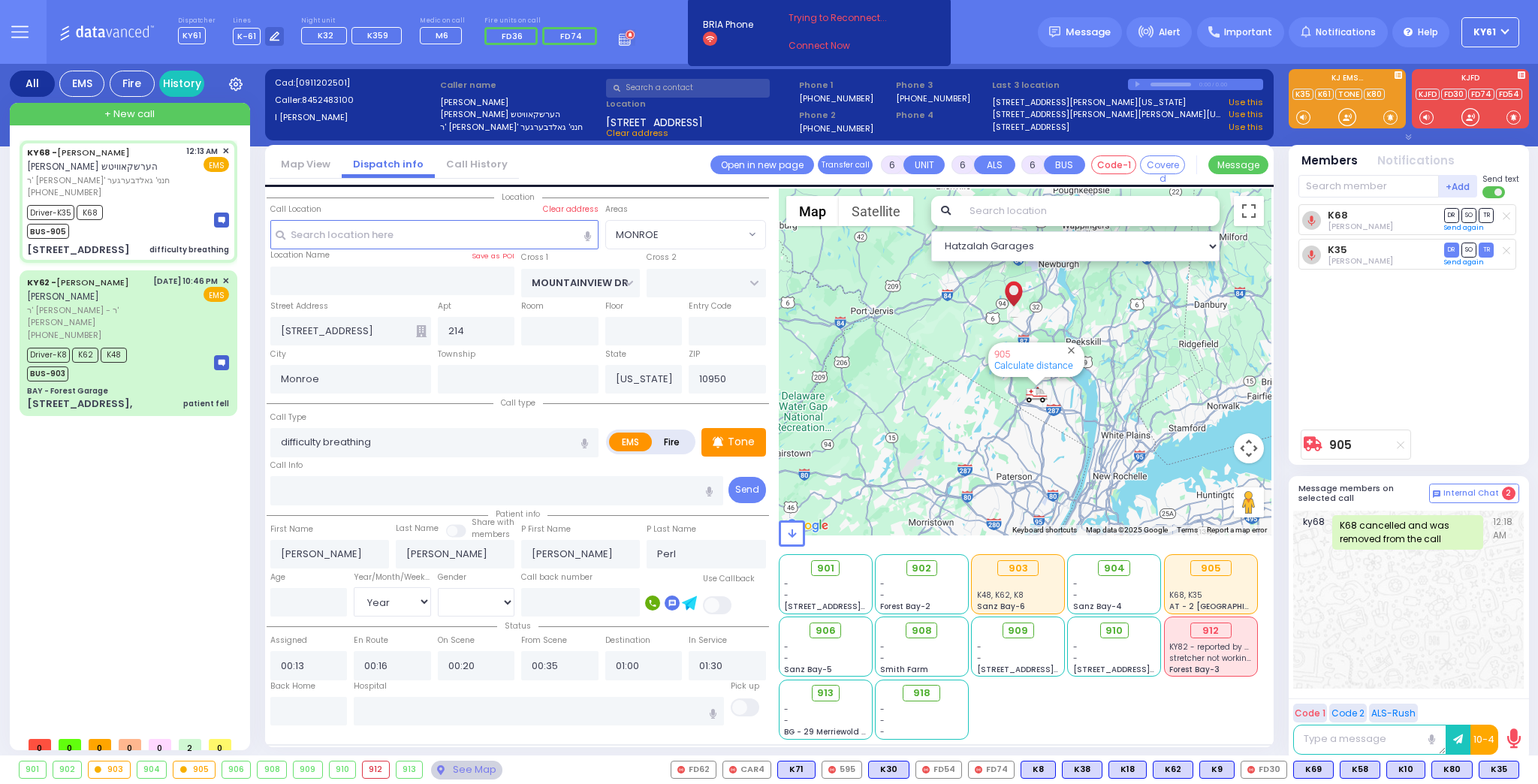
select select "Hatzalah Garages"
select select "MONROE"
select select
radio input "true"
type input "3"
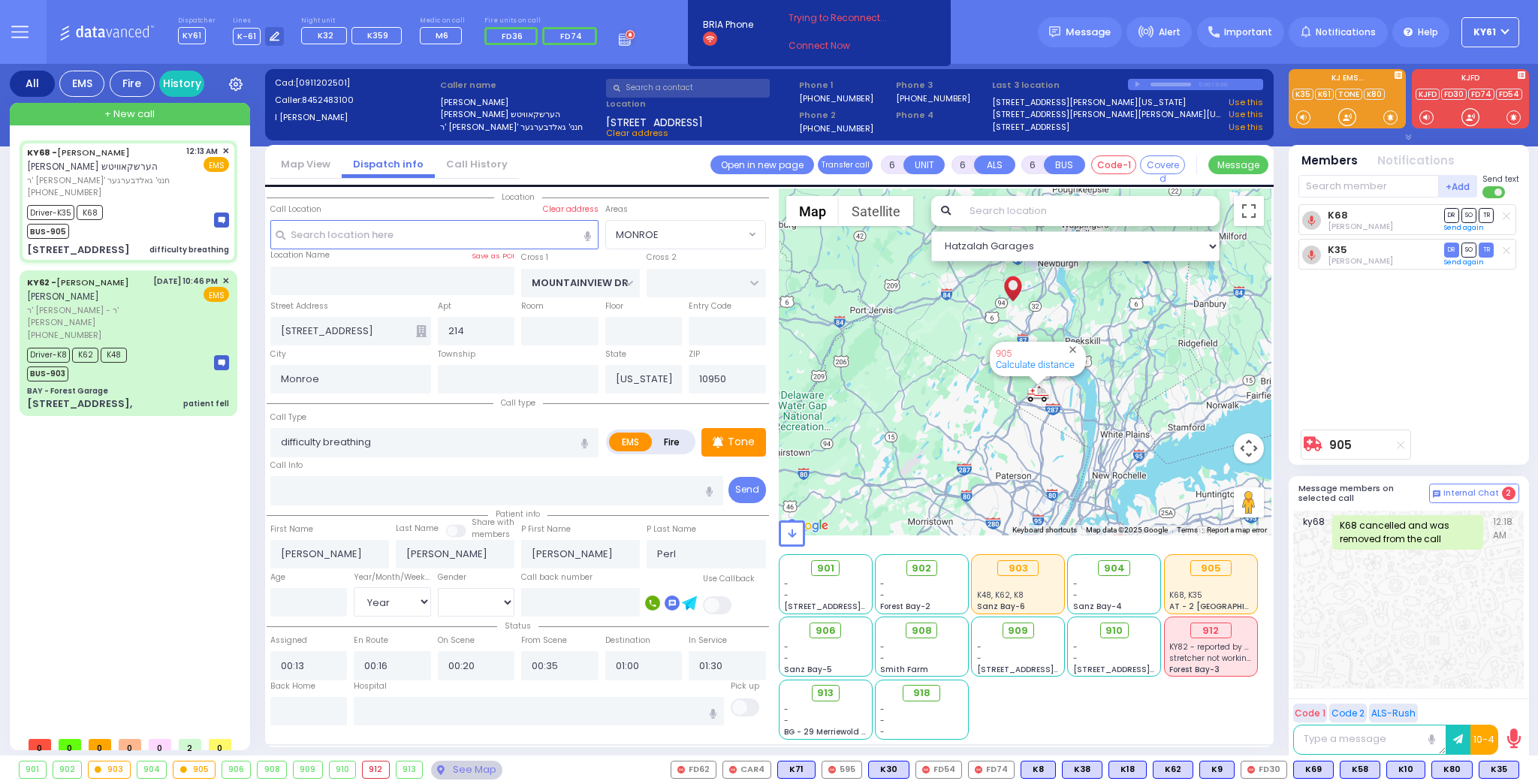
select select "Month"
select select "[DEMOGRAPHIC_DATA]"
select select "Hatzalah Garages"
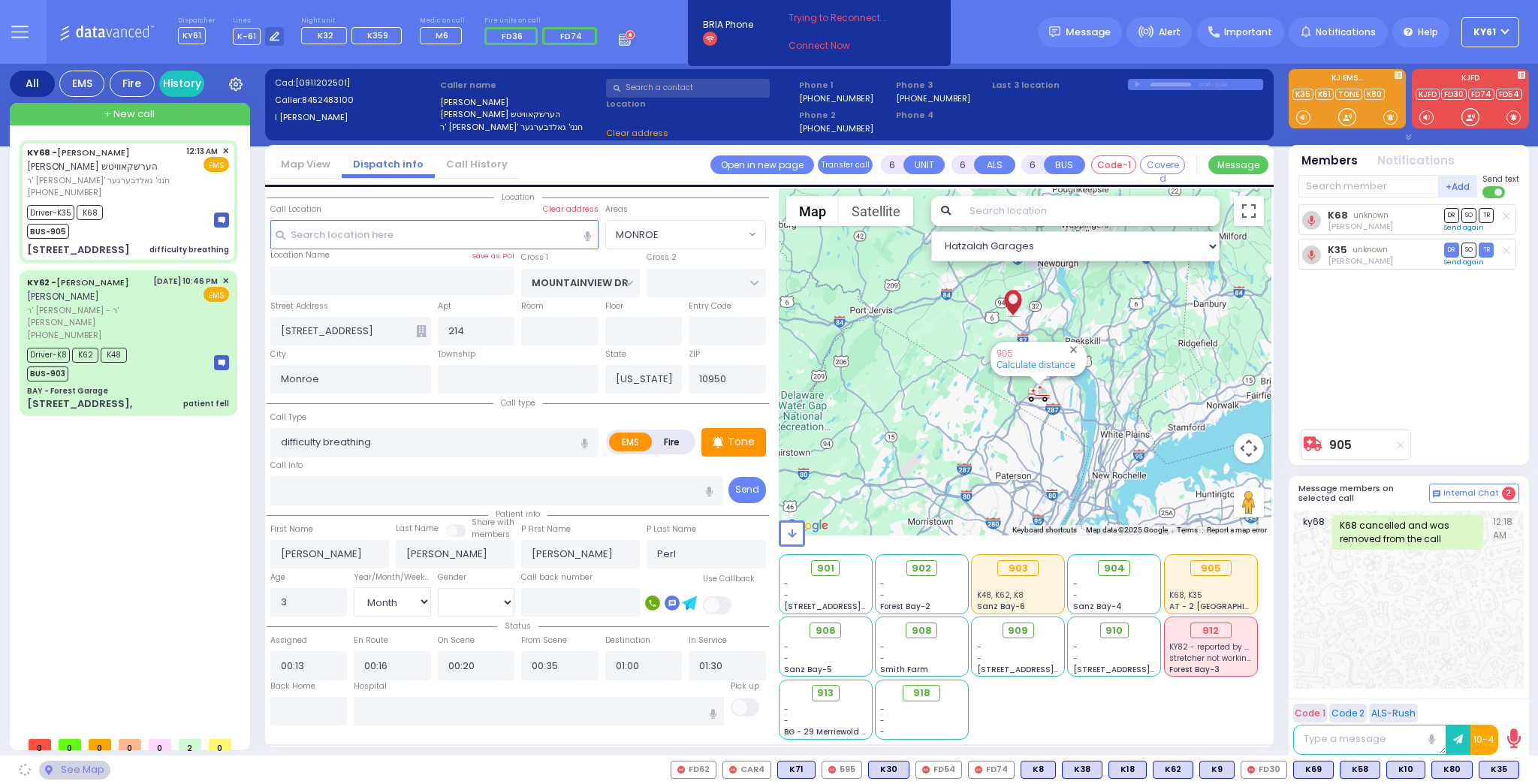
select select "MONROE"
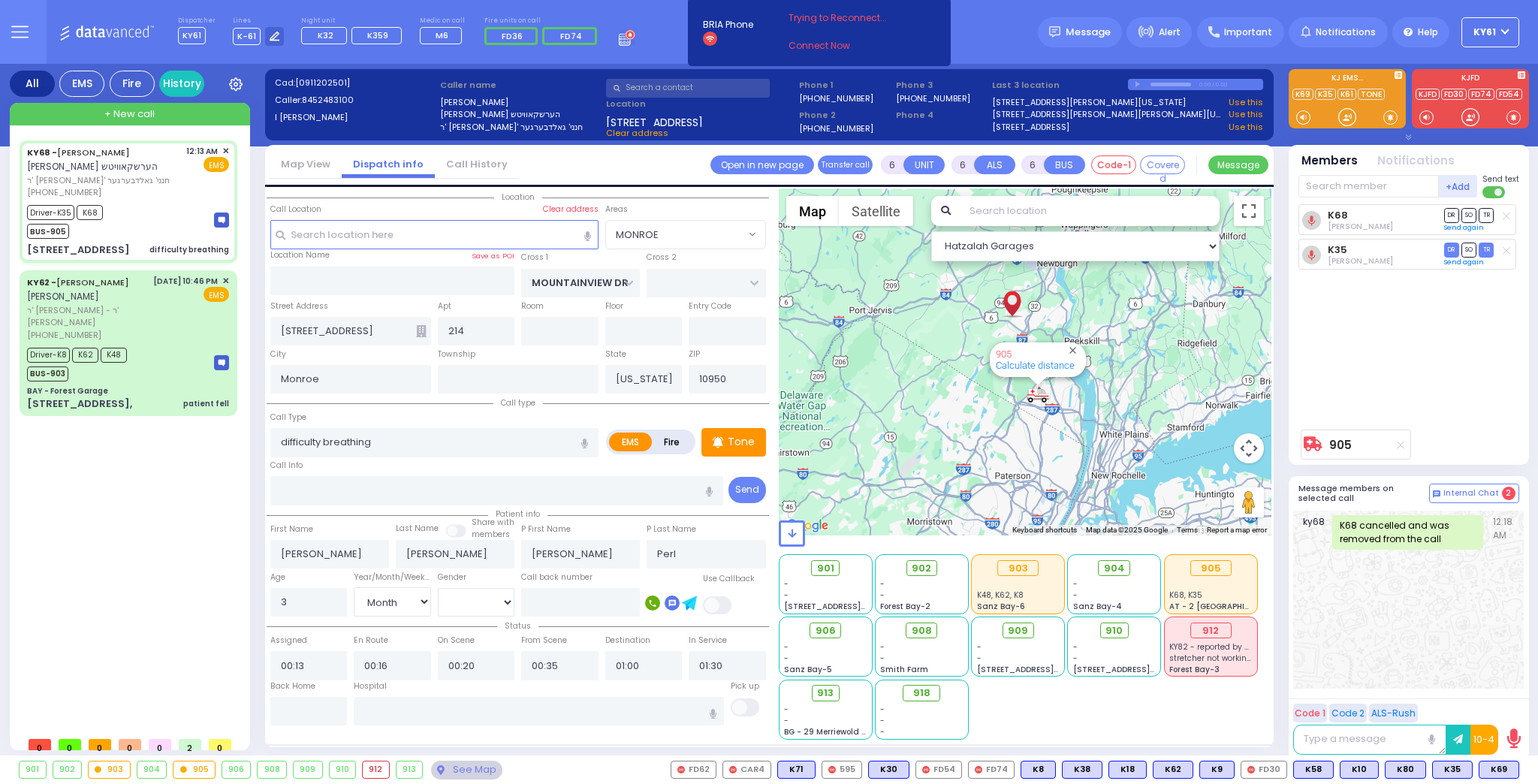
select select
radio input "true"
select select "Month"
select select "[DEMOGRAPHIC_DATA]"
select select "Hatzalah Garages"
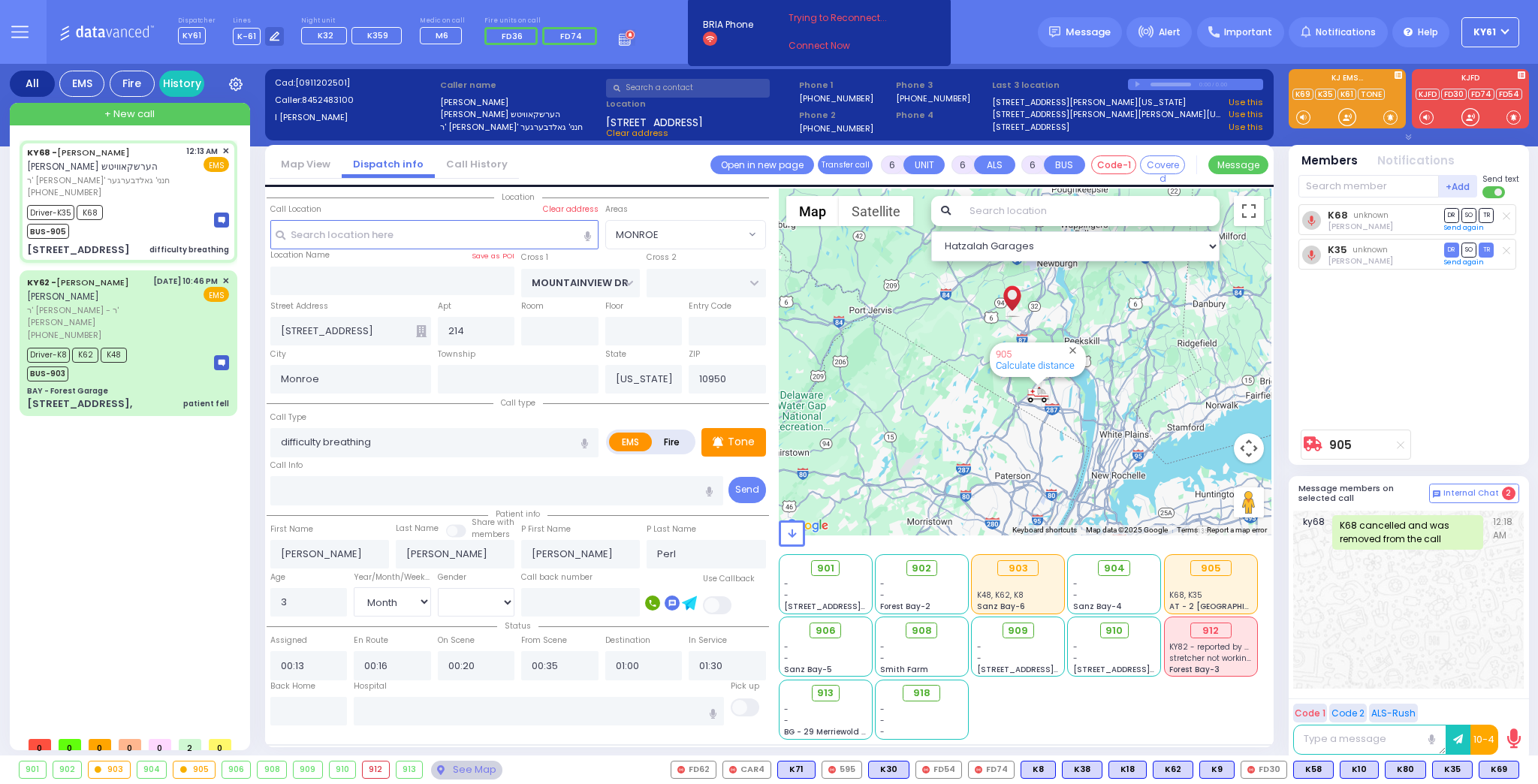
select select "MONROE"
select select
radio input "true"
select select "Month"
select select "[DEMOGRAPHIC_DATA]"
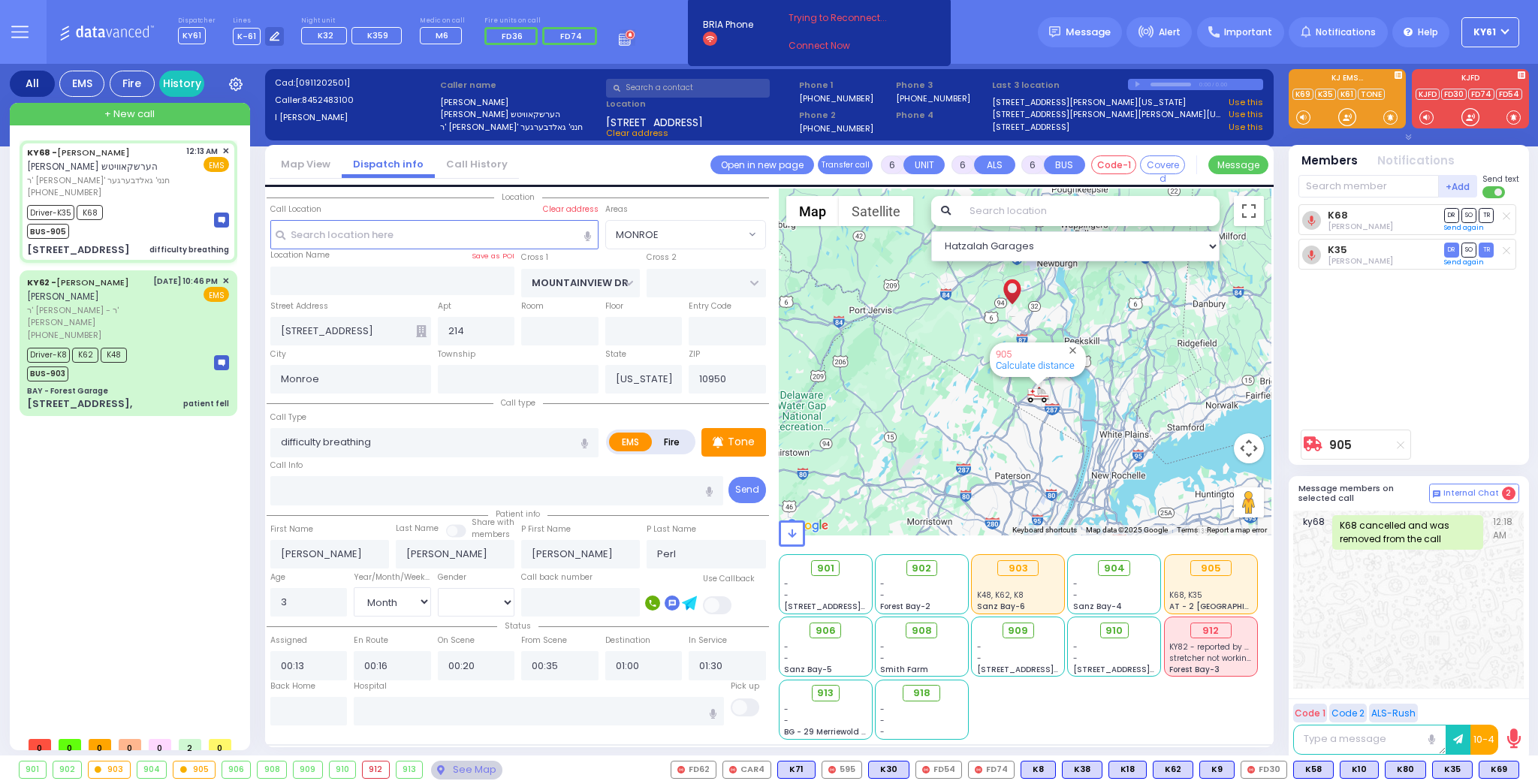
select select "Hatzalah Garages"
select select "MONROE"
select select
radio input "true"
select select "Month"
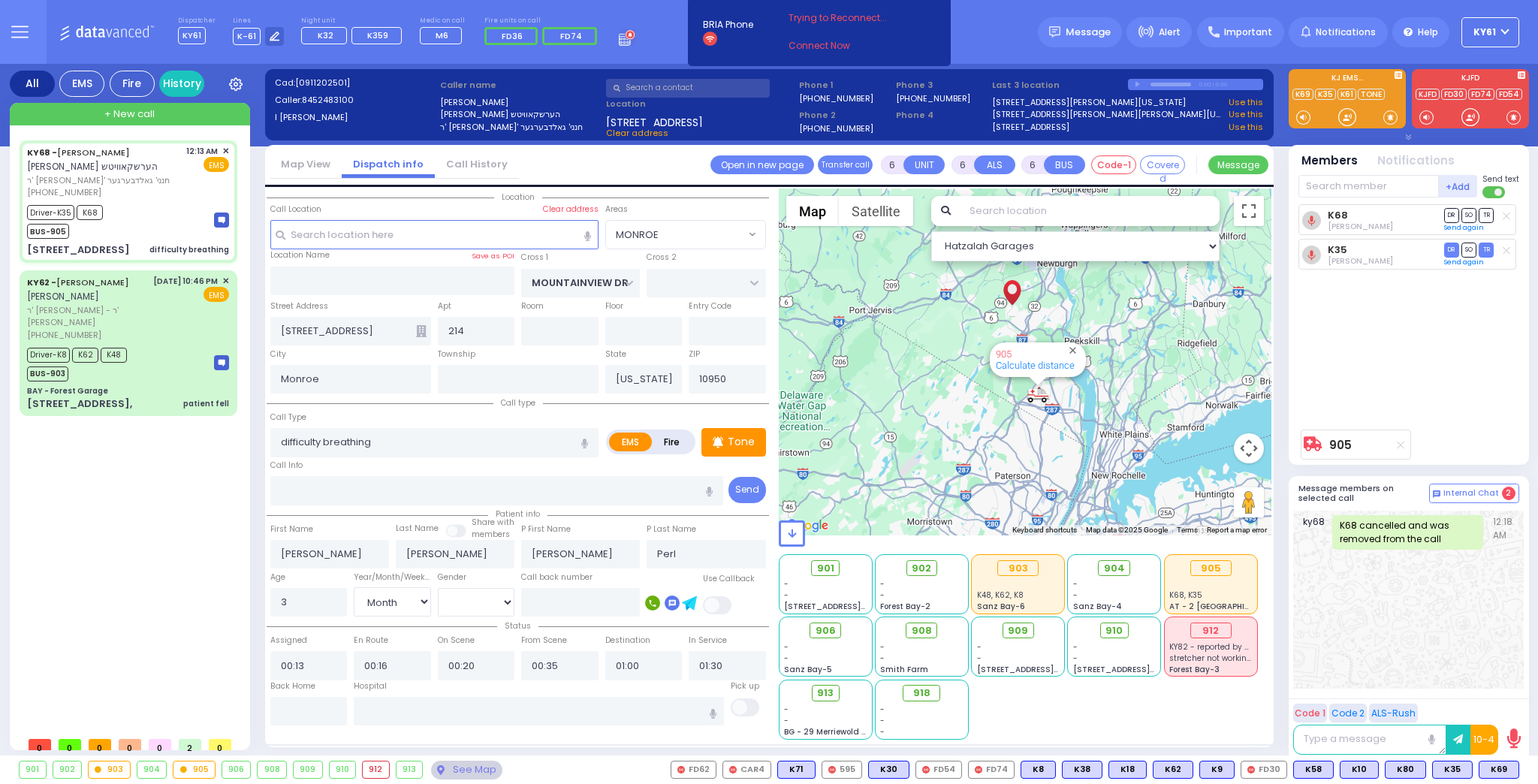
select select "[DEMOGRAPHIC_DATA]"
select select "Hatzalah Garages"
select select "MONROE"
